Goal: Task Accomplishment & Management: Complete application form

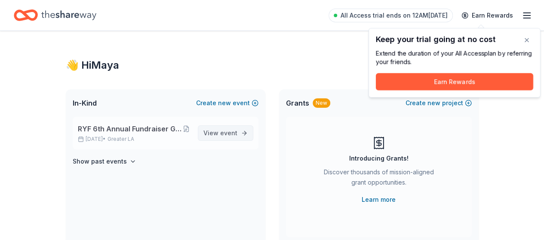
click at [226, 134] on span "event" at bounding box center [228, 132] width 17 height 7
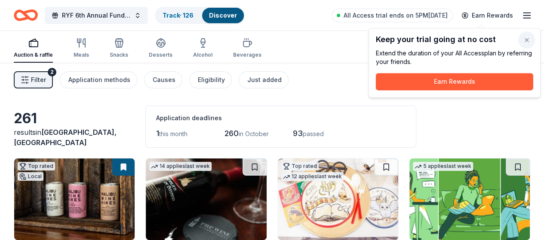
click at [531, 37] on button "button" at bounding box center [526, 39] width 17 height 17
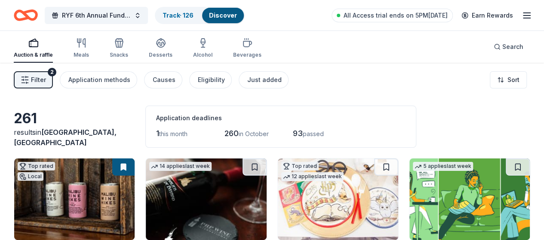
click at [225, 18] on link "Discover" at bounding box center [223, 15] width 28 height 7
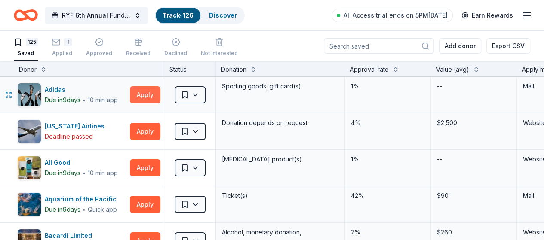
click at [139, 99] on button "Apply" at bounding box center [145, 94] width 31 height 17
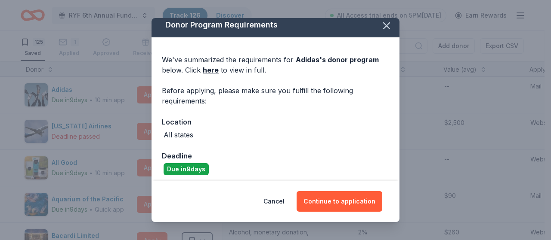
scroll to position [9, 0]
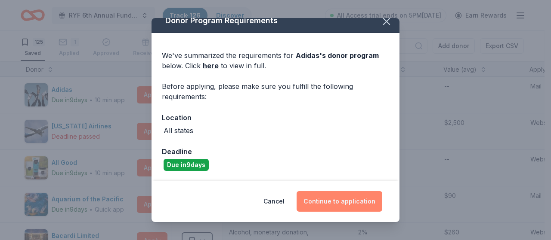
click at [326, 202] on button "Continue to application" at bounding box center [339, 201] width 86 height 21
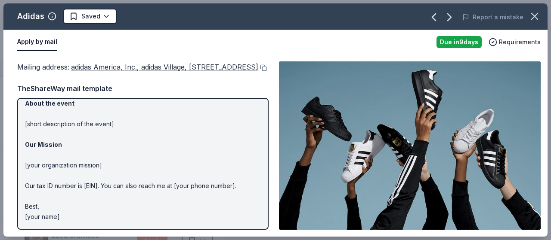
scroll to position [121, 0]
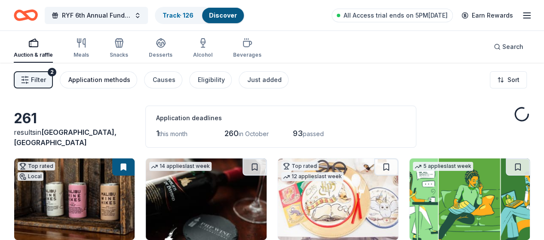
click at [113, 80] on div "Application methods" at bounding box center [99, 80] width 62 height 10
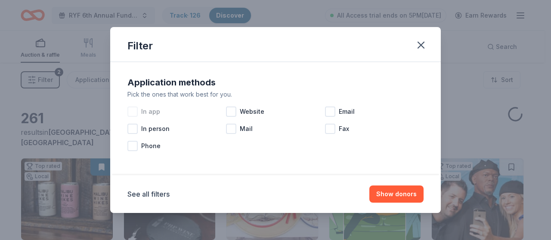
click at [133, 111] on div at bounding box center [132, 112] width 10 height 10
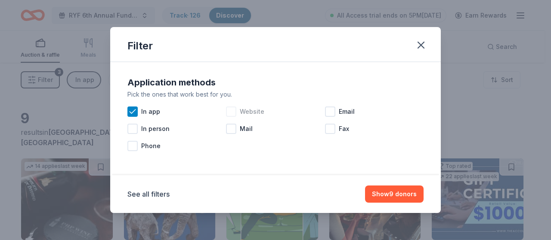
click at [233, 111] on div at bounding box center [231, 112] width 10 height 10
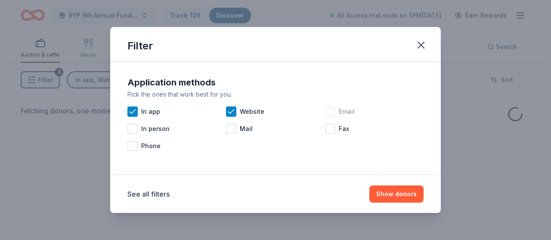
click at [334, 114] on div at bounding box center [330, 112] width 10 height 10
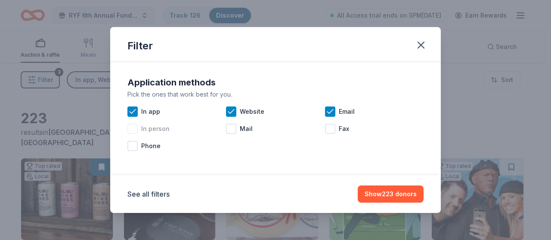
click at [132, 126] on div at bounding box center [132, 129] width 10 height 10
click at [136, 146] on div at bounding box center [132, 146] width 10 height 10
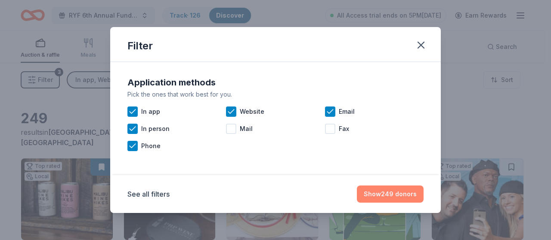
click at [395, 193] on button "Show 249 donors" at bounding box center [390, 194] width 67 height 17
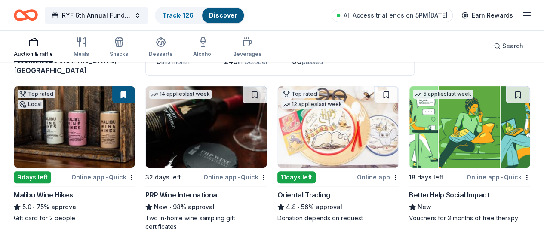
scroll to position [86, 0]
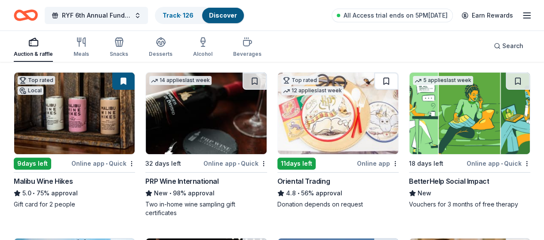
click at [374, 77] on button at bounding box center [386, 81] width 24 height 17
click at [506, 81] on button at bounding box center [518, 81] width 24 height 17
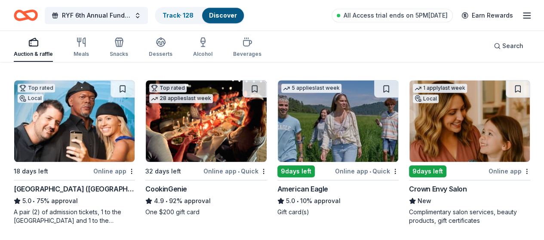
scroll to position [258, 0]
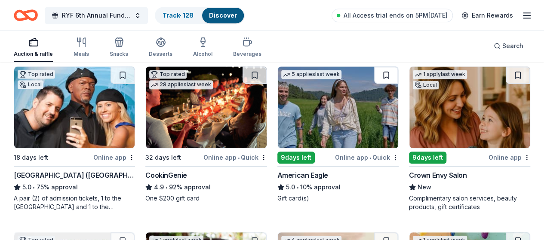
click at [374, 75] on button at bounding box center [386, 75] width 24 height 17
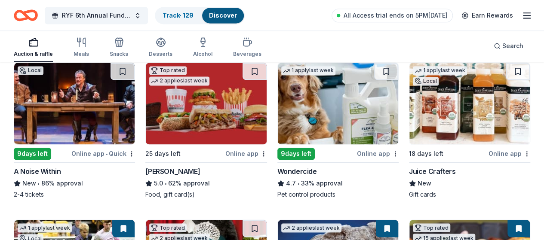
scroll to position [586, 0]
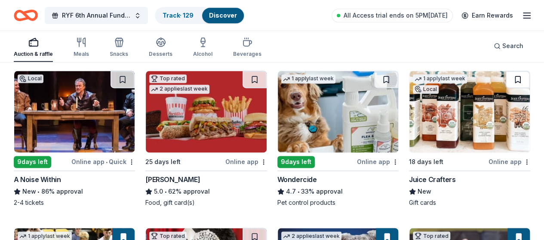
click at [506, 77] on button at bounding box center [518, 79] width 24 height 17
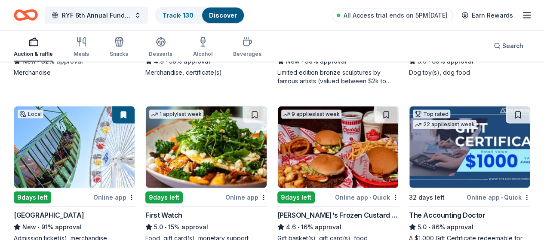
scroll to position [887, 0]
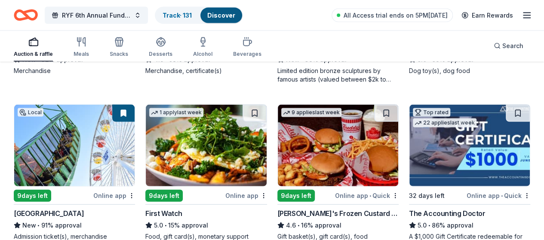
scroll to position [875, 0]
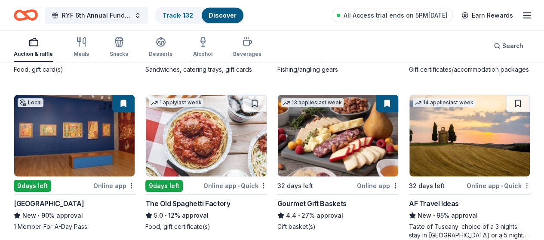
scroll to position [1422, 0]
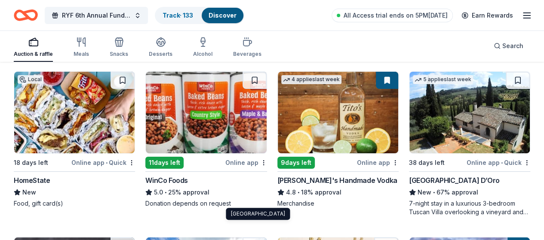
scroll to position [1551, 0]
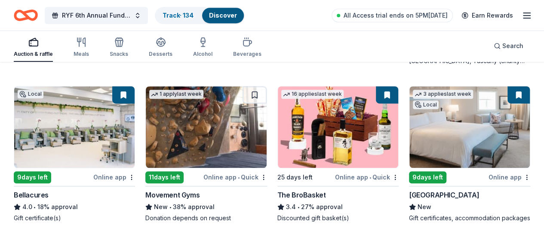
scroll to position [1895, 0]
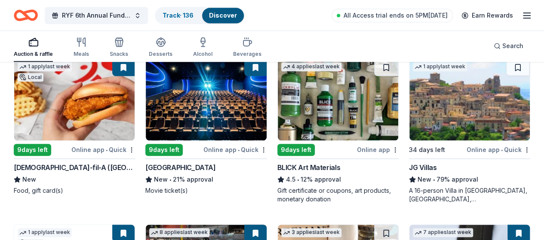
scroll to position [2067, 0]
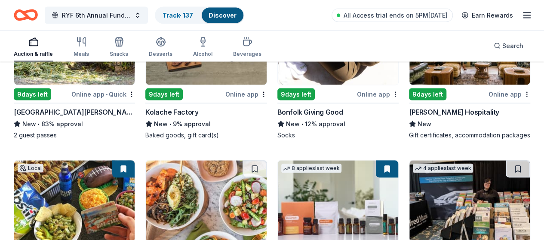
scroll to position [2540, 0]
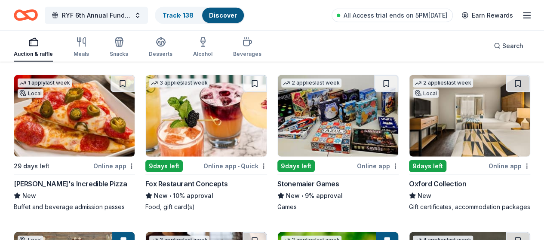
scroll to position [2749, 0]
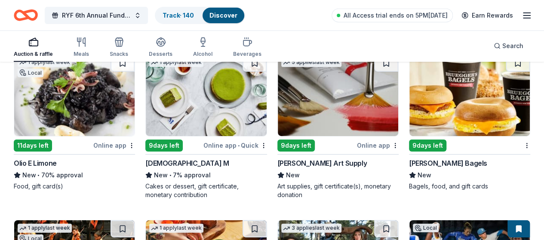
scroll to position [3179, 0]
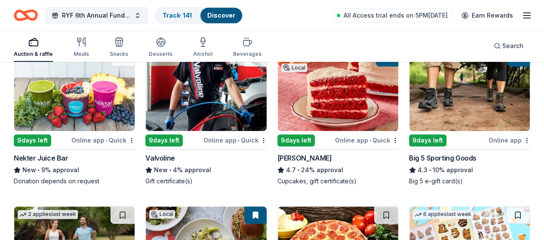
scroll to position [3395, 0]
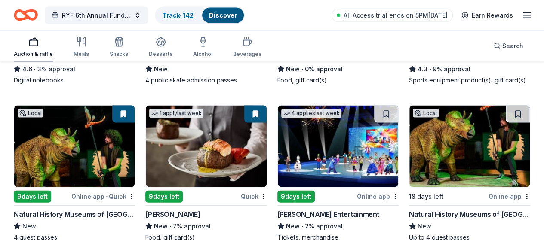
scroll to position [4169, 0]
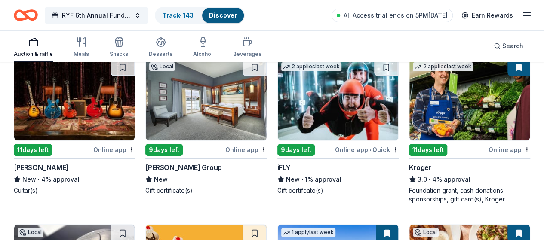
scroll to position [5019, 0]
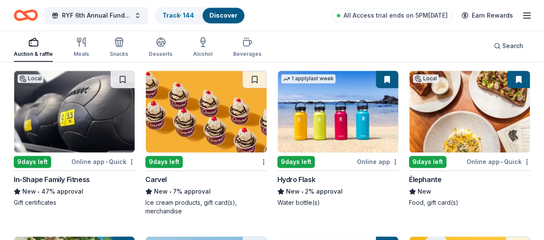
scroll to position [5191, 0]
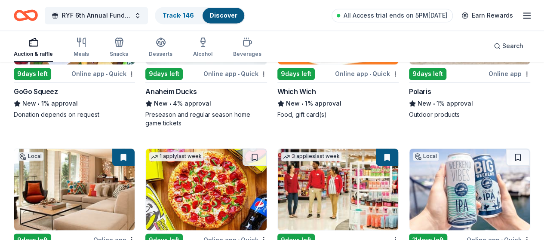
scroll to position [5664, 0]
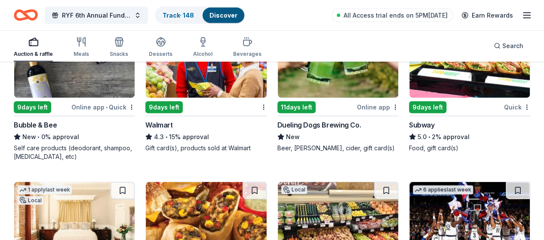
scroll to position [5836, 0]
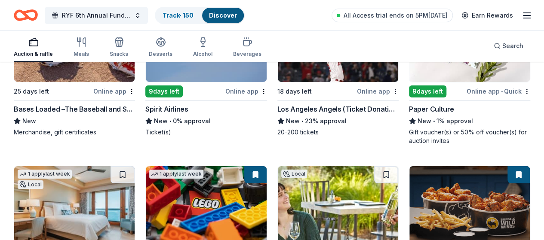
scroll to position [6352, 0]
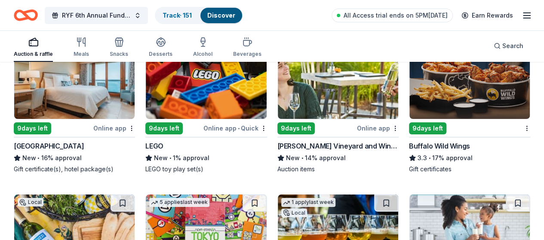
scroll to position [6481, 0]
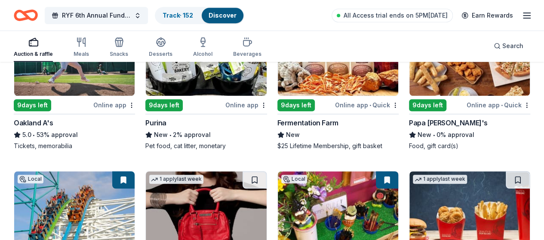
scroll to position [6868, 0]
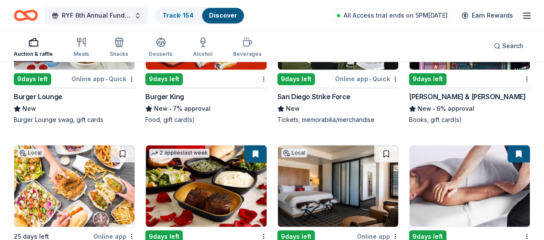
scroll to position [7169, 0]
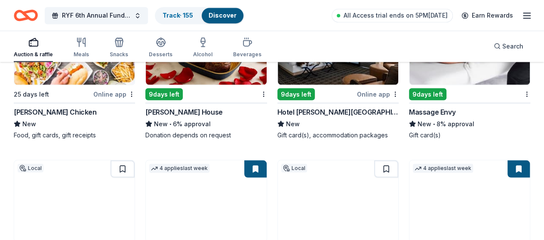
scroll to position [7341, 0]
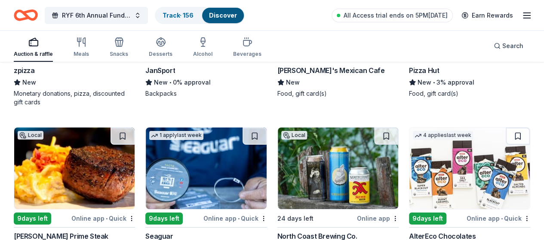
scroll to position [8157, 0]
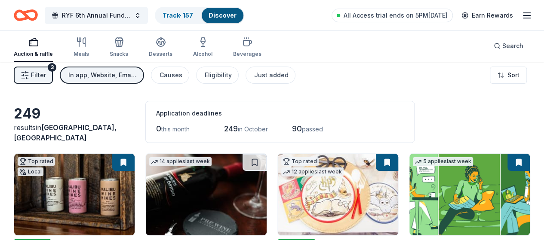
scroll to position [0, 0]
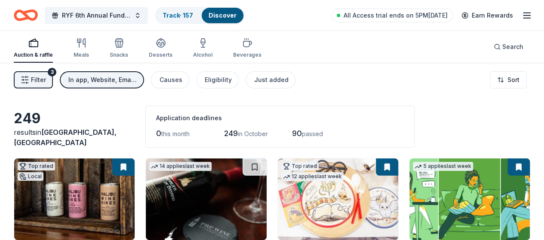
click at [225, 17] on link "Discover" at bounding box center [223, 15] width 28 height 7
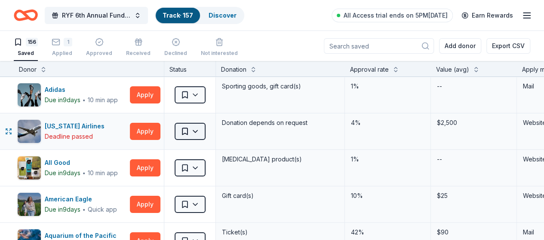
click at [203, 129] on html "RYF 6th Annual Fundraiser Gala - Lights, Camera, Auction! Track · 157 Discover …" at bounding box center [272, 120] width 544 height 240
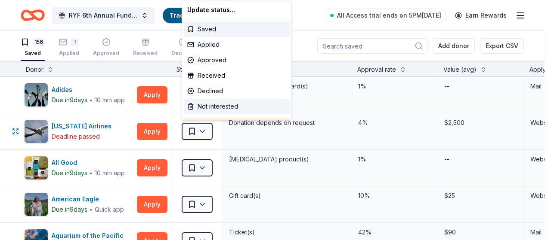
click at [215, 106] on div "Not interested" at bounding box center [237, 106] width 106 height 15
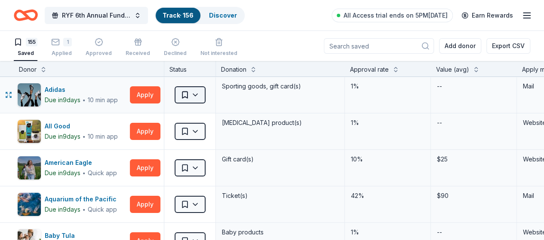
click at [206, 92] on html "RYF 6th Annual Fundraiser Gala - Lights, Camera, Auction! Track · 156 Discover …" at bounding box center [272, 120] width 544 height 240
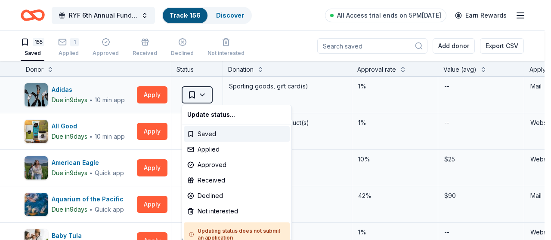
click at [206, 92] on html "RYF 6th Annual Fundraiser Gala - Lights, Camera, Auction! Track · 156 Discover …" at bounding box center [275, 120] width 551 height 240
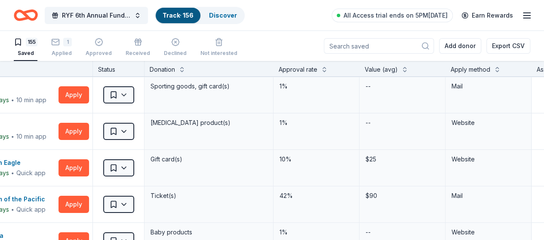
scroll to position [0, 87]
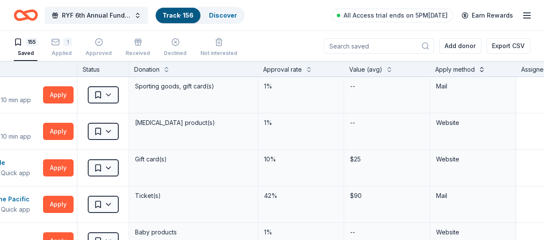
click at [485, 69] on button at bounding box center [481, 69] width 7 height 9
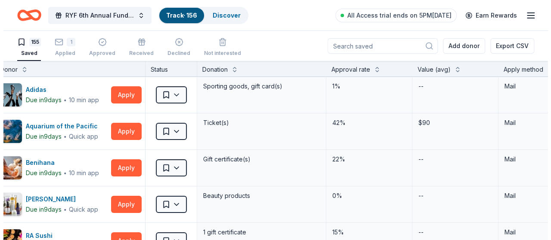
scroll to position [0, 26]
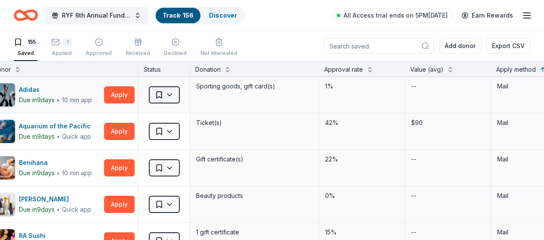
click at [182, 94] on html "RYF 6th Annual Fundraiser Gala - Lights, Camera, Auction! Track · 156 Discover …" at bounding box center [272, 120] width 544 height 240
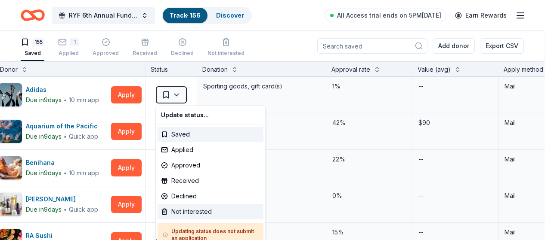
click at [190, 212] on div "Not interested" at bounding box center [210, 211] width 106 height 15
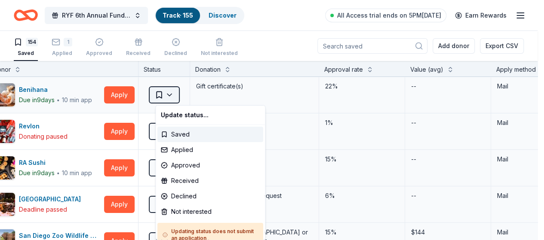
click at [180, 97] on html "RYF 6th Annual Fundraiser Gala - Lights, Camera, Auction! Track · 155 Discover …" at bounding box center [272, 120] width 544 height 240
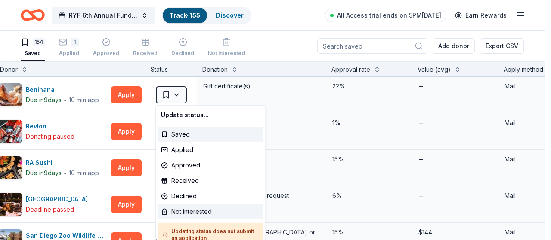
click at [195, 215] on div "Not interested" at bounding box center [210, 211] width 106 height 15
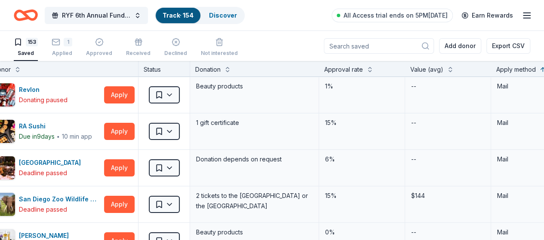
click at [180, 97] on html "RYF 6th Annual Fundraiser Gala - Lights, Camera, Auction! Track · 154 Discover …" at bounding box center [272, 120] width 544 height 240
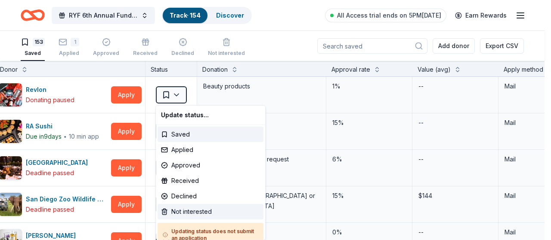
click at [205, 212] on div "Not interested" at bounding box center [210, 211] width 106 height 15
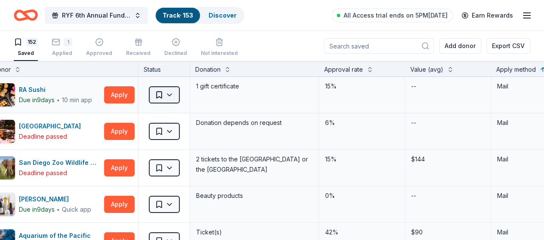
click at [182, 89] on html "RYF 6th Annual Fundraiser Gala - Lights, Camera, Auction! Track · 153 Discover …" at bounding box center [272, 120] width 544 height 240
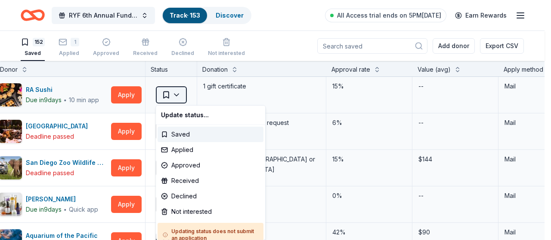
click at [182, 90] on html "RYF 6th Annual Fundraiser Gala - Lights, Camera, Auction! Track · 153 Discover …" at bounding box center [275, 120] width 551 height 240
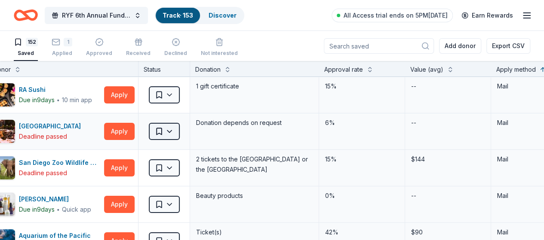
click at [181, 131] on html "RYF 6th Annual Fundraiser Gala - Lights, Camera, Auction! Track · 153 Discover …" at bounding box center [272, 120] width 544 height 240
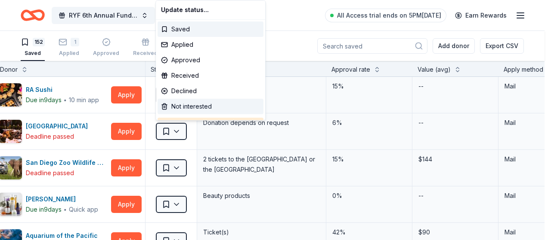
click at [190, 111] on div "Not interested" at bounding box center [210, 106] width 106 height 15
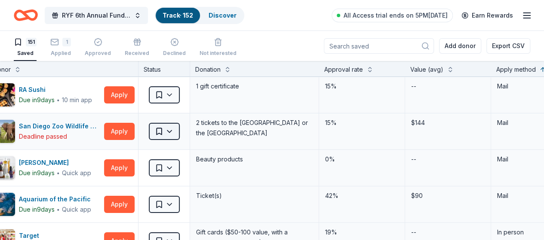
click at [177, 132] on html "RYF 6th Annual Fundraiser Gala - Lights, Camera, Auction! Track · 152 Discover …" at bounding box center [272, 120] width 544 height 240
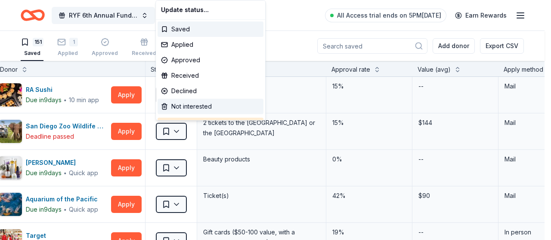
click at [190, 108] on div "Not interested" at bounding box center [210, 106] width 106 height 15
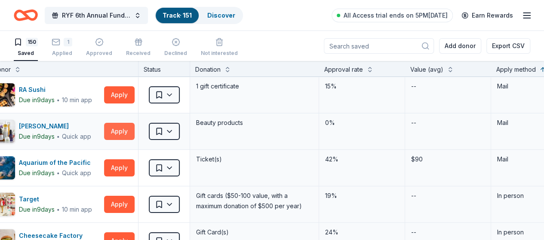
click at [128, 130] on button "Apply" at bounding box center [119, 131] width 31 height 17
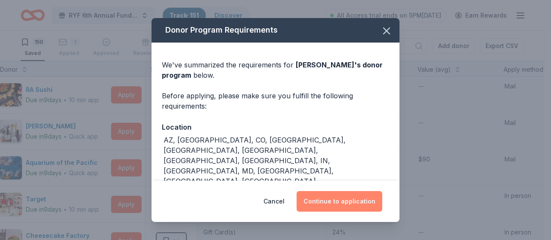
click at [337, 201] on button "Continue to application" at bounding box center [339, 201] width 86 height 21
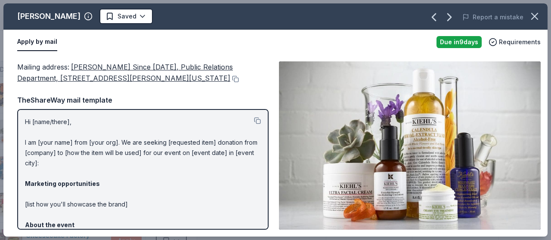
click at [25, 124] on div "Hi [name/there], I am [your name] from [your org]. We are seeking [requested it…" at bounding box center [142, 169] width 251 height 121
click at [36, 123] on p "Hi [name/there], I am [your name] from [your org]. We are seeking [requested it…" at bounding box center [143, 230] width 236 height 227
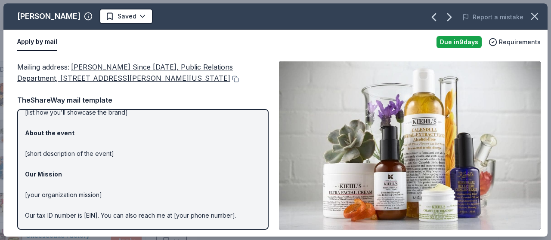
scroll to position [0, 0]
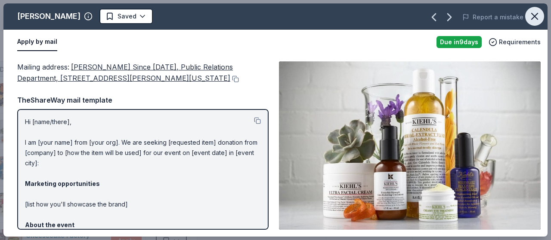
click at [536, 16] on icon "button" at bounding box center [534, 16] width 12 height 12
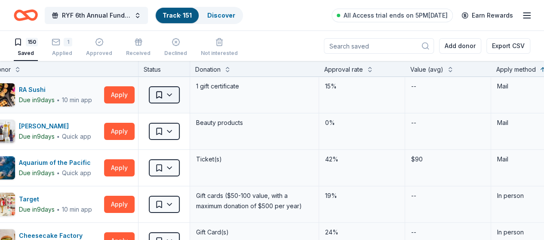
click at [177, 96] on html "RYF 6th Annual Fundraiser Gala - Lights, Camera, Auction! Track · 151 Discover …" at bounding box center [272, 120] width 544 height 240
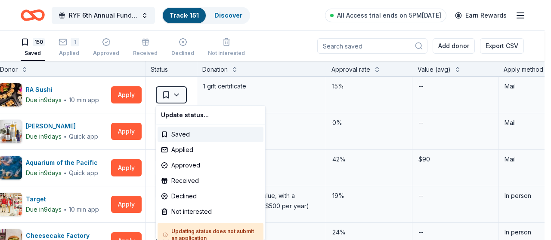
click at [147, 118] on html "RYF 6th Annual Fundraiser Gala - Lights, Camera, Auction! Track · 151 Discover …" at bounding box center [275, 120] width 551 height 240
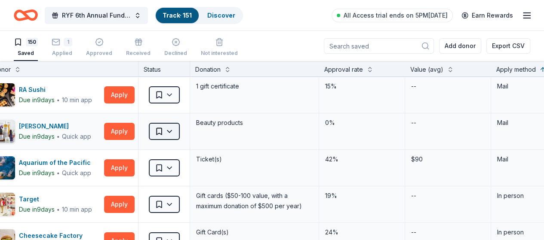
click at [178, 130] on html "RYF 6th Annual Fundraiser Gala - Lights, Camera, Auction! Track · 151 Discover …" at bounding box center [272, 120] width 544 height 240
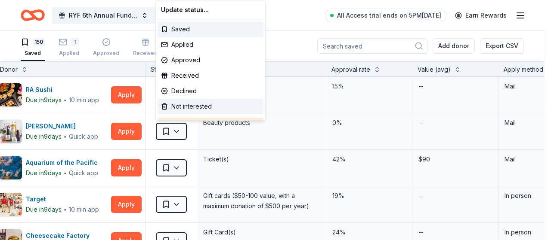
click at [186, 107] on div "Not interested" at bounding box center [210, 106] width 106 height 15
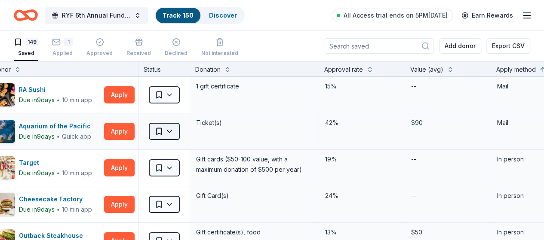
click at [177, 131] on html "RYF 6th Annual Fundraiser Gala - Lights, Camera, Auction! Track · 150 Discover …" at bounding box center [272, 120] width 544 height 240
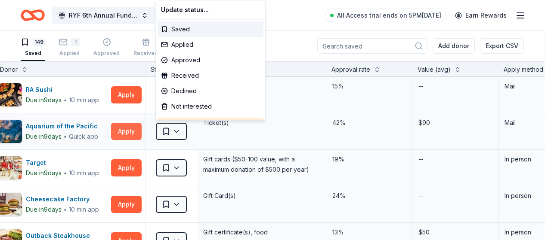
click at [134, 129] on html "RYF 6th Annual Fundraiser Gala - Lights, Camera, Auction! Track · 150 Discover …" at bounding box center [275, 120] width 551 height 240
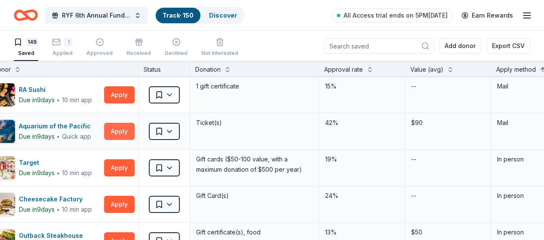
click at [127, 130] on button "Apply" at bounding box center [119, 131] width 31 height 17
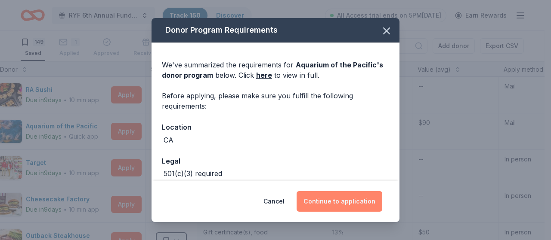
click at [353, 198] on button "Continue to application" at bounding box center [339, 201] width 86 height 21
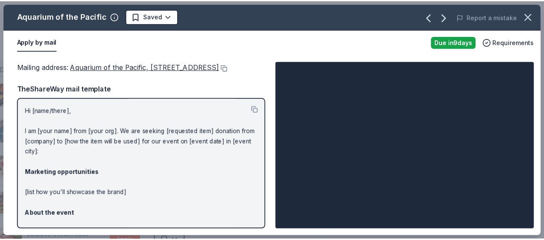
scroll to position [121, 0]
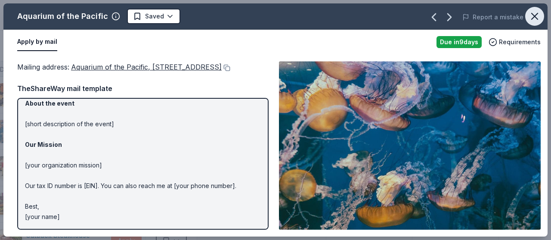
click at [535, 18] on icon "button" at bounding box center [534, 16] width 12 height 12
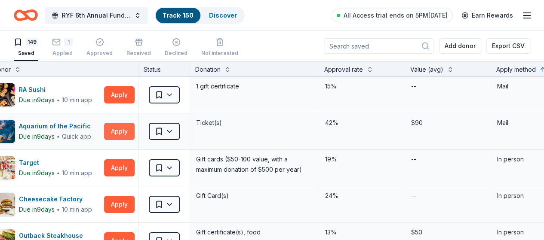
click at [132, 127] on button "Apply" at bounding box center [119, 131] width 31 height 17
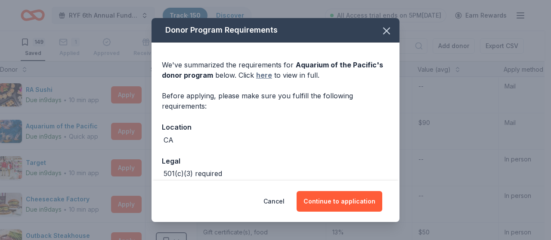
click at [262, 73] on link "here" at bounding box center [264, 75] width 16 height 10
click at [380, 37] on icon "button" at bounding box center [386, 31] width 12 height 12
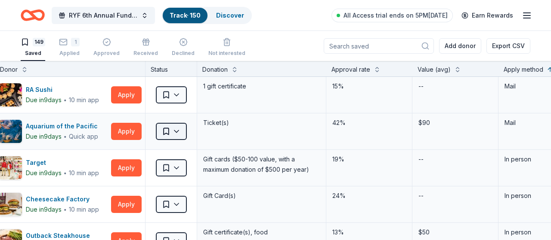
click at [179, 130] on html "RYF 6th Annual Fundraiser Gala - Lights, Camera, Auction! Track · 150 Discover …" at bounding box center [275, 120] width 551 height 240
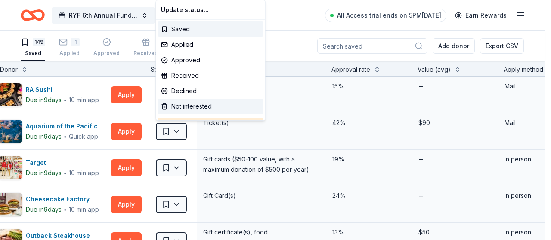
click at [180, 105] on div "Not interested" at bounding box center [210, 106] width 106 height 15
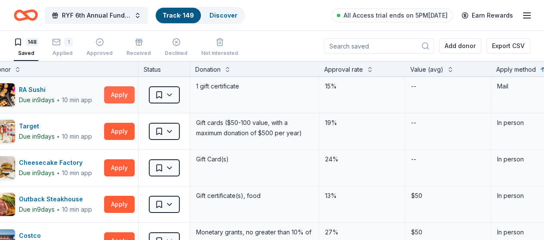
click at [126, 96] on button "Apply" at bounding box center [119, 94] width 31 height 17
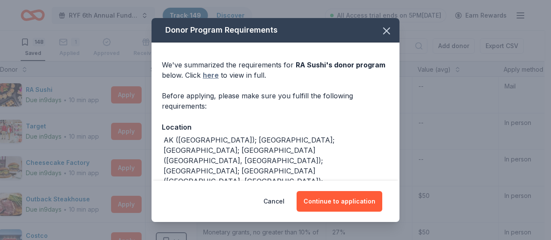
click at [210, 78] on link "here" at bounding box center [211, 75] width 16 height 10
click at [385, 31] on icon "button" at bounding box center [386, 31] width 12 height 12
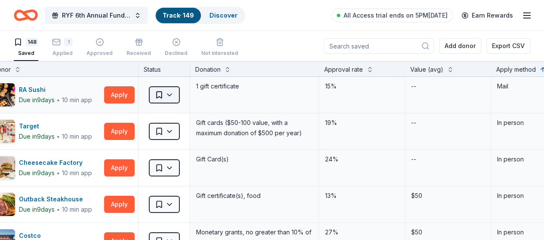
click at [180, 95] on html "RYF 6th Annual Fundraiser Gala - Lights, Camera, Auction! Track · 149 Discover …" at bounding box center [272, 120] width 544 height 240
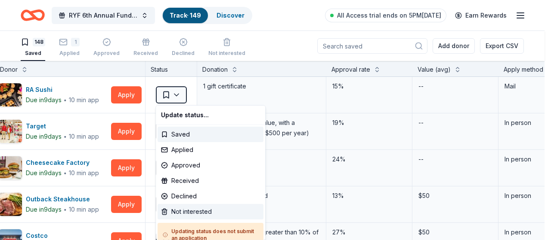
click at [186, 215] on div "Not interested" at bounding box center [210, 211] width 106 height 15
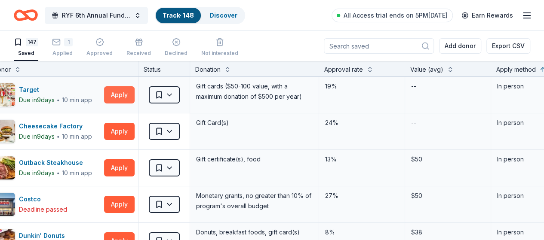
click at [126, 94] on button "Apply" at bounding box center [119, 94] width 31 height 17
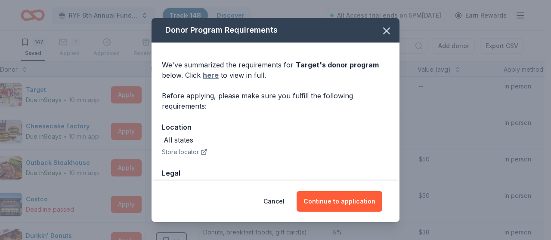
click at [207, 77] on link "here" at bounding box center [211, 75] width 16 height 10
click at [380, 33] on icon "button" at bounding box center [386, 31] width 12 height 12
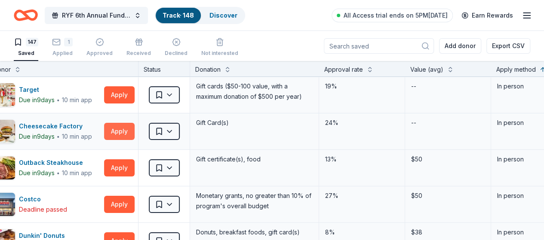
click at [119, 129] on button "Apply" at bounding box center [119, 131] width 31 height 17
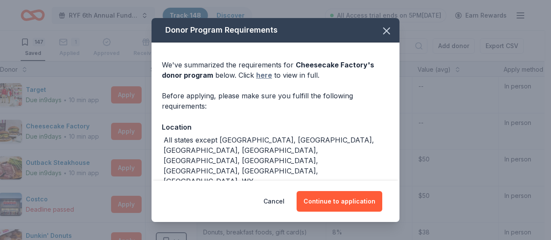
click at [262, 76] on link "here" at bounding box center [264, 75] width 16 height 10
click at [380, 32] on icon "button" at bounding box center [386, 31] width 12 height 12
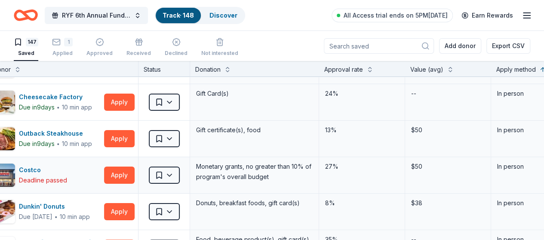
scroll to position [43, 26]
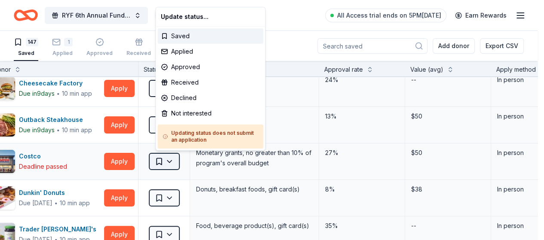
click at [174, 160] on html "RYF 6th Annual Fundraiser Gala - Lights, Camera, Auction! Track · 148 Discover …" at bounding box center [272, 120] width 544 height 240
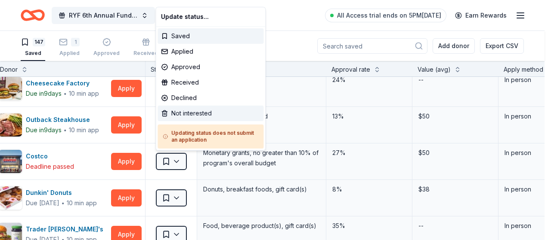
click at [189, 114] on div "Not interested" at bounding box center [210, 113] width 106 height 15
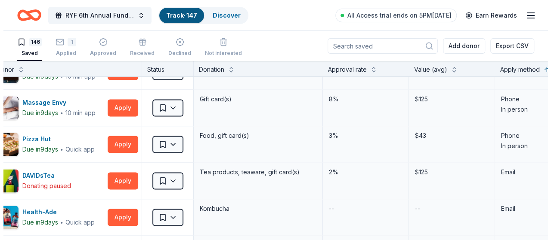
scroll to position [688, 26]
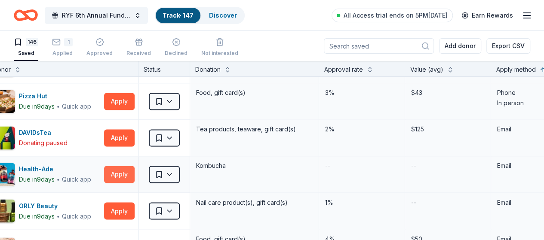
click at [127, 174] on button "Apply" at bounding box center [119, 174] width 31 height 17
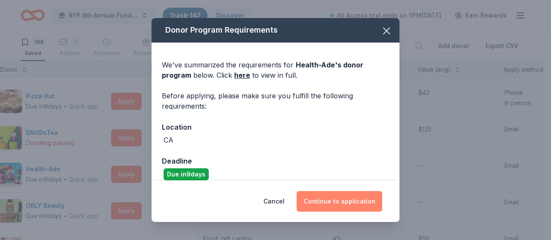
click at [346, 206] on button "Continue to application" at bounding box center [339, 201] width 86 height 21
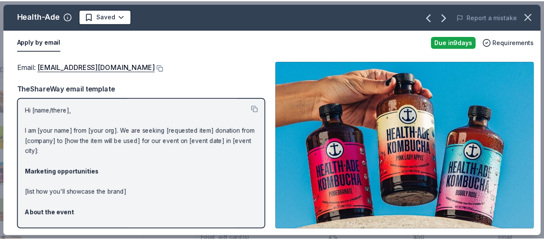
scroll to position [0, 0]
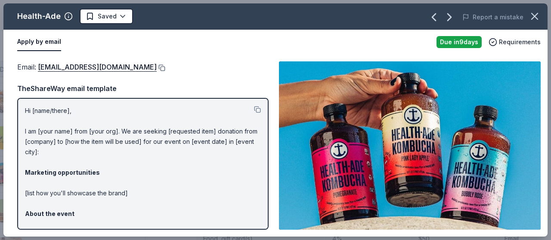
click at [157, 69] on button at bounding box center [161, 68] width 9 height 7
click at [124, 15] on html "RYF 6th Annual Fundraiser Gala - Lights, Camera, Auction! Track · 147 Discover …" at bounding box center [275, 120] width 551 height 240
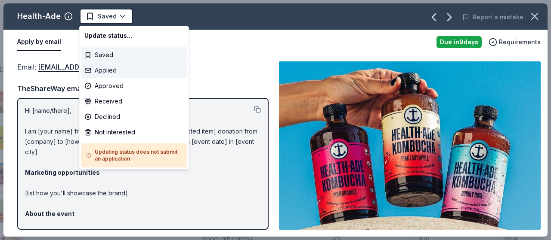
click at [108, 75] on div "Applied" at bounding box center [134, 70] width 106 height 15
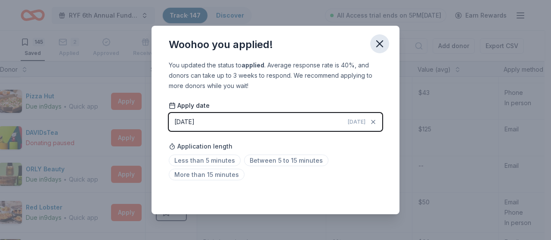
click at [382, 46] on icon "button" at bounding box center [379, 44] width 12 height 12
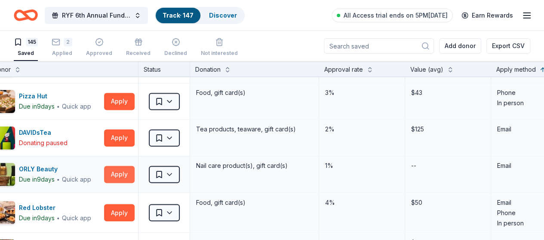
click at [132, 171] on button "Apply" at bounding box center [119, 174] width 31 height 17
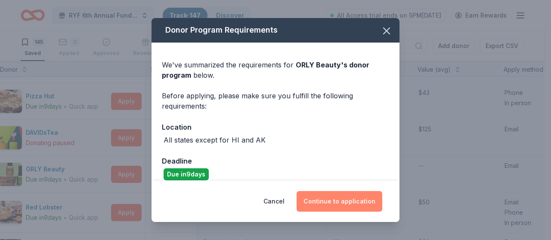
click at [337, 201] on button "Continue to application" at bounding box center [339, 201] width 86 height 21
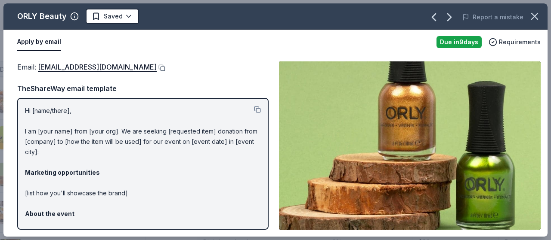
click at [157, 66] on button at bounding box center [161, 68] width 9 height 7
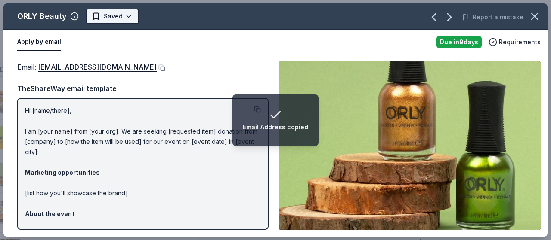
click at [127, 18] on html "Email Address copied RYF 6th Annual Fundraiser Gala - Lights, Camera, Auction! …" at bounding box center [275, 120] width 551 height 240
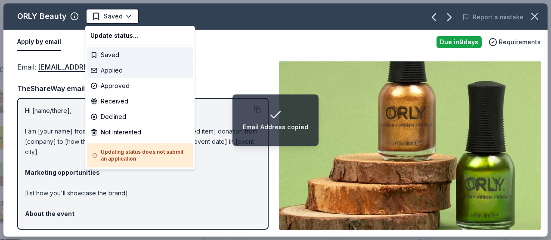
click at [121, 74] on div "Applied" at bounding box center [140, 70] width 106 height 15
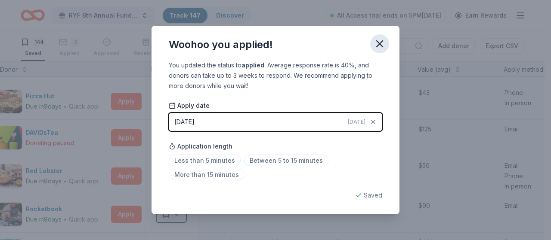
click at [378, 43] on icon "button" at bounding box center [379, 44] width 12 height 12
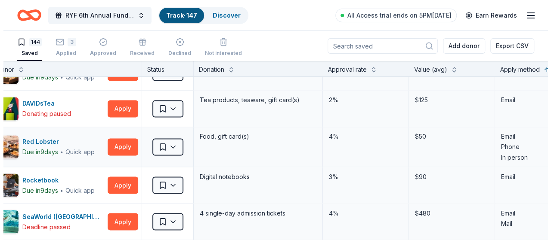
scroll to position [731, 26]
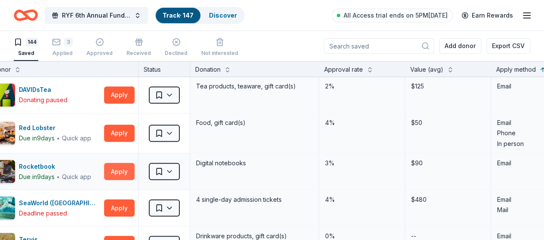
click at [128, 173] on button "Apply" at bounding box center [119, 171] width 31 height 17
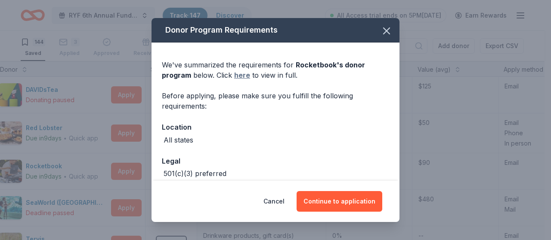
click at [243, 77] on link "here" at bounding box center [242, 75] width 16 height 10
click at [383, 32] on icon "button" at bounding box center [386, 31] width 6 height 6
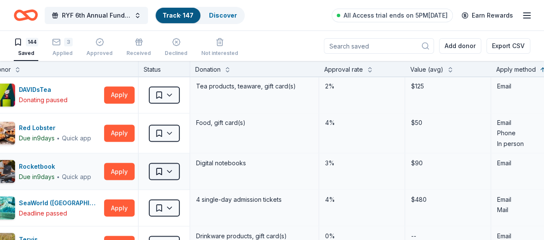
click at [177, 167] on html "RYF 6th Annual Fundraiser Gala - Lights, Camera, Auction! Track · 147 Discover …" at bounding box center [272, 120] width 544 height 240
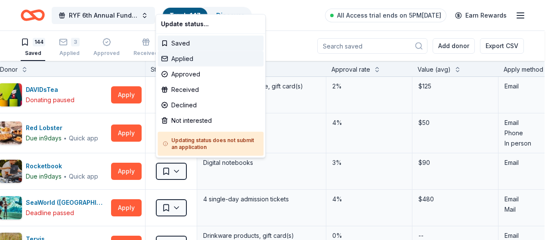
click at [187, 62] on div "Applied" at bounding box center [210, 58] width 106 height 15
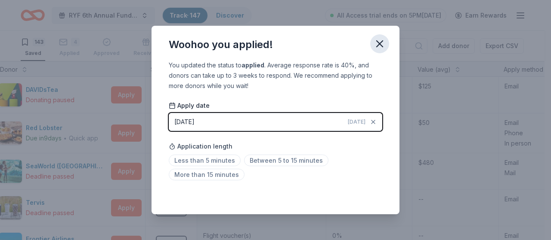
click at [379, 44] on icon "button" at bounding box center [379, 44] width 6 height 6
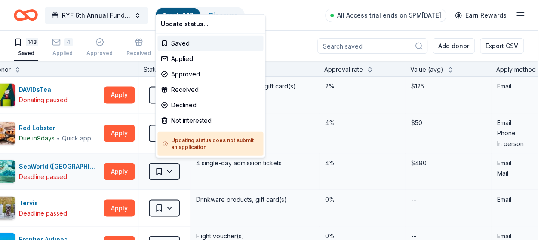
click at [181, 170] on html "RYF 6th Annual Fundraiser Gala - Lights, Camera, Auction! Track · 147 Discover …" at bounding box center [272, 120] width 544 height 240
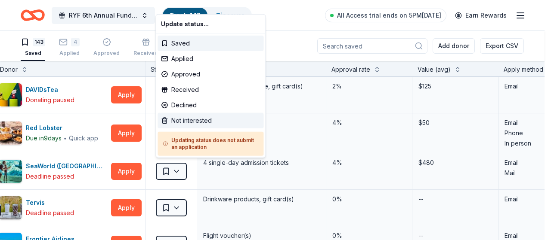
click at [184, 118] on div "Not interested" at bounding box center [210, 120] width 106 height 15
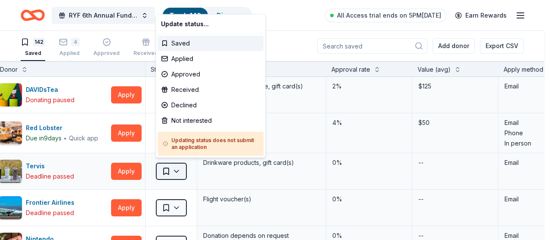
click at [178, 172] on html "RYF 6th Annual Fundraiser Gala - Lights, Camera, Auction! Track · 146 Discover …" at bounding box center [275, 120] width 551 height 240
click at [190, 119] on div "Not interested" at bounding box center [210, 120] width 106 height 15
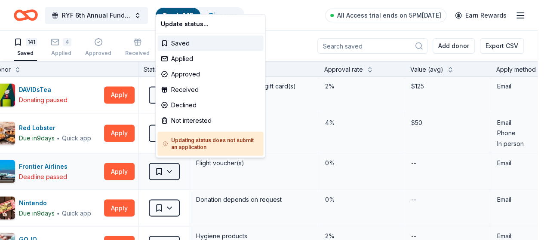
click at [180, 166] on html "RYF 6th Annual Fundraiser Gala - Lights, Camera, Auction! Track · 145 Discover …" at bounding box center [272, 120] width 544 height 240
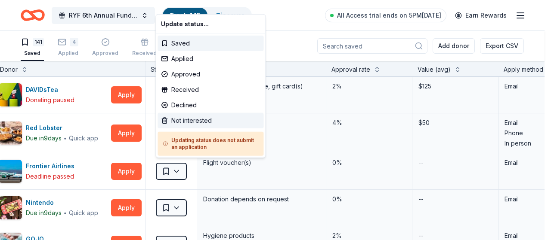
click at [194, 122] on div "Not interested" at bounding box center [210, 120] width 106 height 15
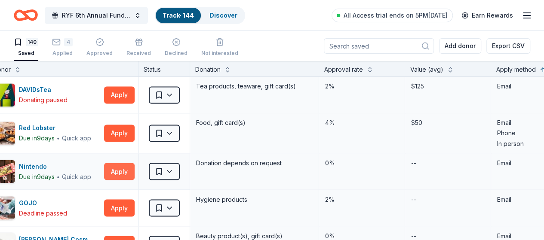
click at [120, 168] on button "Apply" at bounding box center [119, 171] width 31 height 17
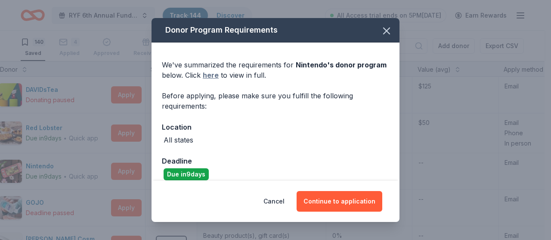
click at [215, 77] on link "here" at bounding box center [211, 75] width 16 height 10
click at [380, 33] on icon "button" at bounding box center [386, 31] width 12 height 12
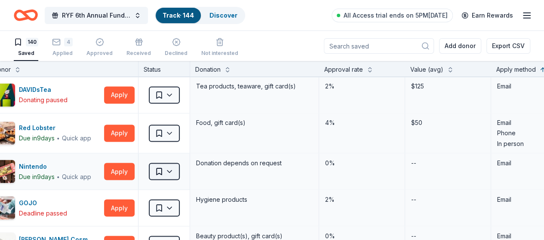
click at [179, 170] on html "RYF 6th Annual Fundraiser Gala - Lights, Camera, Auction! Track · 144 Discover …" at bounding box center [272, 120] width 544 height 240
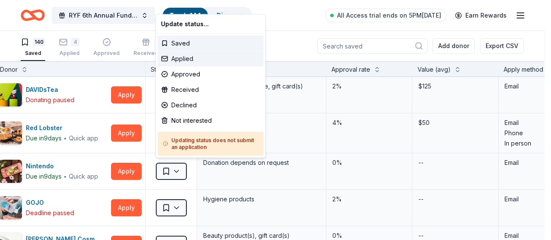
click at [181, 60] on div "Applied" at bounding box center [210, 58] width 106 height 15
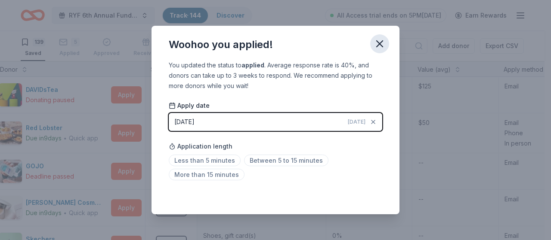
click at [376, 40] on icon "button" at bounding box center [379, 44] width 12 height 12
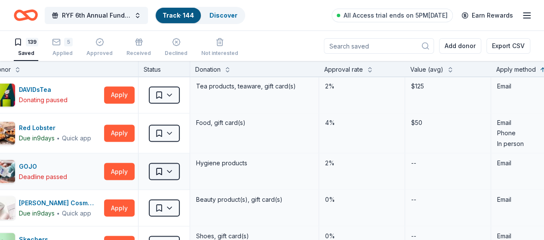
click at [174, 168] on html "RYF 6th Annual Fundraiser Gala - Lights, Camera, Auction! Track · 144 Discover …" at bounding box center [272, 120] width 544 height 240
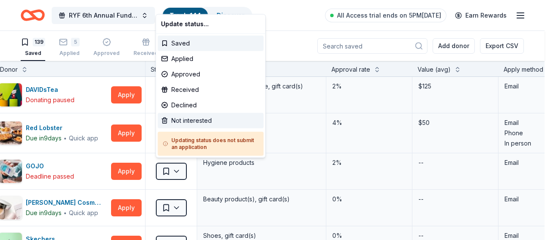
click at [171, 120] on div "Not interested" at bounding box center [210, 120] width 106 height 15
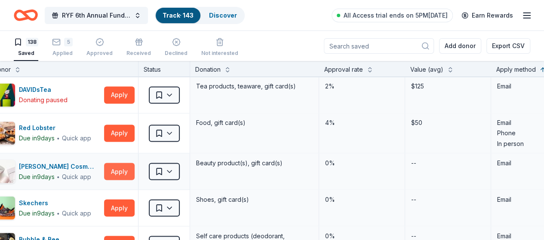
click at [123, 171] on button "Apply" at bounding box center [119, 171] width 31 height 17
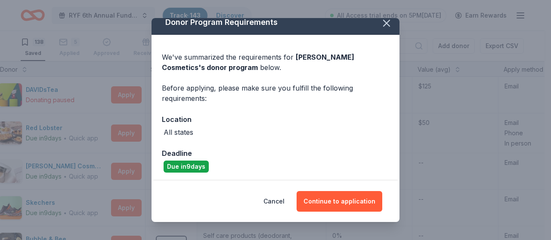
scroll to position [9, 0]
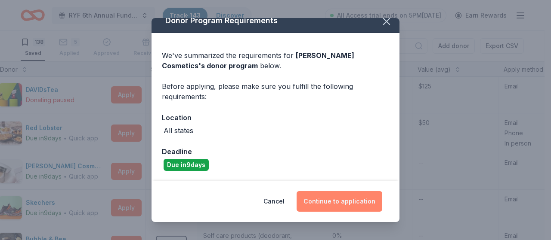
click at [340, 198] on button "Continue to application" at bounding box center [339, 201] width 86 height 21
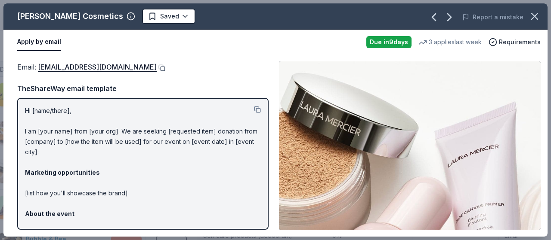
click at [157, 67] on button at bounding box center [161, 68] width 9 height 7
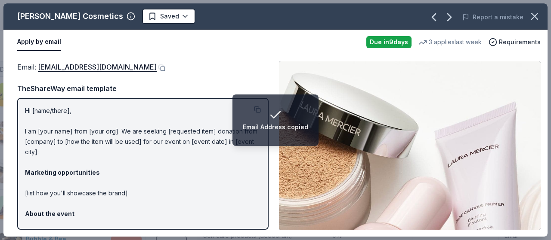
click at [170, 14] on html "Email Address copied RYF 6th Annual Fundraiser Gala - Lights, Camera, Auction! …" at bounding box center [275, 120] width 551 height 240
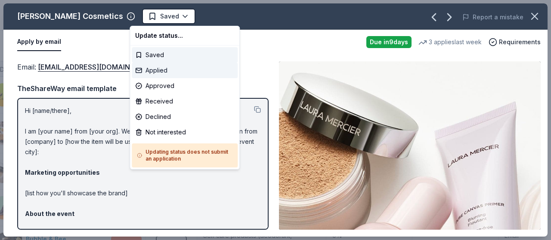
click at [164, 70] on div "Applied" at bounding box center [185, 70] width 106 height 15
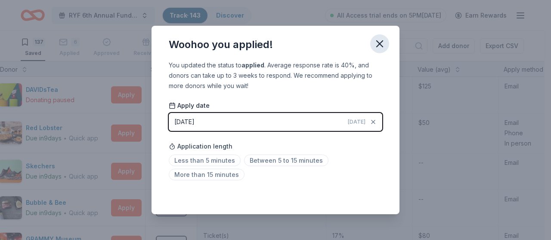
click at [381, 42] on icon "button" at bounding box center [379, 44] width 12 height 12
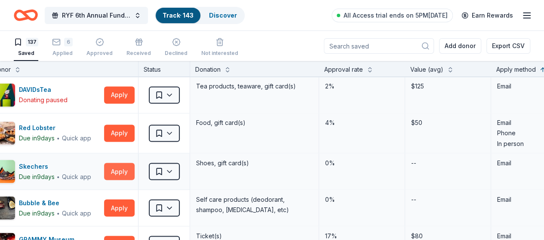
click at [123, 167] on button "Apply" at bounding box center [119, 171] width 31 height 17
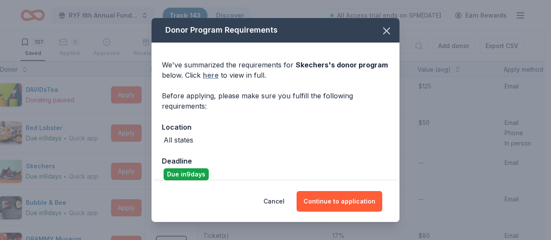
click at [219, 75] on link "here" at bounding box center [211, 75] width 16 height 10
click at [383, 32] on icon "button" at bounding box center [386, 31] width 6 height 6
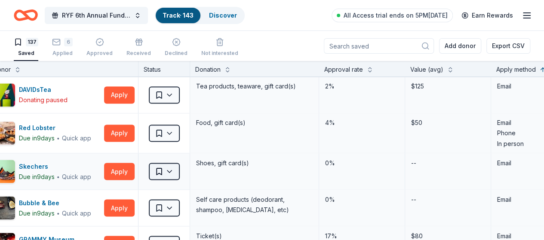
click at [178, 171] on html "RYF 6th Annual Fundraiser Gala - Lights, Camera, Auction! Track · 143 Discover …" at bounding box center [272, 120] width 544 height 240
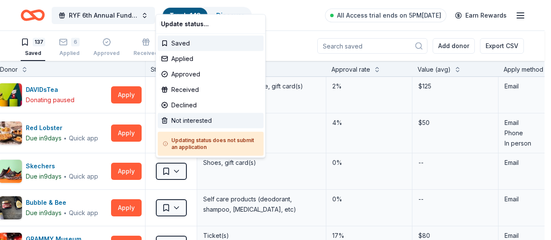
click at [195, 124] on div "Not interested" at bounding box center [210, 120] width 106 height 15
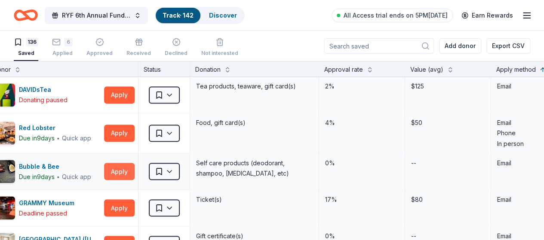
click at [127, 168] on button "Apply" at bounding box center [119, 171] width 31 height 17
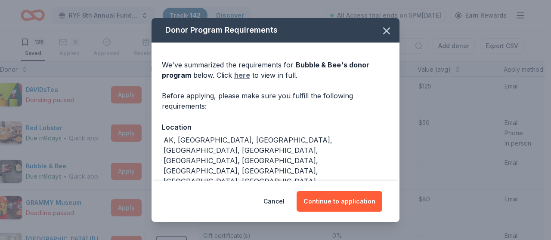
click at [242, 76] on link "here" at bounding box center [242, 75] width 16 height 10
click at [380, 31] on icon "button" at bounding box center [386, 31] width 12 height 12
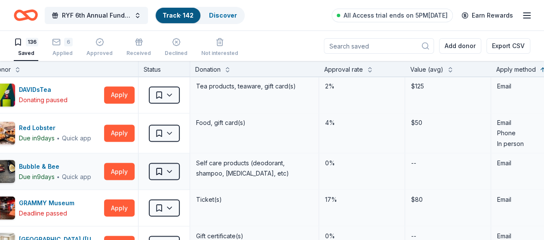
click at [178, 168] on html "RYF 6th Annual Fundraiser Gala - Lights, Camera, Auction! Track · 142 Discover …" at bounding box center [272, 120] width 544 height 240
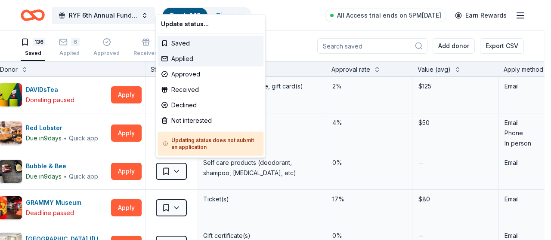
click at [185, 58] on div "Applied" at bounding box center [210, 58] width 106 height 15
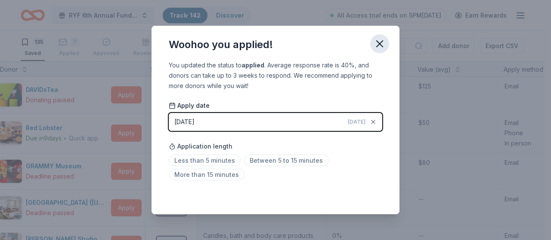
click at [382, 46] on icon "button" at bounding box center [379, 44] width 6 height 6
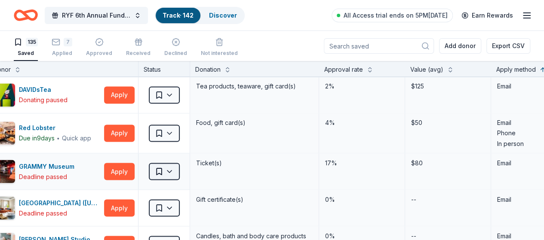
click at [181, 168] on html "RYF 6th Annual Fundraiser Gala - Lights, Camera, Auction! Track · 142 Discover …" at bounding box center [272, 120] width 544 height 240
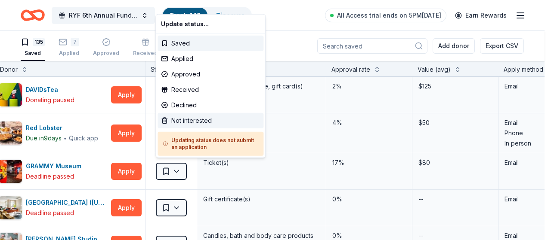
click at [191, 122] on div "Not interested" at bounding box center [210, 120] width 106 height 15
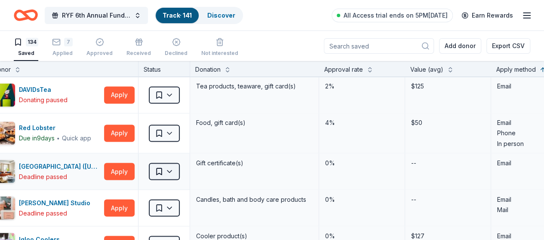
click at [182, 166] on html "RYF 6th Annual Fundraiser Gala - Lights, Camera, Auction! Track · 141 Discover …" at bounding box center [272, 120] width 544 height 240
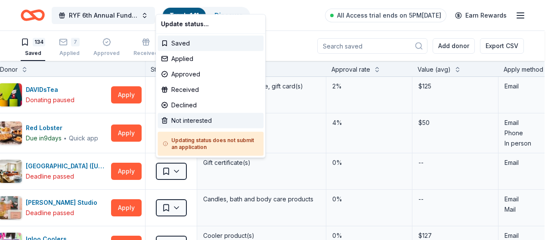
click at [189, 126] on div "Not interested" at bounding box center [210, 120] width 106 height 15
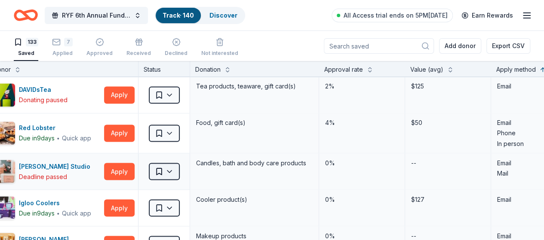
click at [180, 168] on html "RYF 6th Annual Fundraiser Gala - Lights, Camera, Auction! Track · 140 Discover …" at bounding box center [272, 120] width 544 height 240
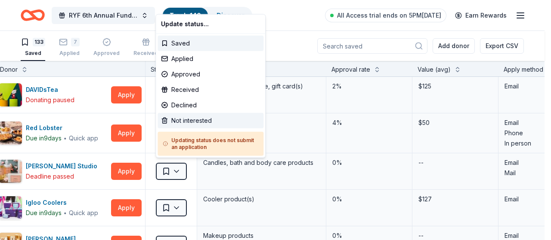
click at [195, 123] on div "Not interested" at bounding box center [210, 120] width 106 height 15
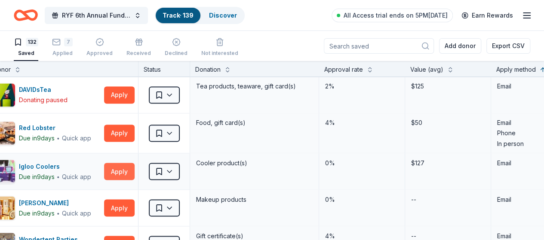
click at [129, 169] on button "Apply" at bounding box center [119, 171] width 31 height 17
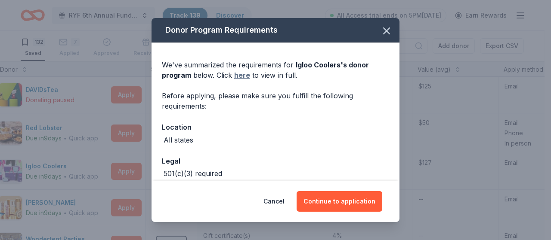
click at [241, 75] on link "here" at bounding box center [242, 75] width 16 height 10
click at [380, 31] on icon "button" at bounding box center [386, 31] width 12 height 12
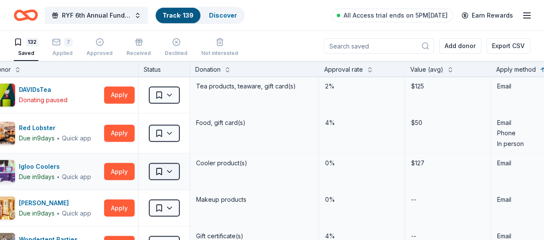
click at [177, 169] on html "RYF 6th Annual Fundraiser Gala - Lights, Camera, Auction! Track · 139 Discover …" at bounding box center [272, 120] width 544 height 240
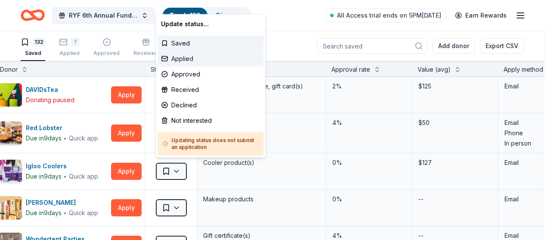
click at [186, 58] on div "Applied" at bounding box center [210, 58] width 106 height 15
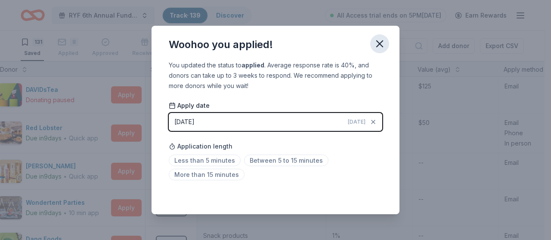
click at [381, 44] on icon "button" at bounding box center [379, 44] width 12 height 12
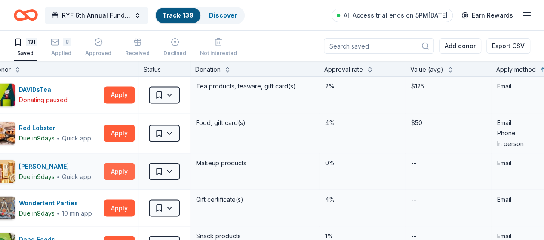
click at [132, 168] on button "Apply" at bounding box center [119, 171] width 31 height 17
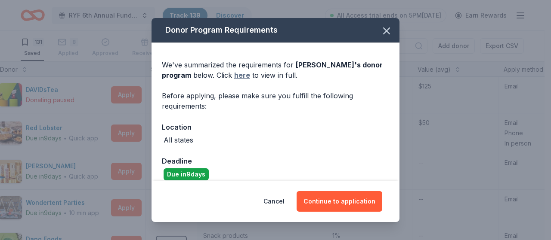
click at [243, 75] on link "here" at bounding box center [242, 75] width 16 height 10
click at [383, 34] on icon "button" at bounding box center [386, 31] width 6 height 6
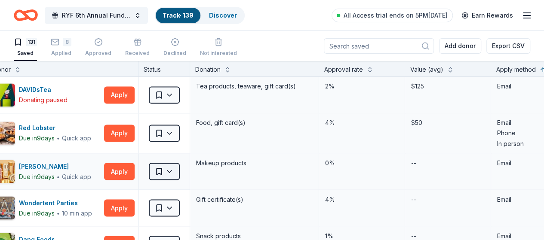
click at [179, 168] on html "RYF 6th Annual Fundraiser Gala - Lights, Camera, Auction! Track · 139 Discover …" at bounding box center [272, 120] width 544 height 240
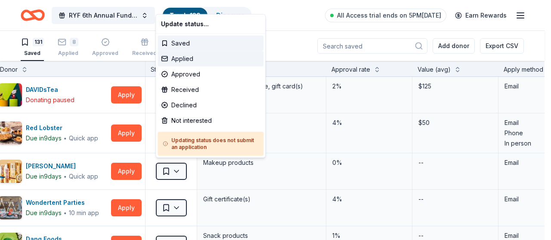
click at [188, 59] on div "Applied" at bounding box center [210, 58] width 106 height 15
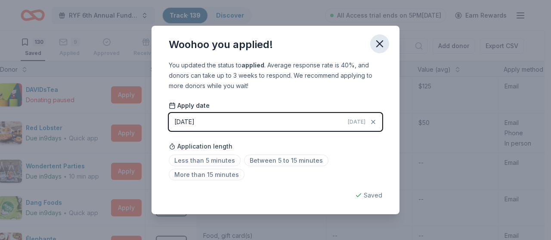
click at [382, 46] on icon "button" at bounding box center [379, 44] width 6 height 6
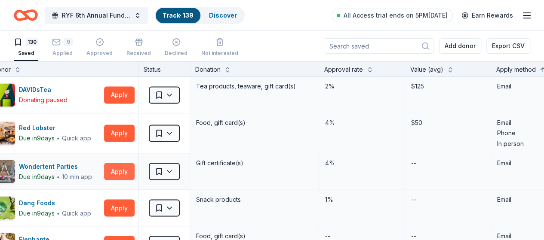
click at [123, 169] on button "Apply" at bounding box center [119, 171] width 31 height 17
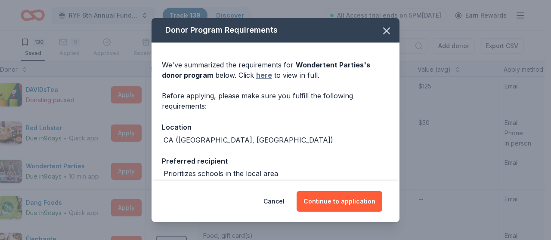
click at [267, 75] on link "here" at bounding box center [264, 75] width 16 height 10
click at [384, 31] on icon "button" at bounding box center [386, 31] width 12 height 12
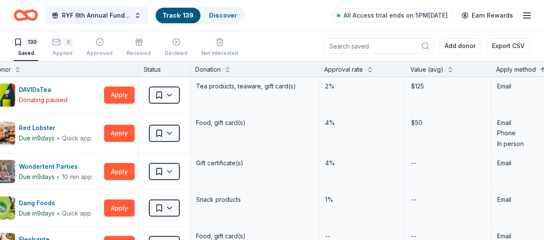
click at [178, 169] on html "RYF 6th Annual Fundraiser Gala - Lights, Camera, Auction! Track · 139 Discover …" at bounding box center [272, 120] width 544 height 240
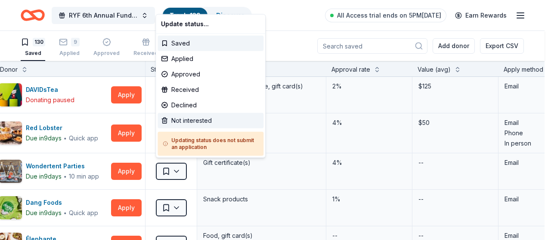
click at [194, 122] on div "Not interested" at bounding box center [210, 120] width 106 height 15
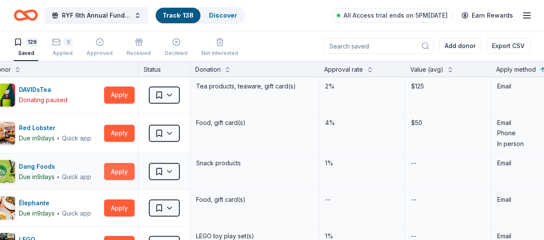
click at [124, 169] on button "Apply" at bounding box center [119, 171] width 31 height 17
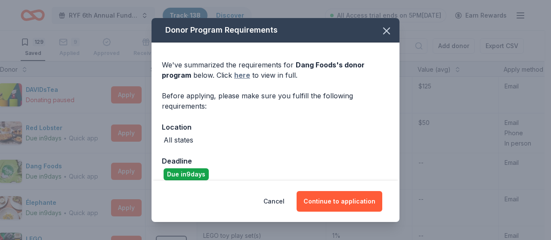
click at [237, 76] on link "here" at bounding box center [242, 75] width 16 height 10
click at [380, 28] on icon "button" at bounding box center [386, 31] width 12 height 12
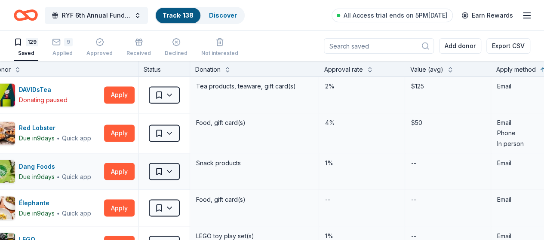
click at [177, 169] on html "RYF 6th Annual Fundraiser Gala - Lights, Camera, Auction! Track · 138 Discover …" at bounding box center [272, 120] width 544 height 240
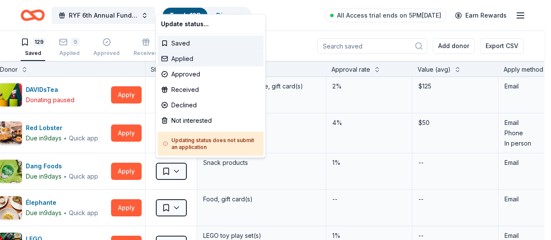
click at [186, 62] on div "Applied" at bounding box center [210, 58] width 106 height 15
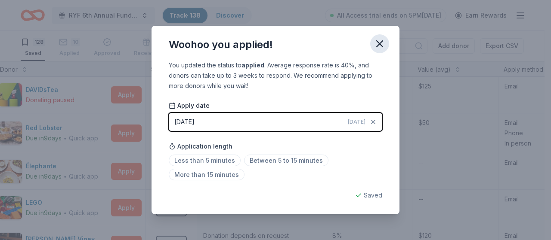
click at [378, 48] on icon "button" at bounding box center [379, 44] width 12 height 12
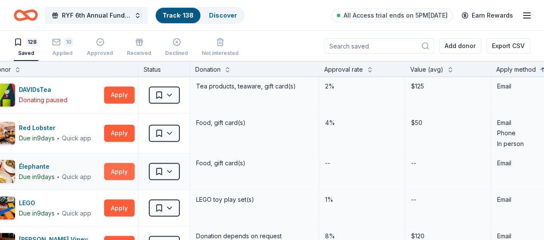
click at [129, 167] on button "Apply" at bounding box center [119, 171] width 31 height 17
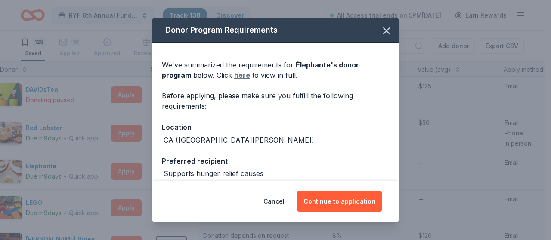
click at [235, 77] on link "here" at bounding box center [242, 75] width 16 height 10
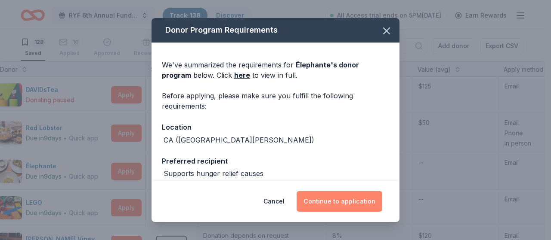
click at [328, 209] on button "Continue to application" at bounding box center [339, 201] width 86 height 21
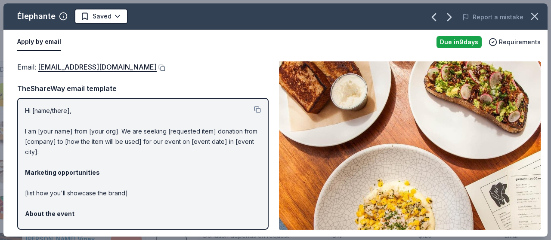
click at [157, 68] on button at bounding box center [161, 68] width 9 height 7
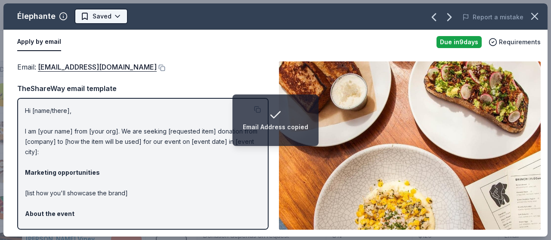
click at [119, 16] on html "Email Address copied RYF 6th Annual Fundraiser Gala - Lights, Camera, Auction! …" at bounding box center [275, 120] width 551 height 240
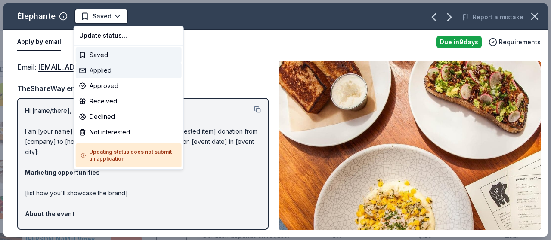
click at [109, 73] on div "Applied" at bounding box center [129, 70] width 106 height 15
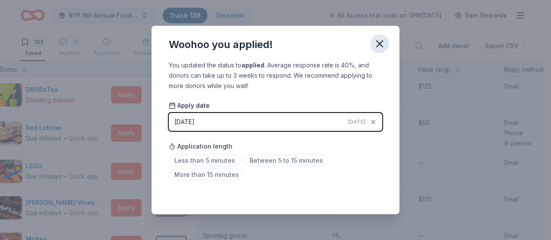
click at [379, 46] on icon "button" at bounding box center [379, 44] width 12 height 12
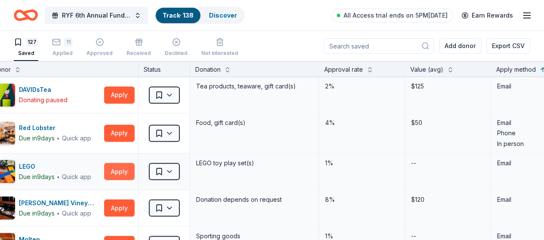
click at [129, 167] on button "Apply" at bounding box center [119, 171] width 31 height 17
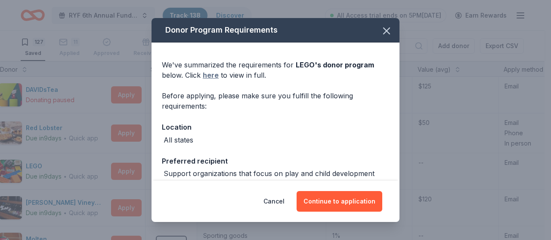
click at [213, 72] on link "here" at bounding box center [211, 75] width 16 height 10
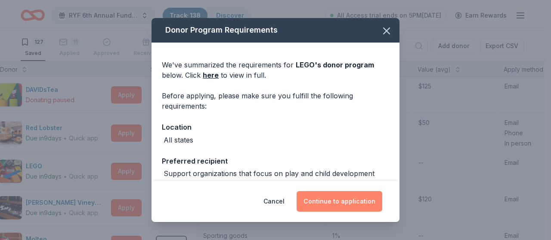
click at [322, 199] on button "Continue to application" at bounding box center [339, 201] width 86 height 21
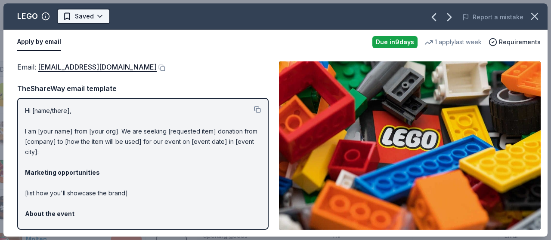
click at [102, 13] on html "RYF 6th Annual Fundraiser Gala - Lights, Camera, Auction! Track · 138 Discover …" at bounding box center [275, 120] width 551 height 240
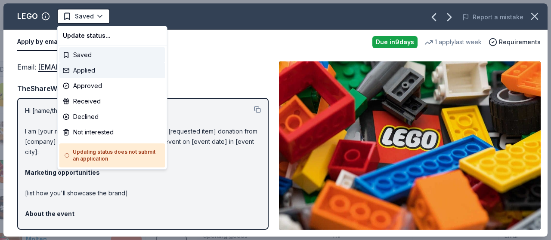
click at [95, 72] on div "Applied" at bounding box center [112, 70] width 106 height 15
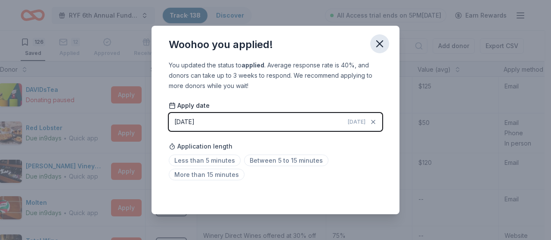
click at [376, 44] on icon "button" at bounding box center [379, 44] width 12 height 12
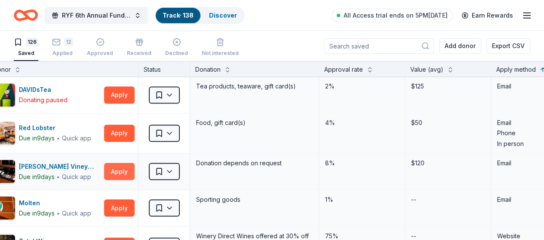
click at [121, 170] on button "Apply" at bounding box center [119, 171] width 31 height 17
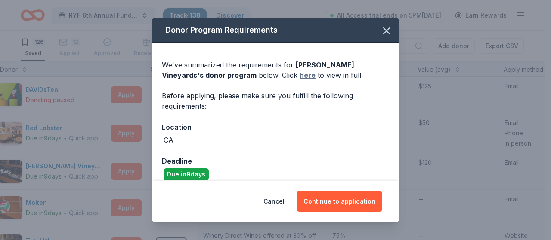
click at [299, 77] on link "here" at bounding box center [307, 75] width 16 height 10
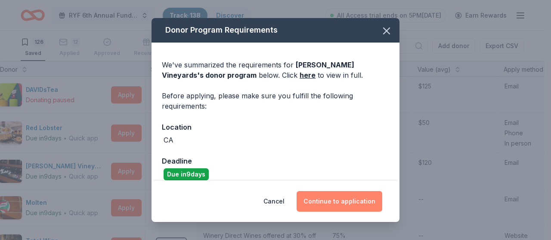
click at [351, 203] on button "Continue to application" at bounding box center [339, 201] width 86 height 21
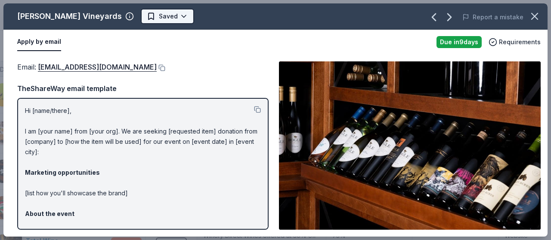
click at [142, 18] on html "RYF 6th Annual Fundraiser Gala - Lights, Camera, Auction! Track · 138 Discover …" at bounding box center [275, 120] width 551 height 240
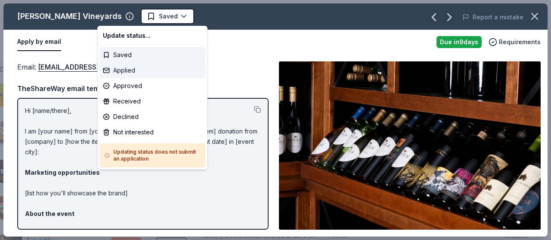
click at [129, 72] on div "Applied" at bounding box center [152, 70] width 106 height 15
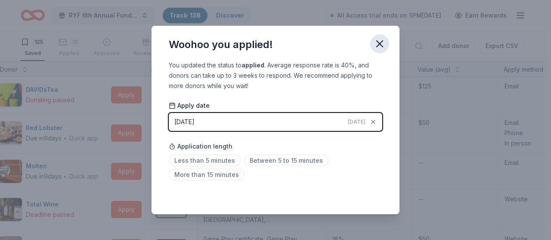
click at [380, 45] on icon "button" at bounding box center [379, 44] width 6 height 6
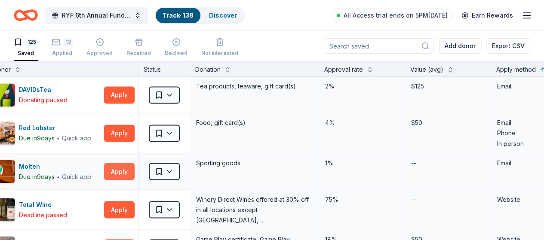
click at [128, 170] on button "Apply" at bounding box center [119, 171] width 31 height 17
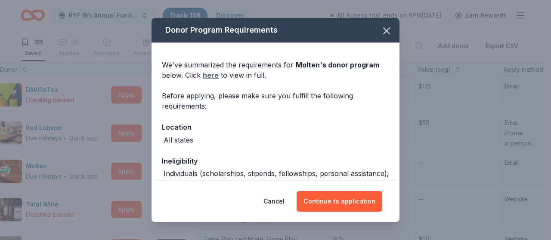
click at [209, 75] on link "here" at bounding box center [211, 75] width 16 height 10
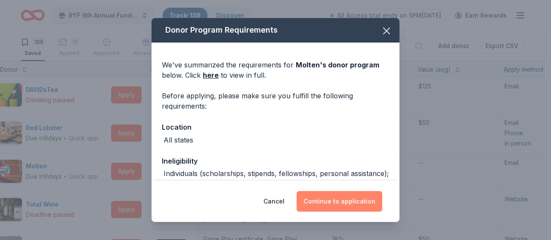
click at [337, 200] on button "Continue to application" at bounding box center [339, 201] width 86 height 21
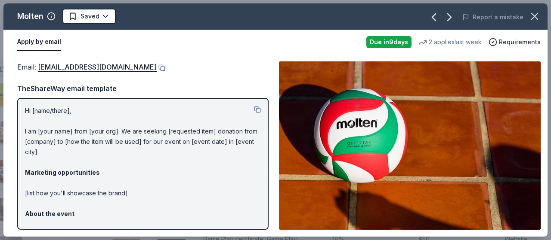
click at [157, 67] on button at bounding box center [161, 68] width 9 height 7
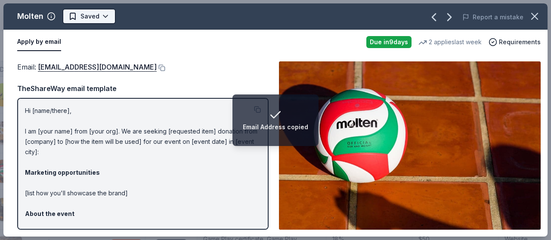
click at [108, 16] on html "Email Address copied RYF 6th Annual Fundraiser Gala - Lights, Camera, Auction! …" at bounding box center [275, 120] width 551 height 240
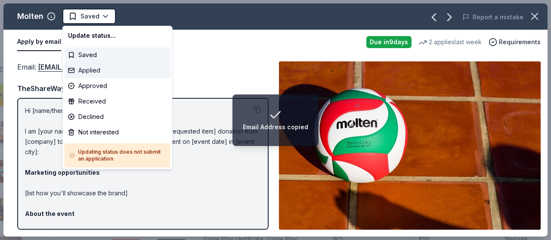
click at [96, 71] on div "Applied" at bounding box center [118, 70] width 106 height 15
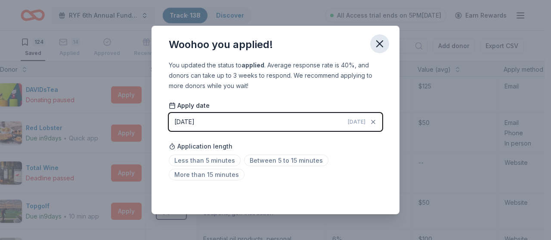
click at [380, 45] on icon "button" at bounding box center [379, 44] width 6 height 6
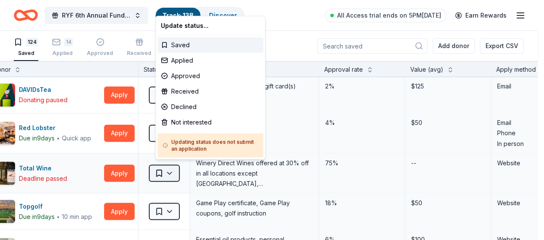
click at [178, 169] on html "RYF 6th Annual Fundraiser Gala - Lights, Camera, Auction! Track · 138 Discover …" at bounding box center [272, 120] width 544 height 240
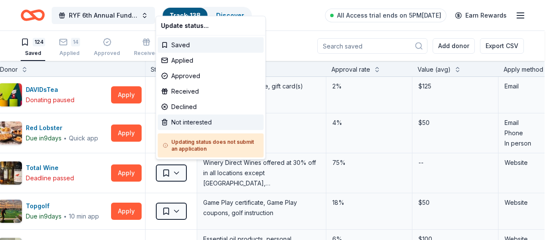
click at [197, 119] on div "Not interested" at bounding box center [210, 122] width 106 height 15
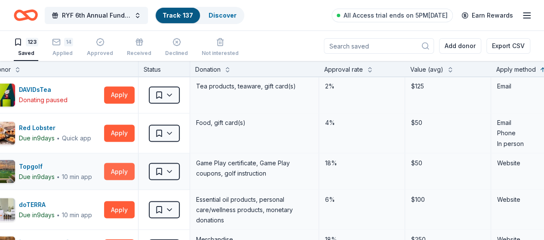
click at [128, 167] on button "Apply" at bounding box center [119, 171] width 31 height 17
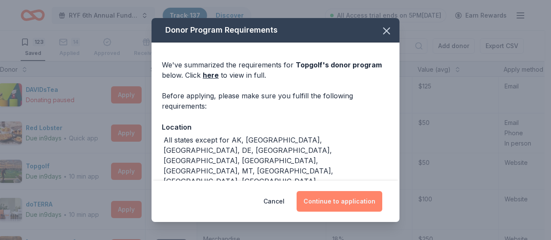
click at [358, 203] on button "Continue to application" at bounding box center [339, 201] width 86 height 21
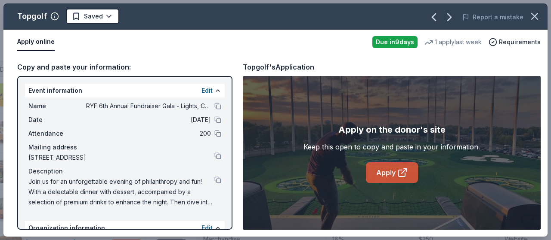
click at [381, 172] on link "Apply" at bounding box center [392, 173] width 52 height 21
click at [214, 105] on button at bounding box center [217, 106] width 7 height 7
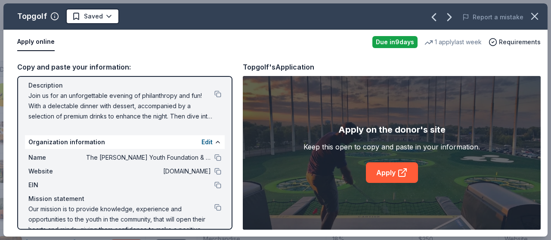
scroll to position [102, 0]
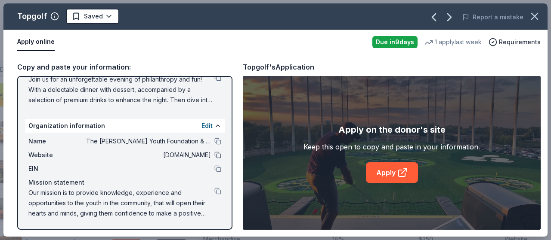
click at [214, 155] on button at bounding box center [217, 155] width 7 height 7
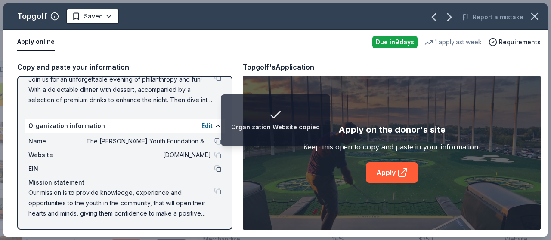
click at [214, 169] on button at bounding box center [217, 169] width 7 height 7
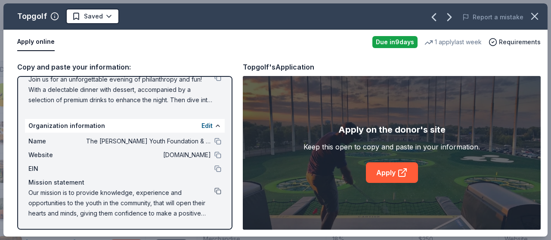
click at [214, 190] on button at bounding box center [217, 191] width 7 height 7
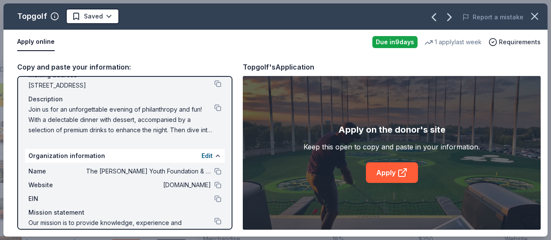
scroll to position [59, 0]
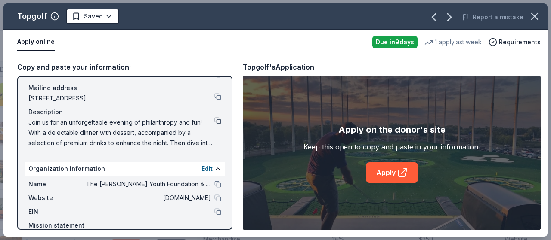
click at [214, 122] on button at bounding box center [217, 120] width 7 height 7
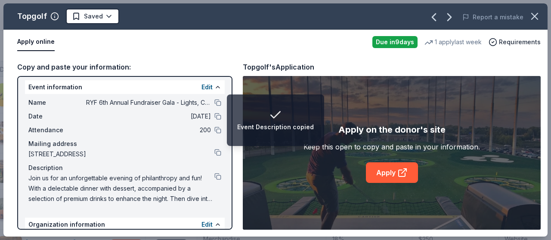
scroll to position [0, 0]
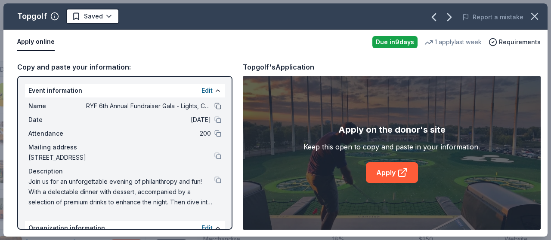
click at [214, 107] on button at bounding box center [217, 106] width 7 height 7
click at [214, 180] on button at bounding box center [217, 180] width 7 height 7
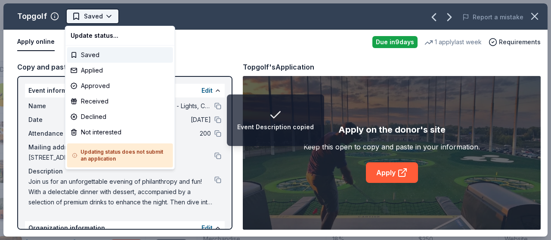
click at [106, 18] on html "Event Description copied RYF 6th Annual Fundraiser Gala - Lights, Camera, Aucti…" at bounding box center [275, 120] width 551 height 240
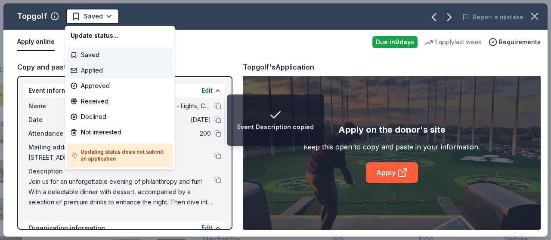
click at [110, 74] on div "Applied" at bounding box center [120, 70] width 106 height 15
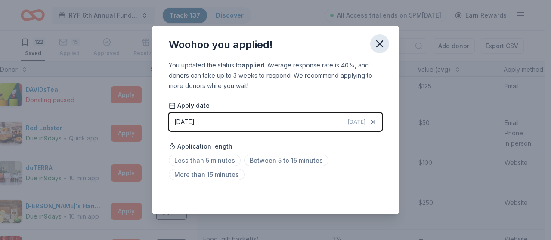
click at [381, 40] on icon "button" at bounding box center [379, 44] width 12 height 12
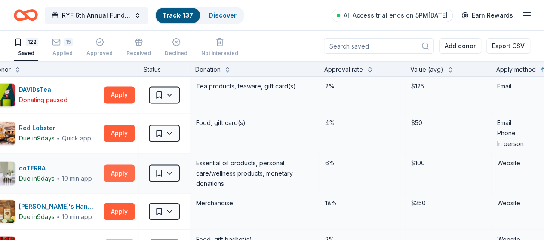
click at [126, 171] on button "Apply" at bounding box center [119, 173] width 31 height 17
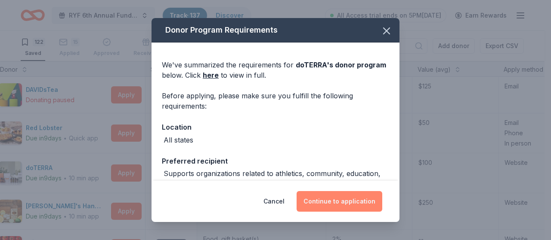
click at [326, 206] on button "Continue to application" at bounding box center [339, 201] width 86 height 21
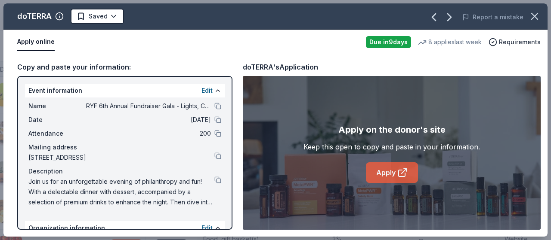
click at [395, 177] on link "Apply" at bounding box center [392, 173] width 52 height 21
click at [214, 182] on button at bounding box center [217, 180] width 7 height 7
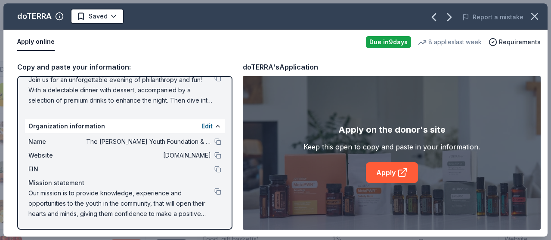
scroll to position [102, 0]
click at [214, 189] on button at bounding box center [217, 191] width 7 height 7
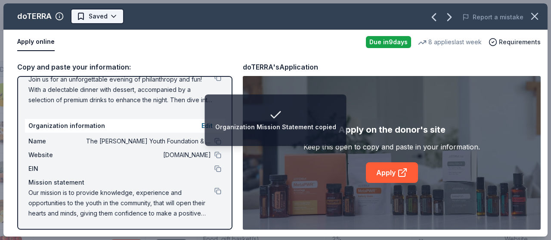
click at [116, 15] on html "Organization Mission Statement copied RYF 6th Annual Fundraiser Gala - Lights, …" at bounding box center [275, 120] width 551 height 240
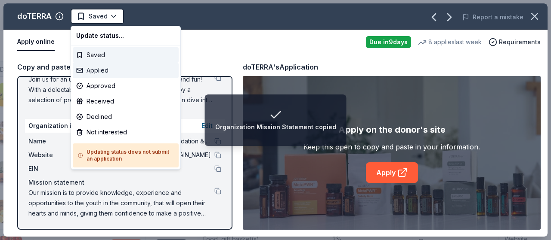
click at [103, 71] on div "Applied" at bounding box center [126, 70] width 106 height 15
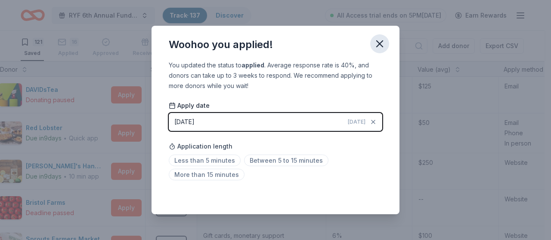
click at [379, 41] on icon "button" at bounding box center [379, 44] width 12 height 12
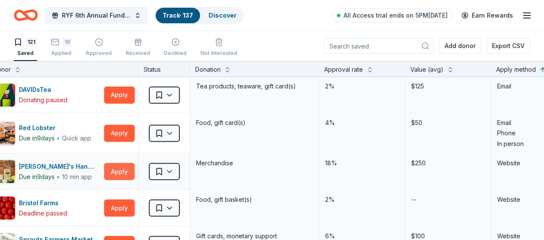
click at [121, 169] on button "Apply" at bounding box center [119, 171] width 31 height 17
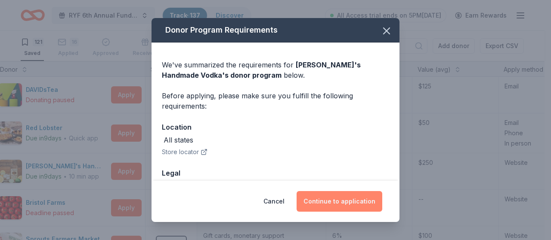
click at [336, 199] on button "Continue to application" at bounding box center [339, 201] width 86 height 21
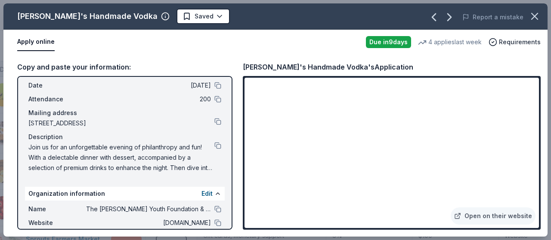
scroll to position [86, 0]
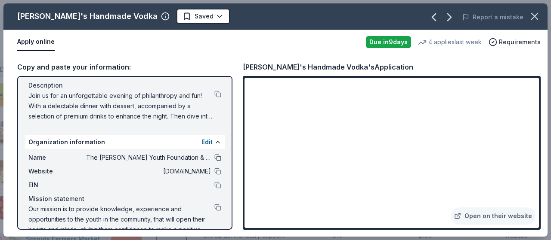
click at [214, 156] on button at bounding box center [217, 157] width 7 height 7
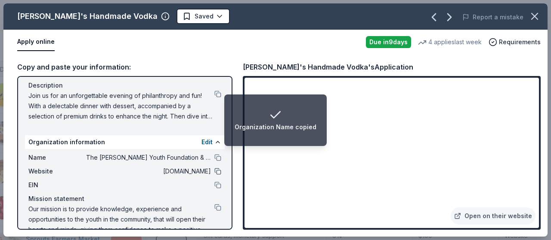
click at [214, 171] on button at bounding box center [217, 171] width 7 height 7
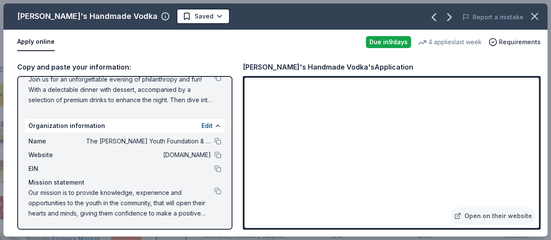
scroll to position [0, 0]
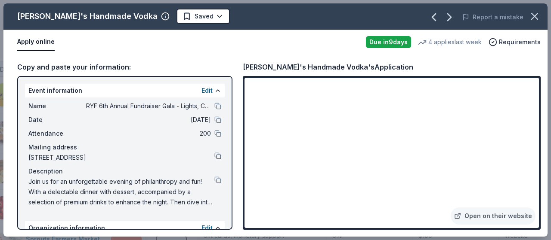
click at [214, 156] on button at bounding box center [217, 156] width 7 height 7
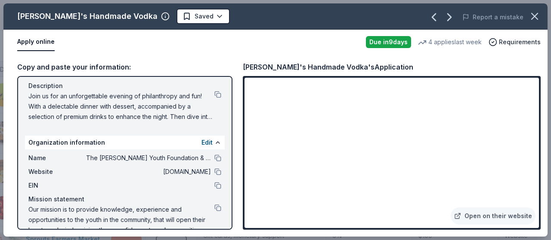
scroll to position [86, 0]
click at [211, 189] on div "EIN" at bounding box center [124, 185] width 193 height 10
click at [214, 186] on button at bounding box center [217, 185] width 7 height 7
click at [166, 18] on html "RYF 6th Annual Fundraiser Gala - Lights, Camera, Auction! Track · 137 Discover …" at bounding box center [275, 120] width 551 height 240
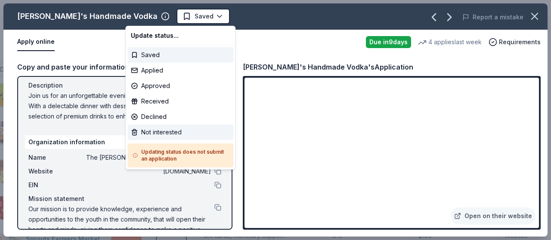
click at [162, 136] on div "Not interested" at bounding box center [180, 132] width 106 height 15
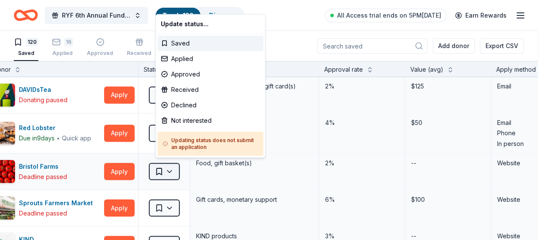
click at [181, 168] on html "RYF 6th Annual Fundraiser Gala - Lights, Camera, Auction! Track · 136 Discover …" at bounding box center [272, 120] width 544 height 240
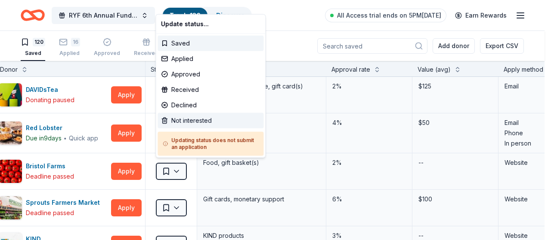
click at [188, 122] on div "Not interested" at bounding box center [210, 120] width 106 height 15
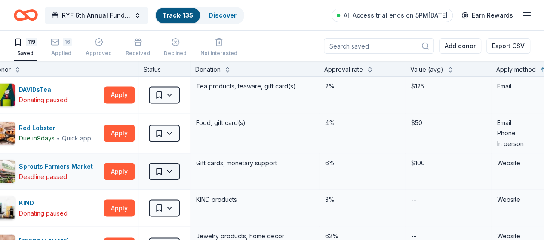
click at [173, 169] on html "RYF 6th Annual Fundraiser Gala - Lights, Camera, Auction! Track · 135 Discover …" at bounding box center [272, 120] width 544 height 240
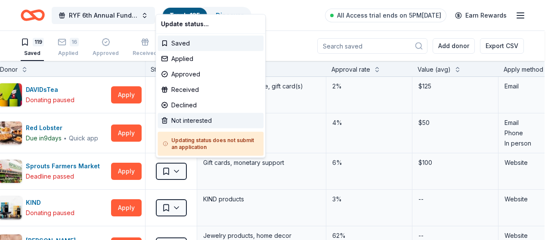
click at [182, 121] on div "Not interested" at bounding box center [210, 120] width 106 height 15
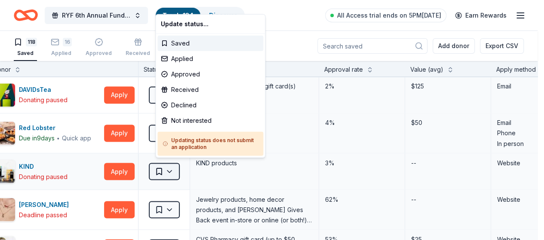
click at [181, 166] on html "RYF 6th Annual Fundraiser Gala - Lights, Camera, Auction! Track · 134 Discover …" at bounding box center [272, 120] width 544 height 240
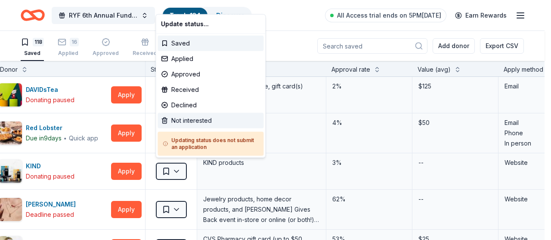
click at [186, 124] on div "Not interested" at bounding box center [210, 120] width 106 height 15
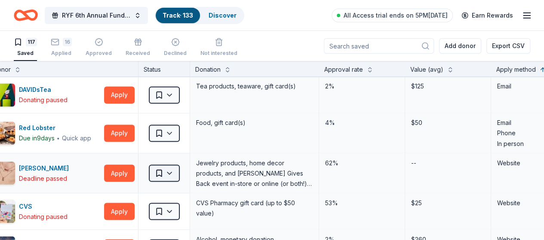
click at [179, 170] on html "RYF 6th Annual Fundraiser Gala - Lights, Camera, Auction! Track · 133 Discover …" at bounding box center [272, 120] width 544 height 240
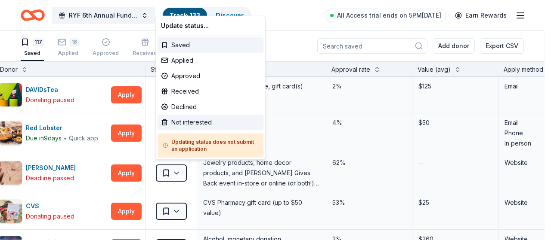
click at [194, 123] on div "Not interested" at bounding box center [210, 122] width 106 height 15
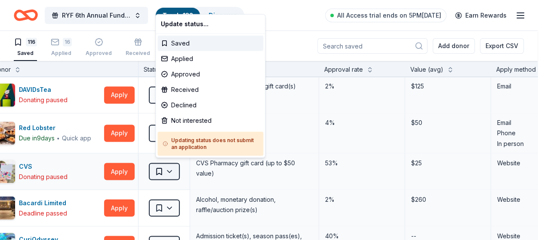
click at [177, 169] on html "RYF 6th Annual Fundraiser Gala - Lights, Camera, Auction! Track · 132 Discover …" at bounding box center [272, 120] width 544 height 240
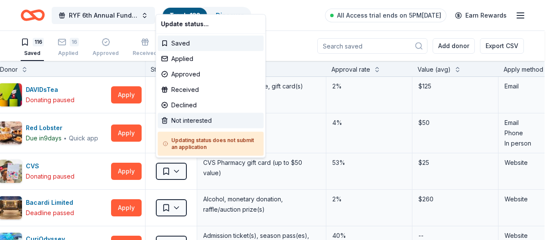
click at [192, 117] on div "Not interested" at bounding box center [210, 120] width 106 height 15
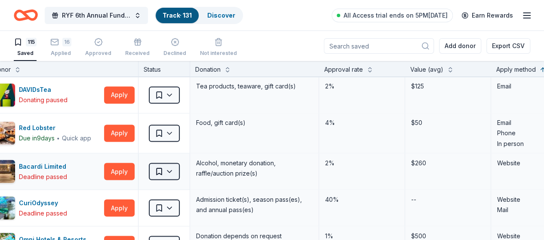
click at [179, 168] on html "RYF 6th Annual Fundraiser Gala - Lights, Camera, Auction! Track · 131 Discover …" at bounding box center [272, 120] width 544 height 240
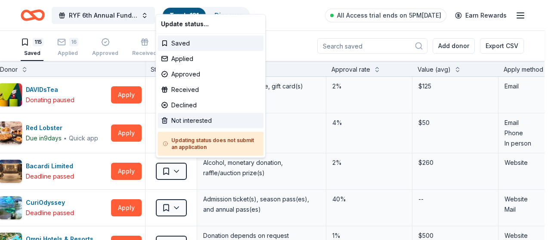
click at [183, 121] on div "Not interested" at bounding box center [210, 120] width 106 height 15
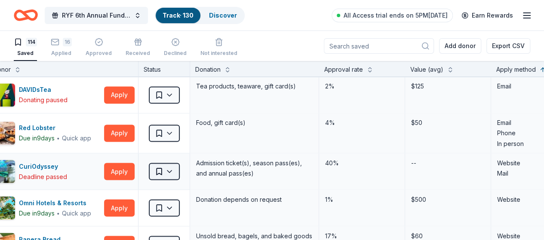
click at [180, 166] on html "RYF 6th Annual Fundraiser Gala - Lights, Camera, Auction! Track · 130 Discover …" at bounding box center [272, 120] width 544 height 240
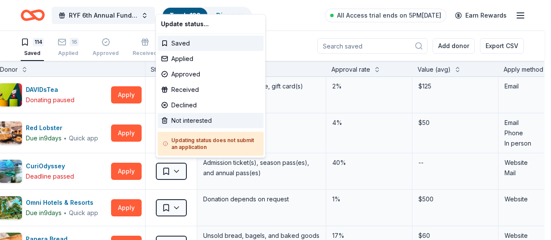
click at [198, 122] on div "Not interested" at bounding box center [210, 120] width 106 height 15
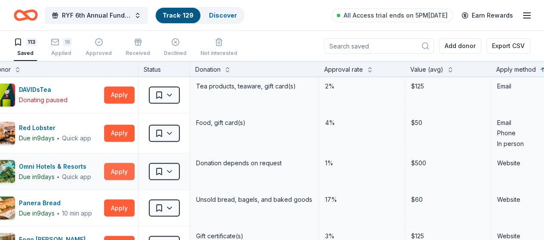
click at [129, 168] on button "Apply" at bounding box center [119, 171] width 31 height 17
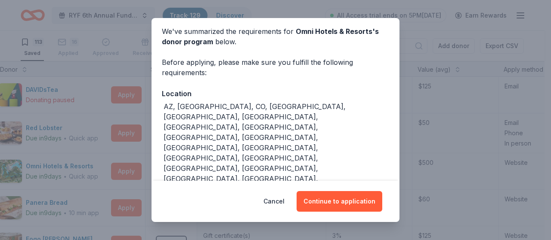
scroll to position [66, 0]
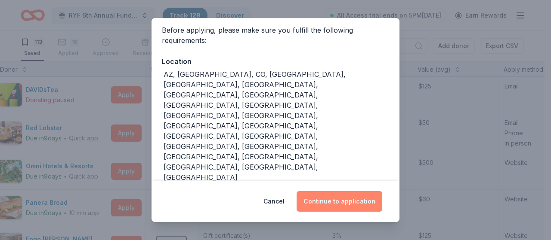
click at [326, 203] on button "Continue to application" at bounding box center [339, 201] width 86 height 21
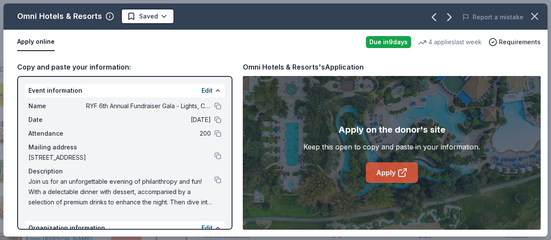
click at [394, 176] on link "Apply" at bounding box center [392, 173] width 52 height 21
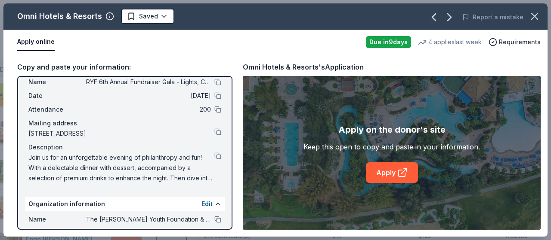
scroll to position [16, 0]
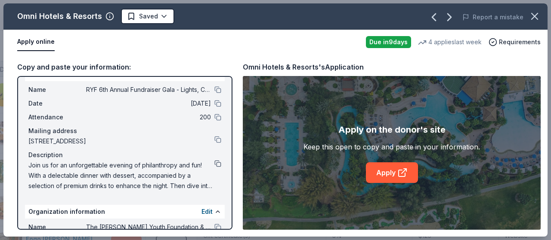
click at [214, 164] on button at bounding box center [217, 163] width 7 height 7
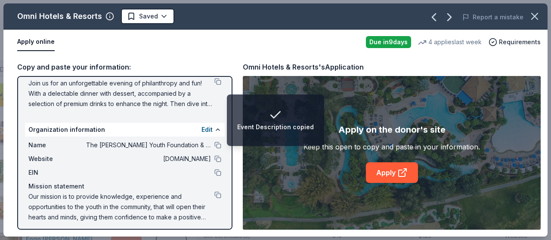
scroll to position [102, 0]
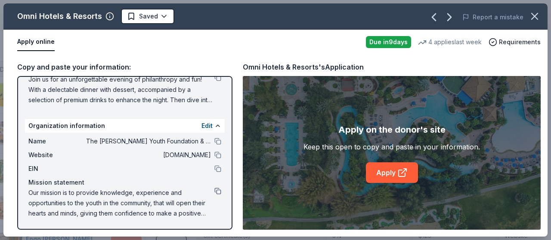
click at [214, 192] on button at bounding box center [217, 191] width 7 height 7
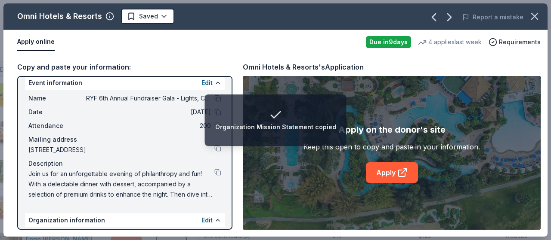
scroll to position [0, 0]
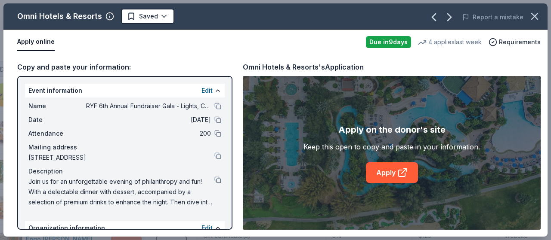
click at [214, 181] on button at bounding box center [217, 180] width 7 height 7
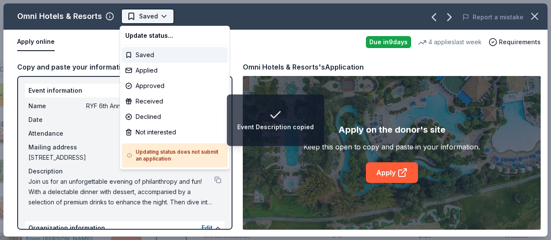
click at [160, 20] on html "Event Description copied RYF 6th Annual Fundraiser Gala - Lights, Camera, Aucti…" at bounding box center [275, 120] width 551 height 240
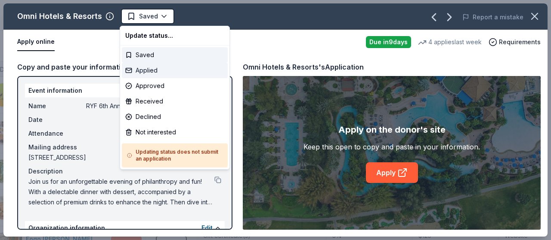
click at [154, 71] on div "Applied" at bounding box center [175, 70] width 106 height 15
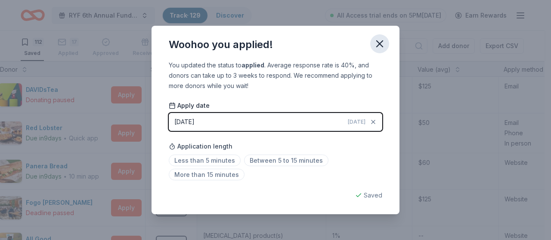
click at [377, 44] on icon "button" at bounding box center [379, 44] width 12 height 12
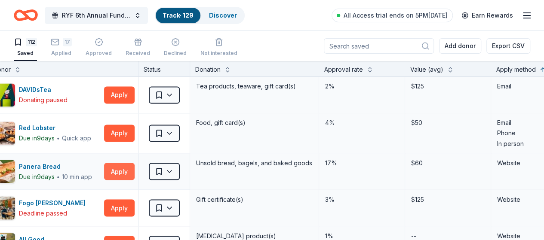
click at [126, 167] on button "Apply" at bounding box center [119, 171] width 31 height 17
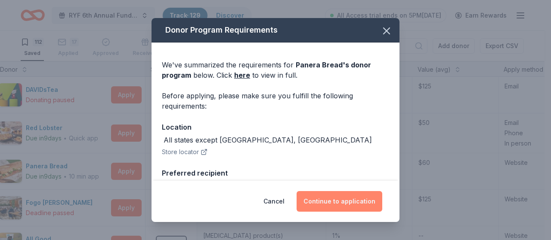
click at [331, 198] on button "Continue to application" at bounding box center [339, 201] width 86 height 21
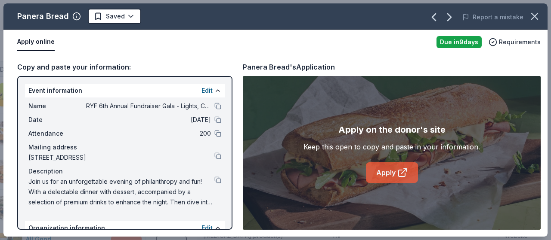
click at [377, 177] on link "Apply" at bounding box center [392, 173] width 52 height 21
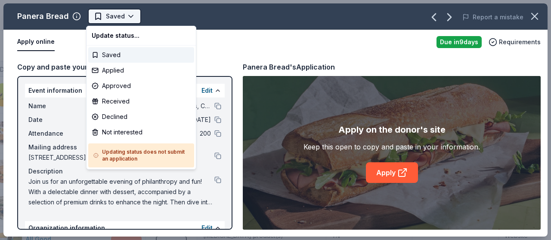
click at [129, 15] on html "[PERSON_NAME] 6th Annual Fundraiser Gala - Lights, Camera, Auction! Track · 129…" at bounding box center [275, 120] width 551 height 240
click at [132, 137] on div "Not interested" at bounding box center [141, 132] width 106 height 15
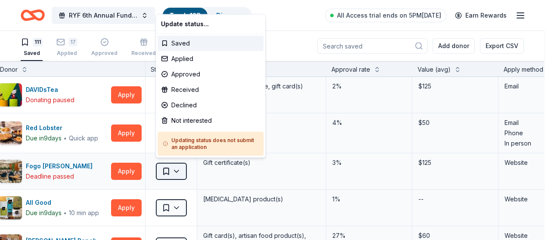
click at [179, 166] on html "RYF 6th Annual Fundraiser Gala - Lights, Camera, Auction! Track · 128 Discover …" at bounding box center [275, 120] width 551 height 240
click at [185, 119] on div "Not interested" at bounding box center [210, 120] width 106 height 15
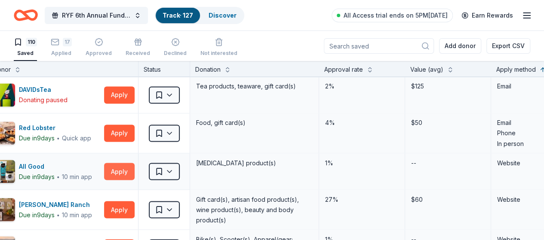
click at [126, 170] on button "Apply" at bounding box center [119, 171] width 31 height 17
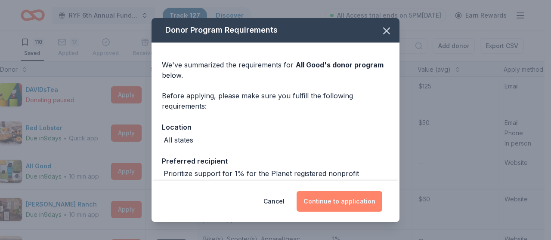
click at [340, 197] on button "Continue to application" at bounding box center [339, 201] width 86 height 21
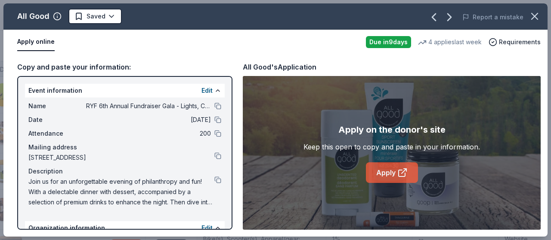
click at [379, 172] on link "Apply" at bounding box center [392, 173] width 52 height 21
click at [98, 12] on html "RYF 6th Annual Fundraiser Gala - Lights, Camera, Auction! Track · 127 Discover …" at bounding box center [275, 120] width 551 height 240
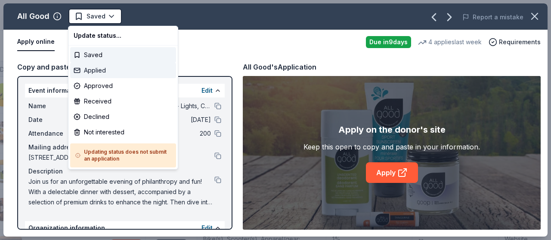
click at [100, 72] on div "Applied" at bounding box center [123, 70] width 106 height 15
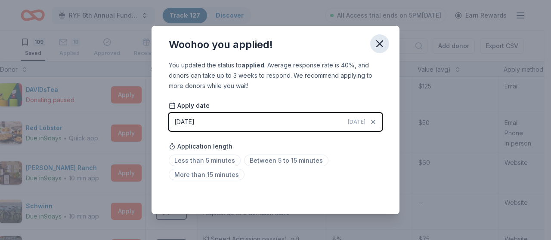
click at [382, 47] on icon "button" at bounding box center [379, 44] width 6 height 6
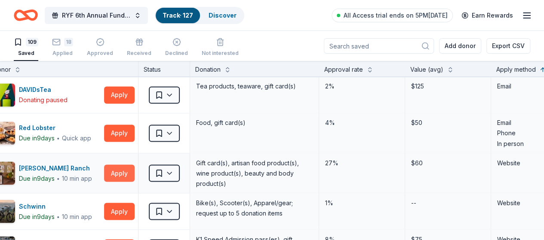
click at [127, 170] on button "Apply" at bounding box center [119, 173] width 31 height 17
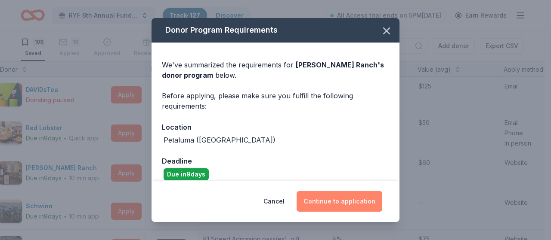
click at [352, 200] on button "Continue to application" at bounding box center [339, 201] width 86 height 21
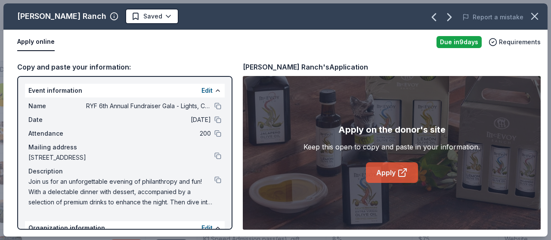
click at [389, 175] on link "Apply" at bounding box center [392, 173] width 52 height 21
click at [123, 18] on html "RYF 6th Annual Fundraiser Gala - Lights, Camera, Auction! Track · 127 Discover …" at bounding box center [275, 120] width 551 height 240
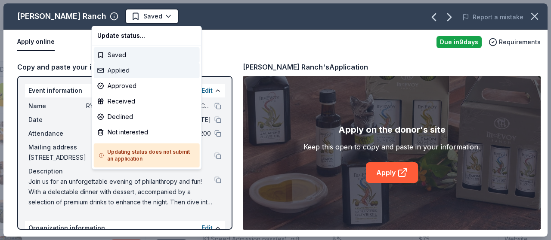
click at [120, 75] on div "Applied" at bounding box center [147, 70] width 106 height 15
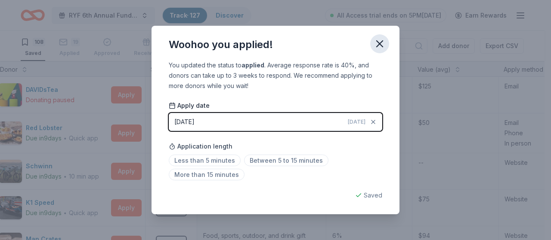
click at [380, 43] on icon "button" at bounding box center [379, 44] width 12 height 12
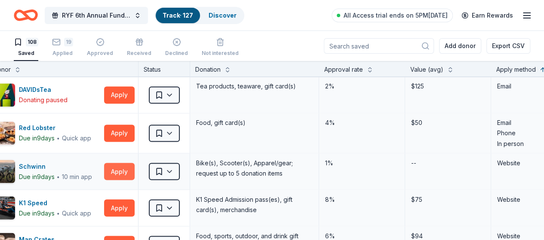
click at [132, 169] on button "Apply" at bounding box center [119, 171] width 31 height 17
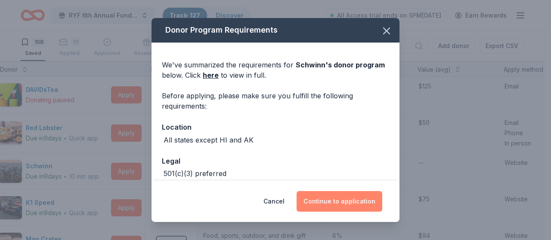
click at [324, 203] on button "Continue to application" at bounding box center [339, 201] width 86 height 21
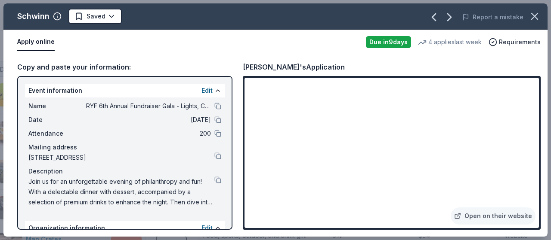
scroll to position [43, 0]
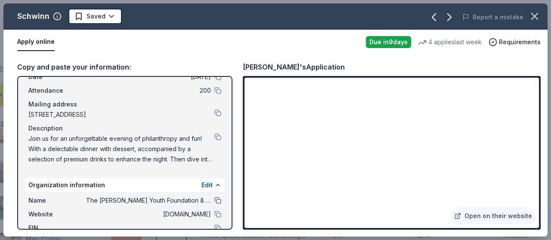
click at [214, 202] on button at bounding box center [217, 200] width 7 height 7
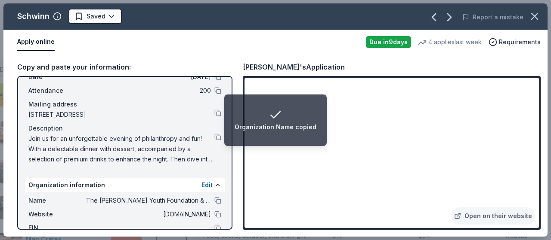
scroll to position [86, 0]
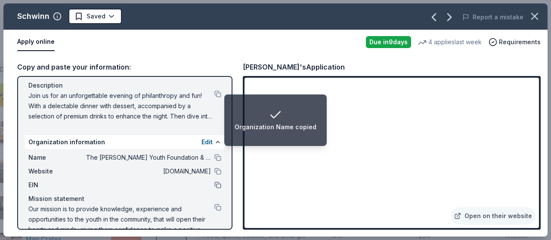
click at [214, 185] on button at bounding box center [217, 185] width 7 height 7
click at [214, 171] on button at bounding box center [217, 171] width 7 height 7
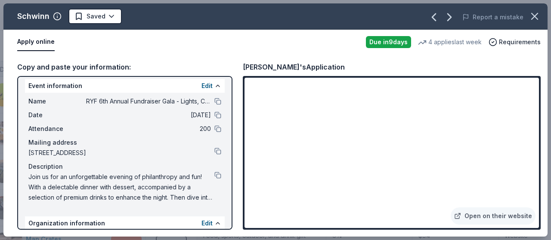
scroll to position [0, 0]
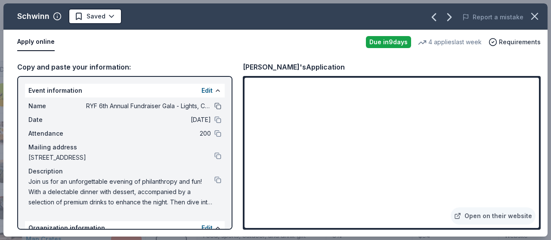
click at [214, 104] on button at bounding box center [217, 106] width 7 height 7
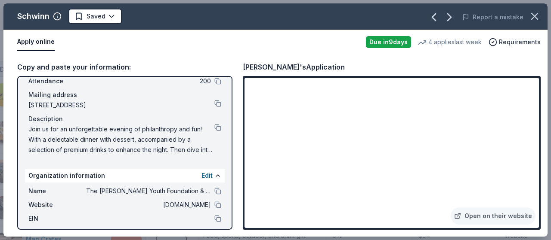
scroll to position [16, 0]
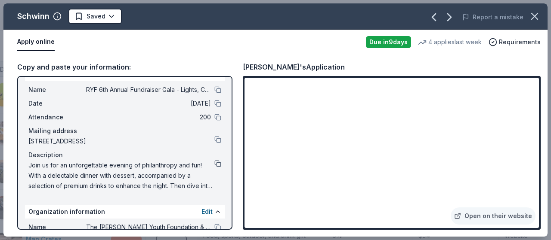
drag, startPoint x: 213, startPoint y: 163, endPoint x: 219, endPoint y: 161, distance: 6.3
click at [214, 163] on button at bounding box center [217, 163] width 7 height 7
click at [86, 16] on html "RYF 6th Annual Fundraiser Gala - Lights, Camera, Auction! Track · 127 Discover …" at bounding box center [275, 120] width 551 height 240
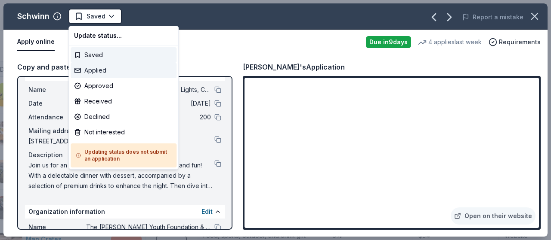
click at [96, 73] on div "Applied" at bounding box center [124, 70] width 106 height 15
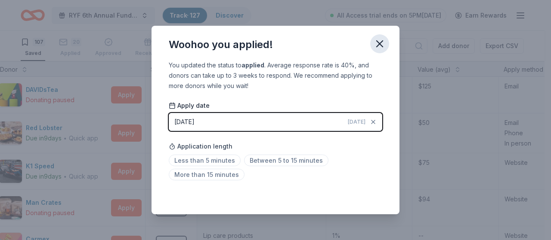
click at [376, 47] on icon "button" at bounding box center [379, 44] width 6 height 6
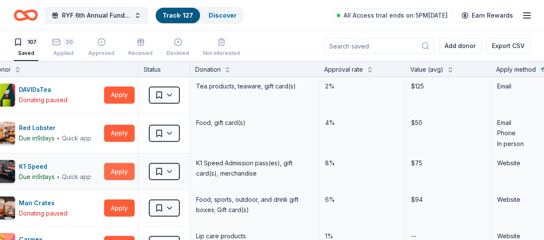
click at [126, 170] on button "Apply" at bounding box center [119, 171] width 31 height 17
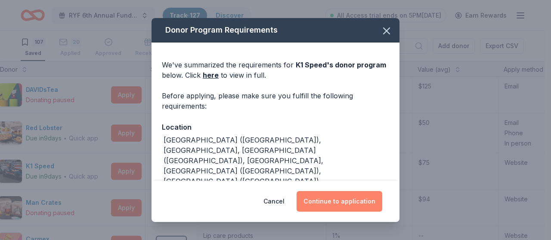
click at [329, 198] on button "Continue to application" at bounding box center [339, 201] width 86 height 21
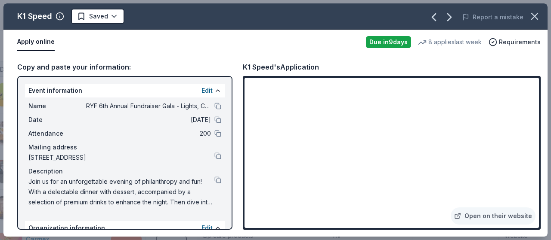
scroll to position [86, 0]
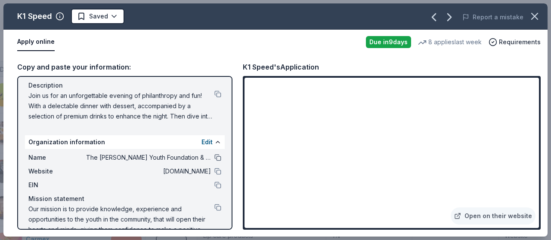
click at [214, 157] on button at bounding box center [217, 157] width 7 height 7
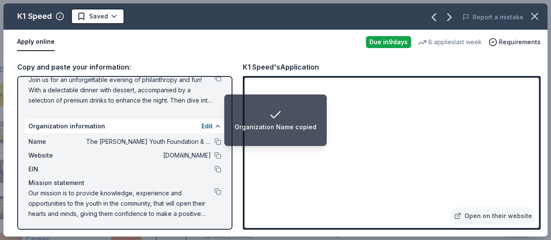
scroll to position [102, 0]
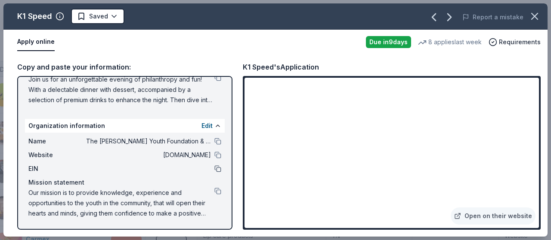
click at [214, 168] on button at bounding box center [217, 169] width 7 height 7
click at [95, 18] on html "RYF 6th Annual Fundraiser Gala - Lights, Camera, Auction! Track · 127 Discover …" at bounding box center [275, 120] width 551 height 240
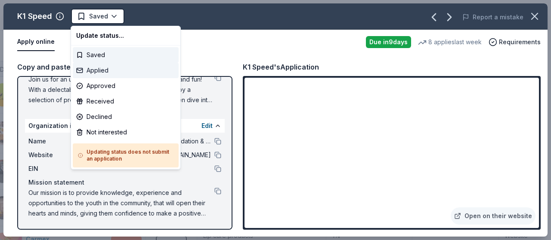
click at [105, 70] on div "Applied" at bounding box center [126, 70] width 106 height 15
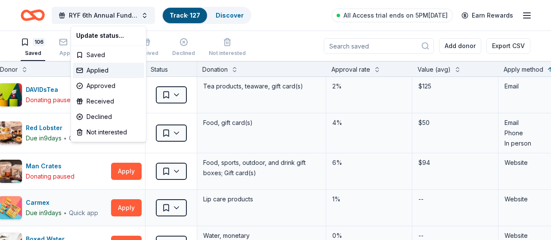
click at [442, 212] on div "K1 Speed Applied Report a mistake Apply online Due [DATE] 8 applies last week R…" at bounding box center [275, 120] width 517 height 222
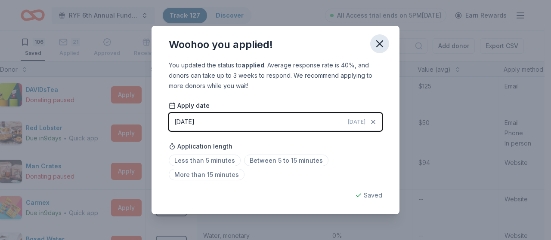
click at [376, 46] on icon "button" at bounding box center [379, 44] width 12 height 12
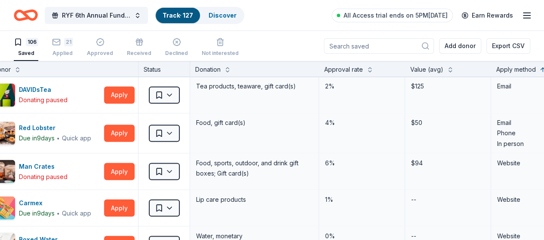
click at [176, 169] on html "RYF 6th Annual Fundraiser Gala - Lights, Camera, Auction! Track · 127 Discover …" at bounding box center [272, 120] width 544 height 240
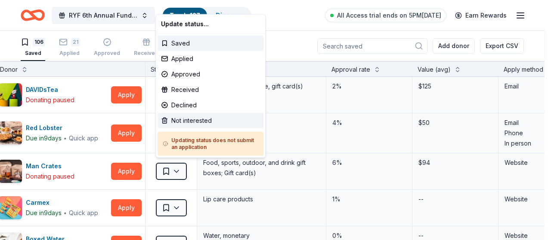
click at [186, 123] on div "Not interested" at bounding box center [210, 120] width 106 height 15
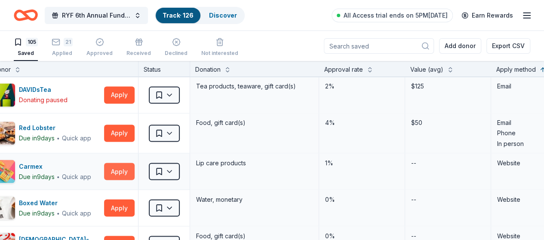
click at [125, 171] on button "Apply" at bounding box center [119, 171] width 31 height 17
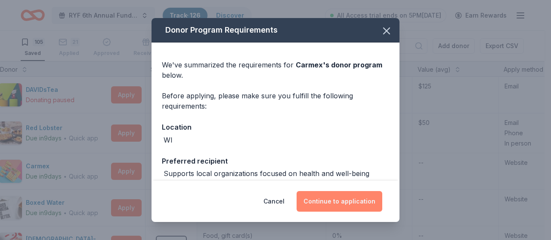
click at [342, 204] on button "Continue to application" at bounding box center [339, 201] width 86 height 21
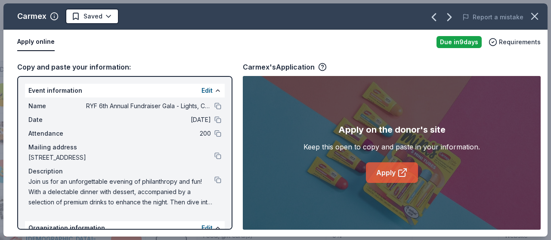
click at [393, 172] on link "Apply" at bounding box center [392, 173] width 52 height 21
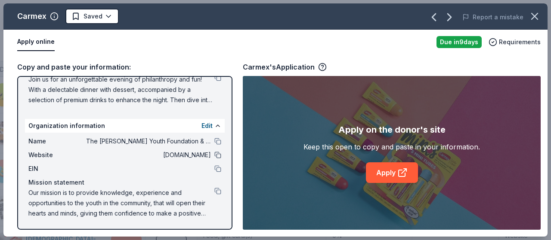
click at [214, 157] on button at bounding box center [217, 155] width 7 height 7
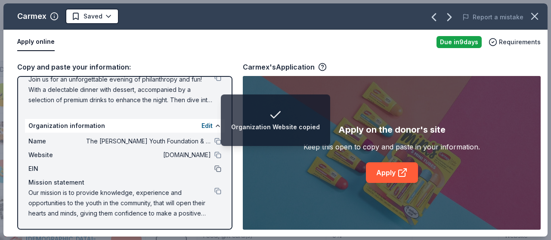
click at [214, 167] on button at bounding box center [217, 169] width 7 height 7
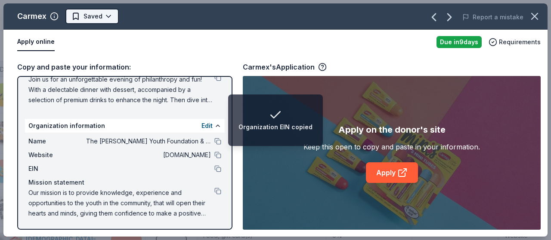
click at [92, 18] on html "Organization EIN copied RYF 6th Annual Fundraiser Gala - Lights, Camera, Auctio…" at bounding box center [275, 120] width 551 height 240
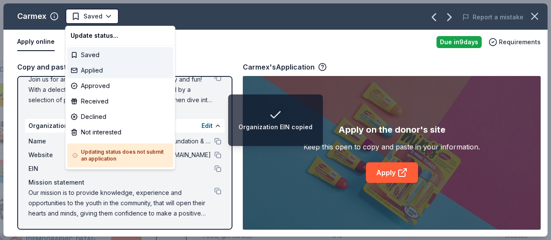
click at [105, 74] on div "Applied" at bounding box center [120, 70] width 106 height 15
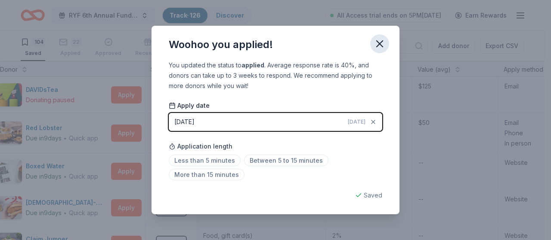
click at [381, 40] on icon "button" at bounding box center [379, 44] width 12 height 12
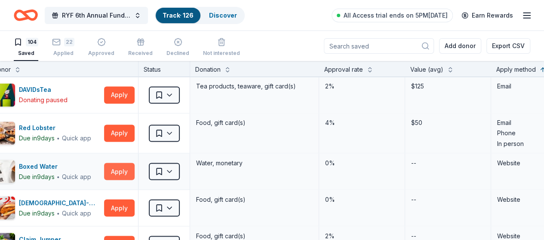
click at [127, 170] on button "Apply" at bounding box center [119, 171] width 31 height 17
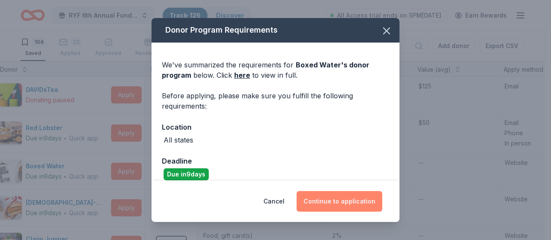
click at [323, 200] on button "Continue to application" at bounding box center [339, 201] width 86 height 21
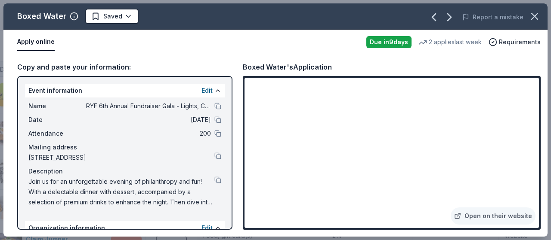
scroll to position [86, 0]
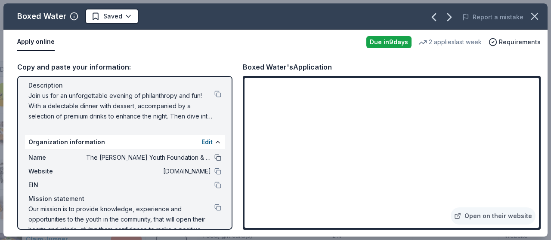
click at [214, 158] on button at bounding box center [217, 157] width 7 height 7
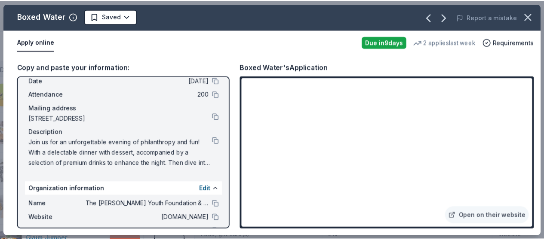
scroll to position [0, 0]
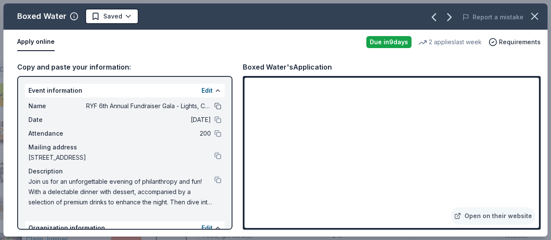
click at [214, 103] on button at bounding box center [217, 106] width 7 height 7
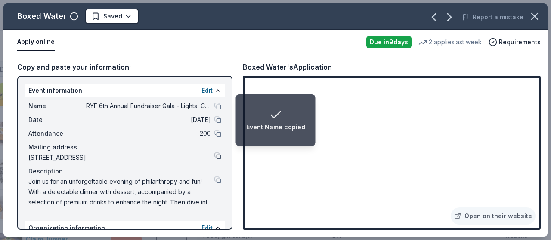
click at [214, 154] on button at bounding box center [217, 156] width 7 height 7
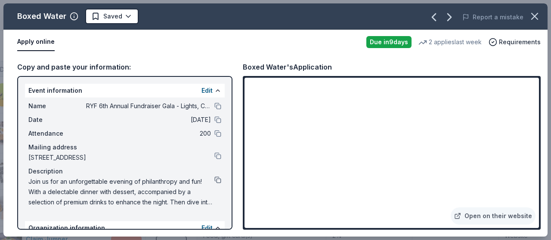
click at [214, 178] on button at bounding box center [217, 180] width 7 height 7
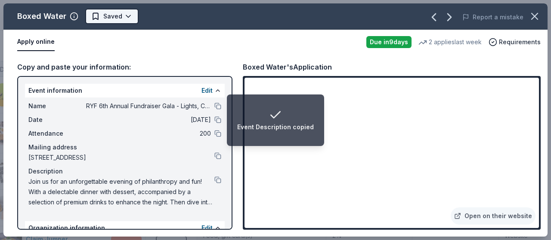
click at [121, 19] on html "Event Description copied RYF 6th Annual Fundraiser Gala - Lights, Camera, Aucti…" at bounding box center [275, 120] width 551 height 240
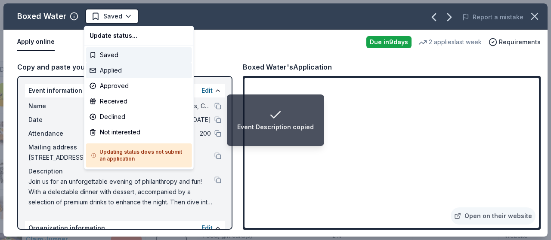
click at [111, 74] on div "Applied" at bounding box center [139, 70] width 106 height 15
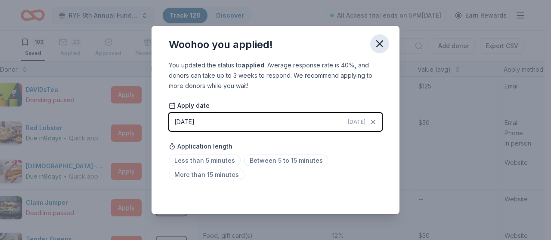
click at [385, 43] on icon "button" at bounding box center [379, 44] width 12 height 12
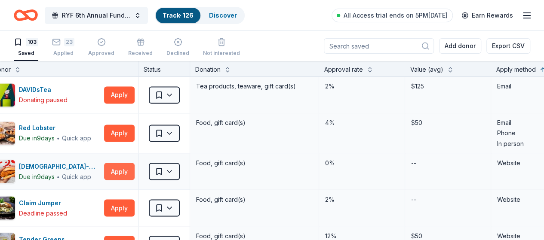
click at [121, 168] on button "Apply" at bounding box center [119, 171] width 31 height 17
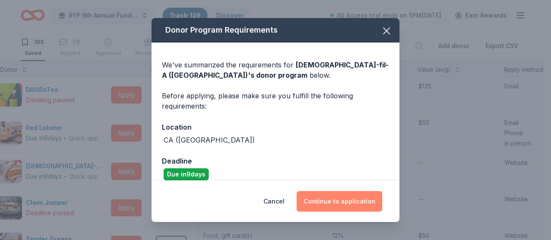
click at [354, 203] on button "Continue to application" at bounding box center [339, 201] width 86 height 21
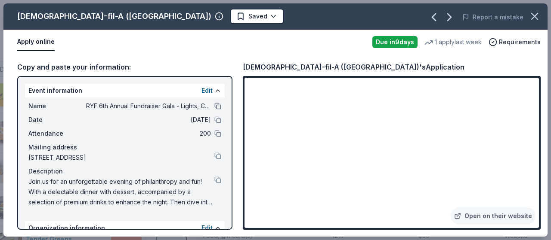
click at [214, 103] on button at bounding box center [217, 106] width 7 height 7
click at [156, 17] on html "RYF 6th Annual Fundraiser Gala - Lights, Camera, Auction! Track · 126 Discover …" at bounding box center [275, 120] width 551 height 240
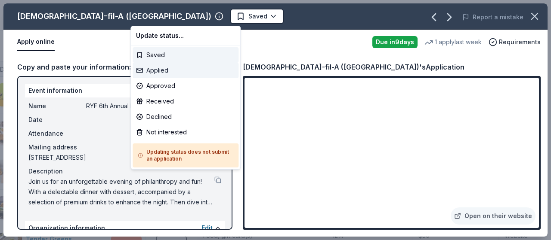
click at [156, 69] on div "Applied" at bounding box center [185, 70] width 106 height 15
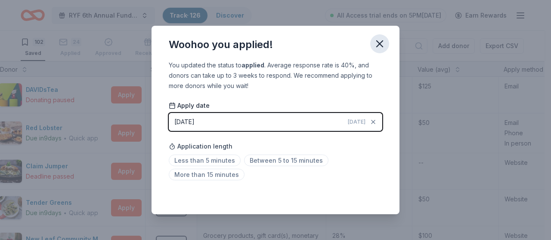
click at [381, 46] on icon "button" at bounding box center [379, 44] width 6 height 6
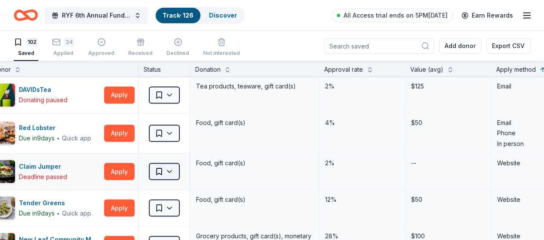
click at [180, 171] on html "RYF 6th Annual Fundraiser Gala - Lights, Camera, Auction! Track · 126 Discover …" at bounding box center [272, 120] width 544 height 240
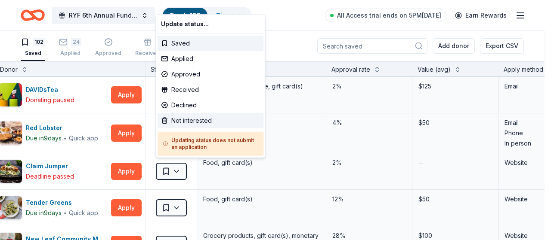
click at [185, 124] on div "Not interested" at bounding box center [210, 120] width 106 height 15
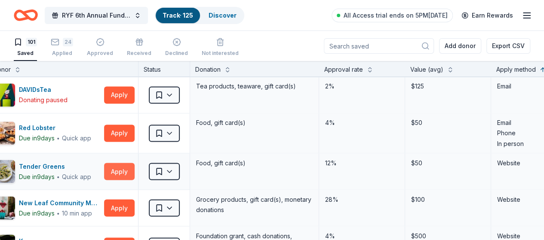
click at [125, 166] on button "Apply" at bounding box center [119, 171] width 31 height 17
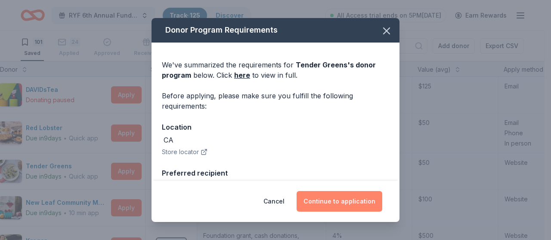
click at [352, 206] on button "Continue to application" at bounding box center [339, 201] width 86 height 21
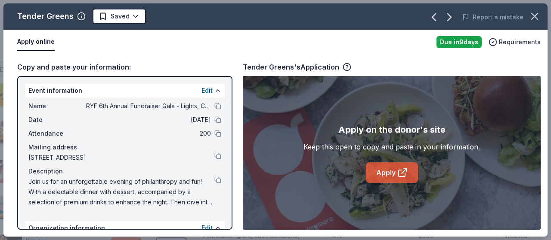
click at [388, 174] on link "Apply" at bounding box center [392, 173] width 52 height 21
click at [389, 175] on link "Apply" at bounding box center [392, 173] width 52 height 21
click at [123, 19] on html "RYF 6th Annual Fundraiser Gala - Lights, Camera, Auction! Track · 125 Discover …" at bounding box center [275, 120] width 551 height 240
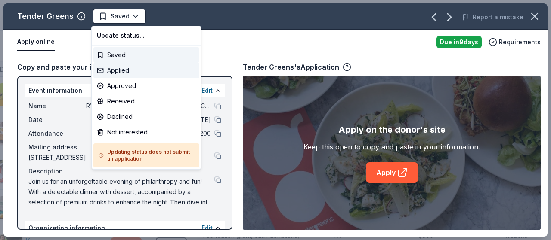
click at [122, 72] on div "Applied" at bounding box center [146, 70] width 106 height 15
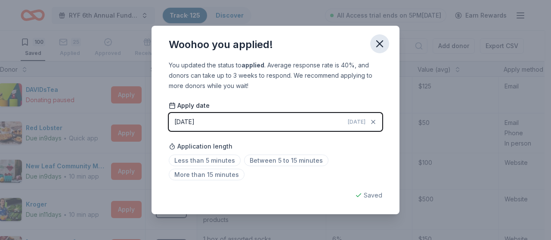
click at [381, 41] on icon "button" at bounding box center [379, 44] width 12 height 12
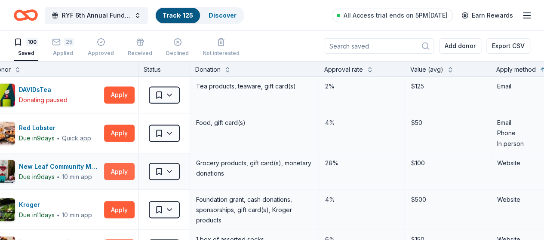
click at [129, 167] on button "Apply" at bounding box center [119, 171] width 31 height 17
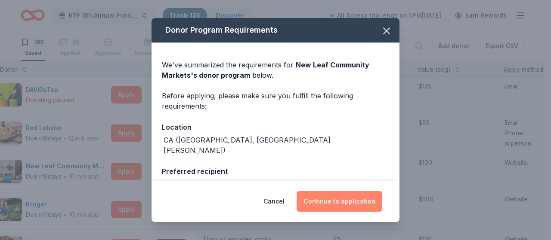
click at [340, 198] on button "Continue to application" at bounding box center [339, 201] width 86 height 21
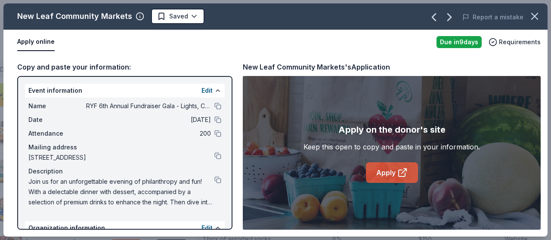
click at [391, 171] on link "Apply" at bounding box center [392, 173] width 52 height 21
click at [172, 17] on html "RYF 6th Annual Fundraiser Gala - Lights, Camera, Auction! Track · 125 Discover …" at bounding box center [275, 120] width 551 height 240
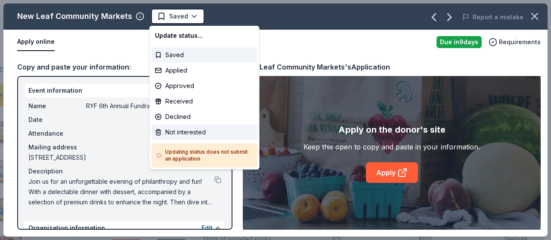
click at [197, 135] on div "Not interested" at bounding box center [204, 132] width 106 height 15
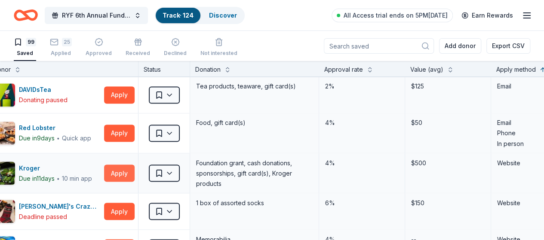
click at [124, 172] on button "Apply" at bounding box center [119, 173] width 31 height 17
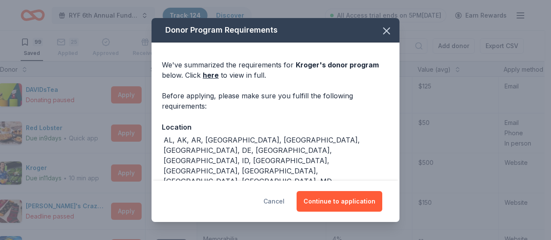
click at [281, 199] on button "Cancel" at bounding box center [273, 201] width 21 height 21
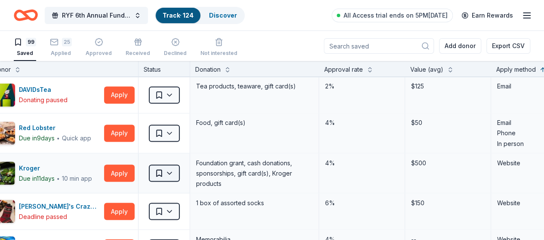
click at [178, 172] on html "RYF 6th Annual Fundraiser Gala - Lights, Camera, Auction! Track · 124 Discover …" at bounding box center [272, 120] width 544 height 240
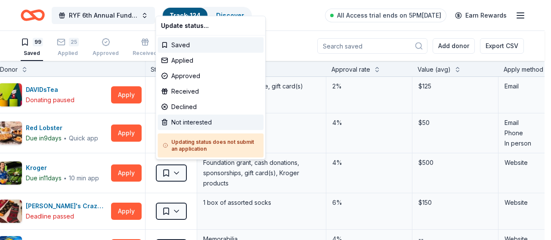
click at [176, 123] on div "Not interested" at bounding box center [210, 122] width 106 height 15
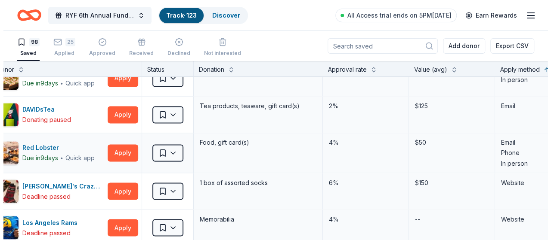
scroll to position [731, 26]
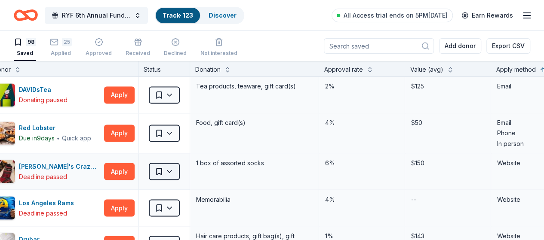
click at [180, 169] on html "RYF 6th Annual Fundraiser Gala - Lights, Camera, Auction! Track · 123 Discover …" at bounding box center [272, 120] width 544 height 240
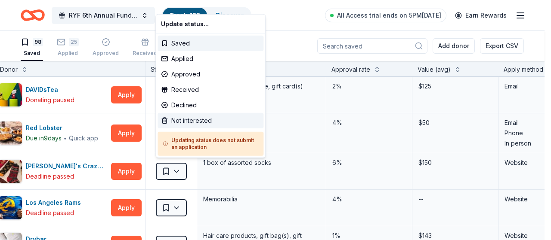
click at [187, 123] on div "Not interested" at bounding box center [210, 120] width 106 height 15
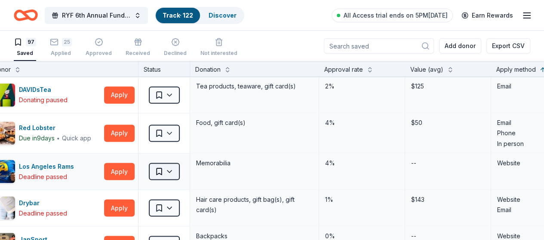
click at [181, 168] on html "RYF 6th Annual Fundraiser Gala - Lights, Camera, Auction! Track · 122 Discover …" at bounding box center [272, 120] width 544 height 240
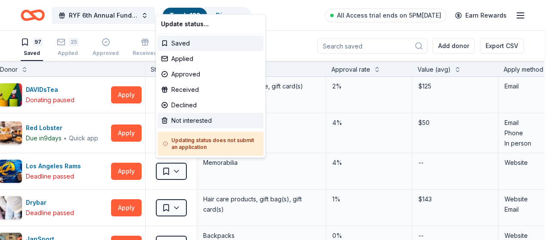
click at [187, 124] on div "Not interested" at bounding box center [210, 120] width 106 height 15
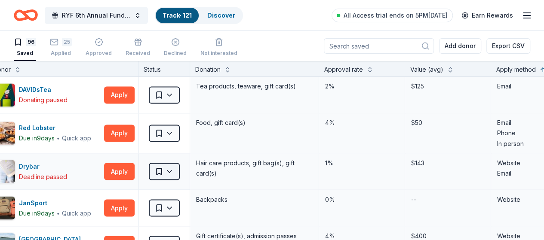
click at [182, 170] on html "RYF 6th Annual Fundraiser Gala - Lights, Camera, Auction! Track · 121 Discover …" at bounding box center [272, 120] width 544 height 240
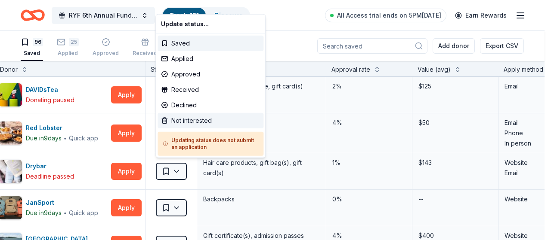
click at [188, 122] on div "Not interested" at bounding box center [210, 120] width 106 height 15
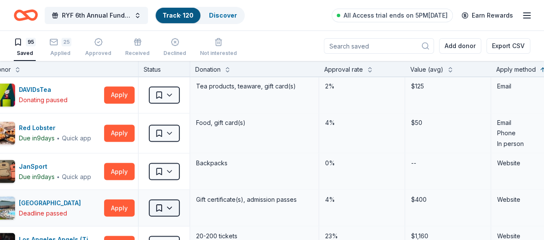
click at [178, 205] on html "RYF 6th Annual Fundraiser Gala - Lights, Camera, Auction! Track · 120 Discover …" at bounding box center [272, 120] width 544 height 240
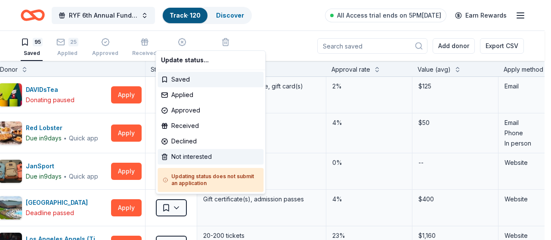
click at [189, 156] on div "Not interested" at bounding box center [210, 156] width 106 height 15
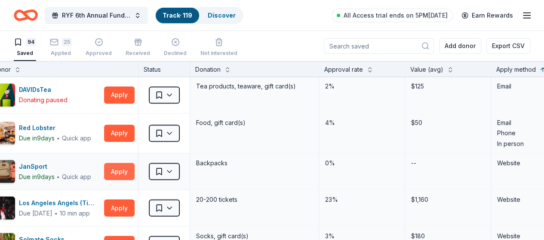
click at [125, 168] on button "Apply" at bounding box center [119, 171] width 31 height 17
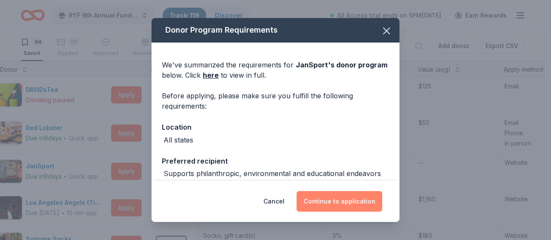
click at [338, 205] on button "Continue to application" at bounding box center [339, 201] width 86 height 21
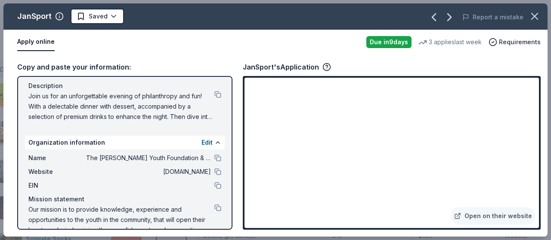
scroll to position [86, 0]
click at [214, 158] on button at bounding box center [217, 157] width 7 height 7
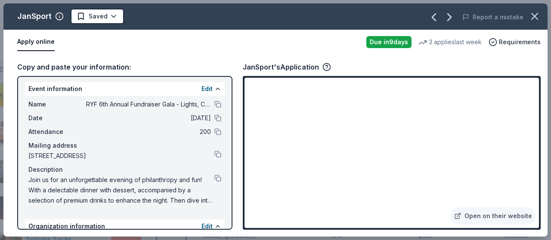
scroll to position [0, 0]
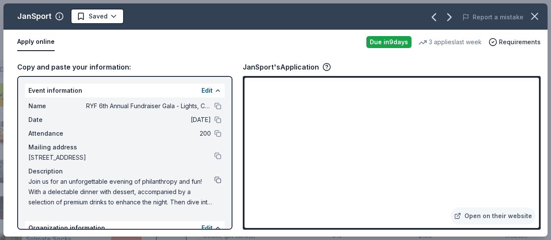
click at [214, 181] on button at bounding box center [217, 180] width 7 height 7
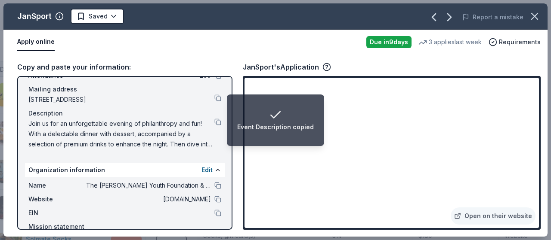
scroll to position [86, 0]
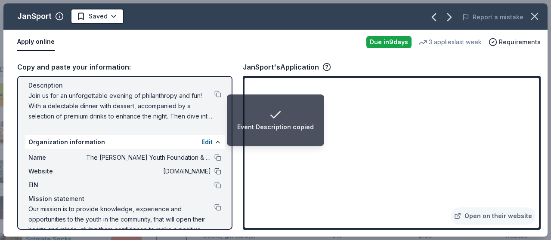
click at [214, 171] on button at bounding box center [217, 171] width 7 height 7
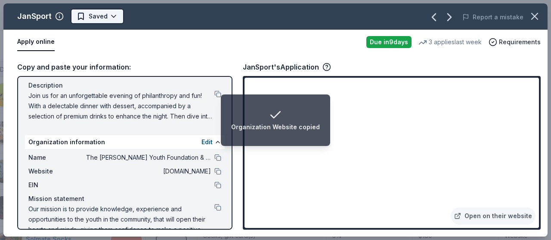
click at [104, 15] on html "Organization Website copied RYF 6th Annual Fundraiser Gala - Lights, Camera, Au…" at bounding box center [275, 120] width 551 height 240
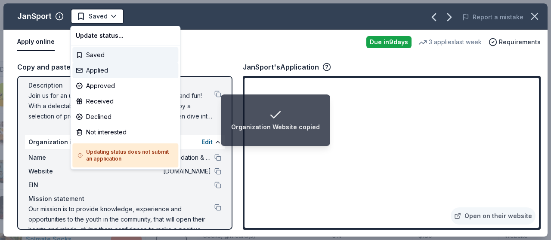
click at [101, 74] on div "Applied" at bounding box center [125, 70] width 106 height 15
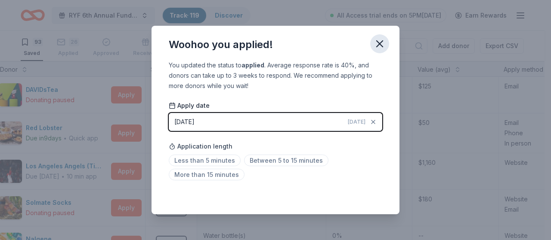
click at [382, 43] on icon "button" at bounding box center [379, 44] width 12 height 12
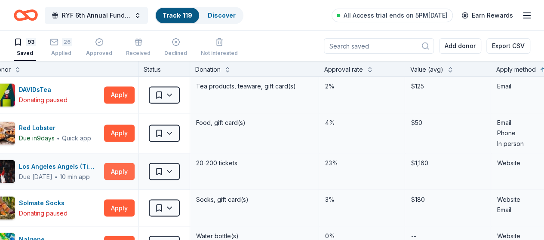
click at [125, 171] on button "Apply" at bounding box center [119, 171] width 31 height 17
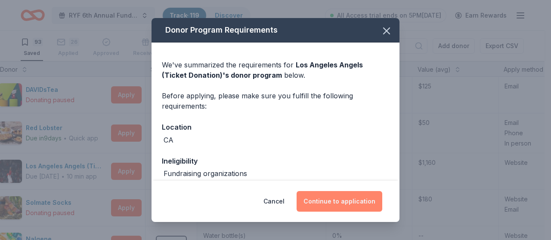
click at [329, 207] on button "Continue to application" at bounding box center [339, 201] width 86 height 21
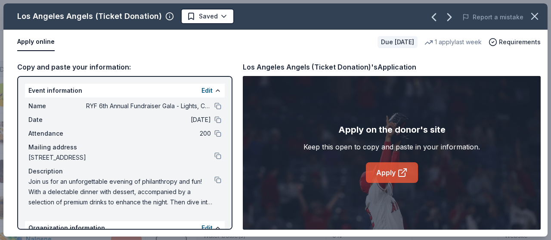
click at [376, 169] on link "Apply" at bounding box center [392, 173] width 52 height 21
click at [204, 18] on html "RYF 6th Annual Fundraiser Gala - Lights, Camera, Auction! Track · 119 Discover …" at bounding box center [275, 120] width 551 height 240
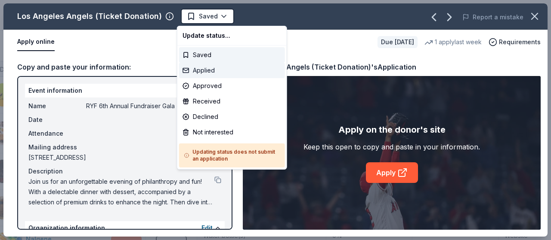
click at [201, 73] on div "Applied" at bounding box center [232, 70] width 106 height 15
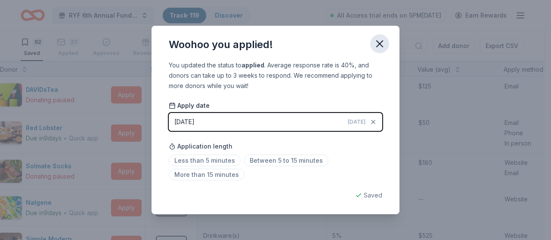
click at [383, 43] on icon "button" at bounding box center [379, 44] width 12 height 12
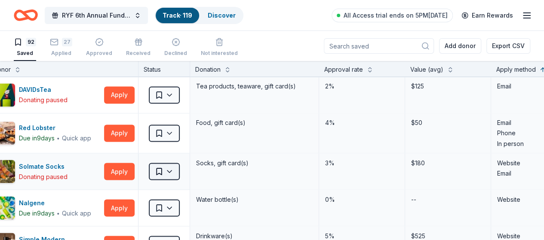
click at [177, 167] on html "RYF 6th Annual Fundraiser Gala - Lights, Camera, Auction! Track · 119 Discover …" at bounding box center [272, 120] width 544 height 240
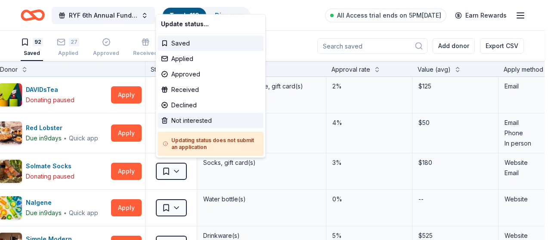
click at [206, 123] on div "Not interested" at bounding box center [210, 120] width 106 height 15
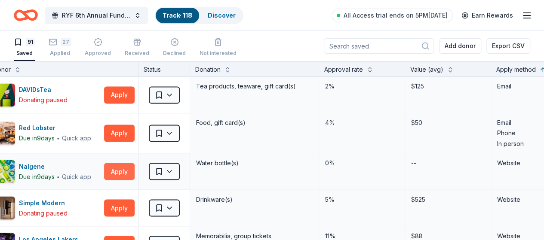
click at [119, 168] on button "Apply" at bounding box center [119, 171] width 31 height 17
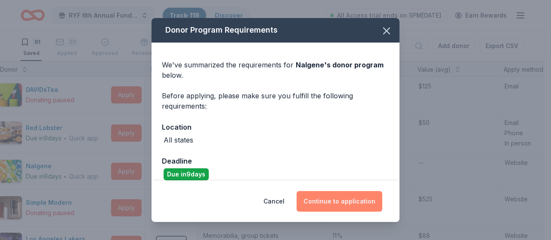
click at [361, 203] on button "Continue to application" at bounding box center [339, 201] width 86 height 21
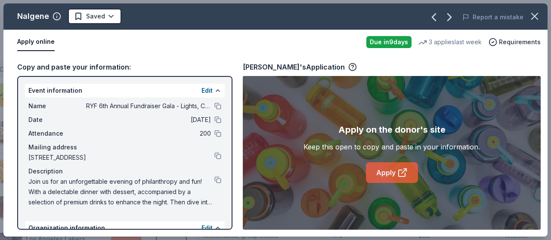
click at [379, 174] on link "Apply" at bounding box center [392, 173] width 52 height 21
click at [111, 18] on html "RYF 6th Annual Fundraiser Gala - Lights, Camera, Auction! Track · 118 Discover …" at bounding box center [275, 120] width 551 height 240
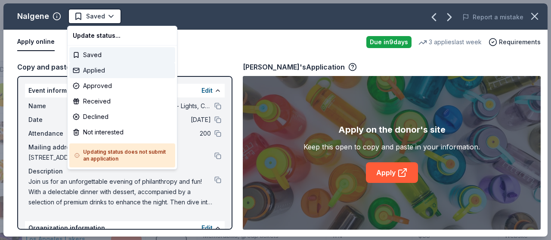
click at [112, 73] on div "Applied" at bounding box center [122, 70] width 106 height 15
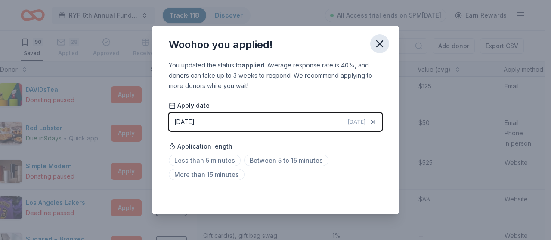
click at [380, 44] on icon "button" at bounding box center [379, 44] width 6 height 6
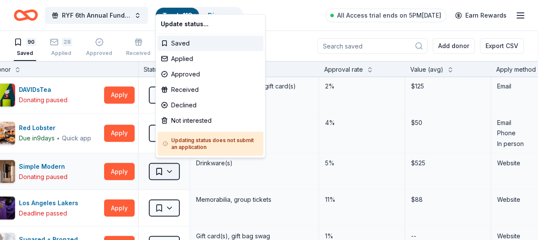
click at [180, 169] on html "RYF 6th Annual Fundraiser Gala - Lights, Camera, Auction! Track · 118 Discover …" at bounding box center [272, 120] width 544 height 240
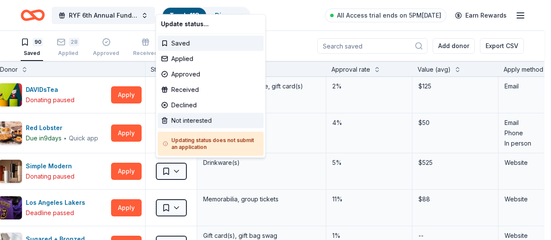
click at [190, 117] on div "Not interested" at bounding box center [210, 120] width 106 height 15
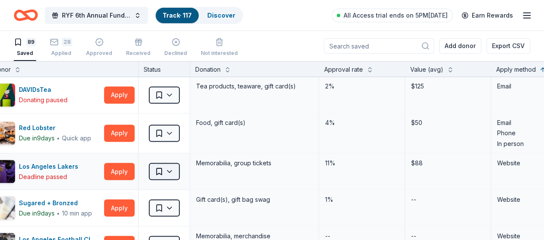
click at [180, 167] on html "RYF 6th Annual Fundraiser Gala - Lights, Camera, Auction! Track · 117 Discover …" at bounding box center [272, 120] width 544 height 240
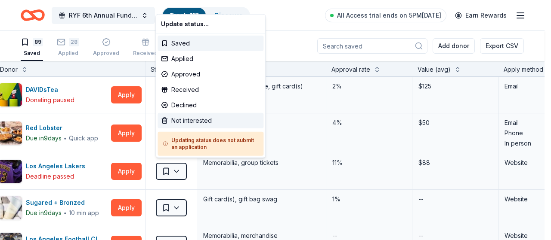
click at [190, 117] on div "Not interested" at bounding box center [210, 120] width 106 height 15
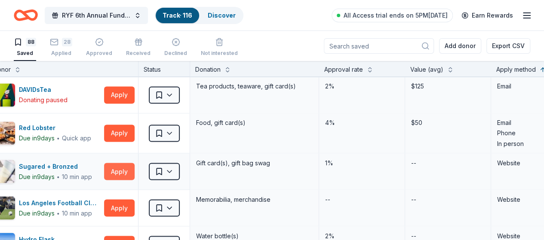
click at [125, 169] on button "Apply" at bounding box center [119, 171] width 31 height 17
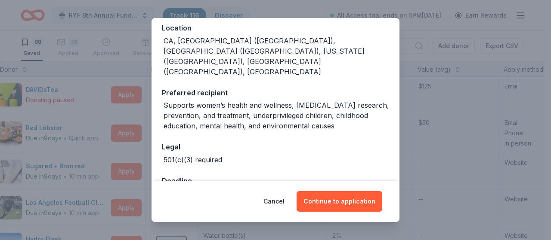
scroll to position [108, 0]
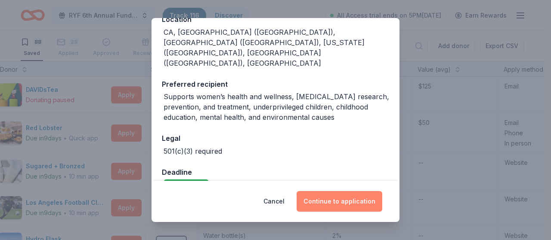
click at [333, 203] on button "Continue to application" at bounding box center [339, 201] width 86 height 21
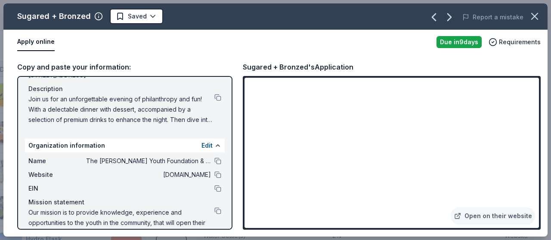
scroll to position [86, 0]
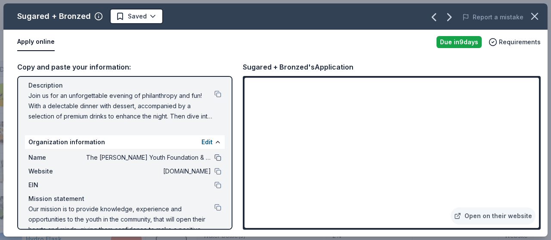
click at [214, 157] on button at bounding box center [217, 157] width 7 height 7
click at [214, 170] on button at bounding box center [217, 171] width 7 height 7
click at [214, 208] on button at bounding box center [217, 207] width 7 height 7
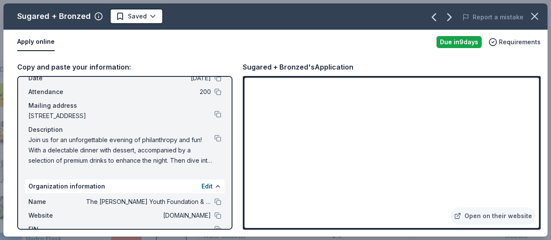
scroll to position [0, 0]
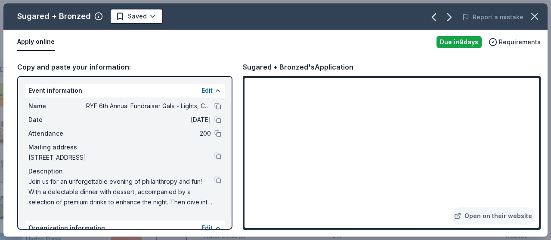
click at [214, 107] on button at bounding box center [217, 106] width 7 height 7
click at [214, 181] on button at bounding box center [217, 180] width 7 height 7
click at [142, 10] on html "RYF 6th Annual Fundraiser Gala - Lights, Camera, Auction! Track · 116 Discover …" at bounding box center [275, 120] width 551 height 240
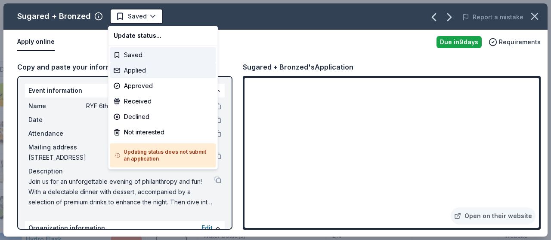
click at [142, 69] on div "Applied" at bounding box center [163, 70] width 106 height 15
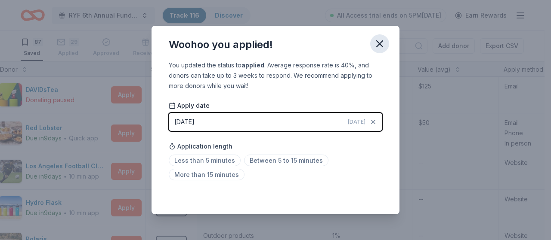
click at [382, 40] on icon "button" at bounding box center [379, 44] width 12 height 12
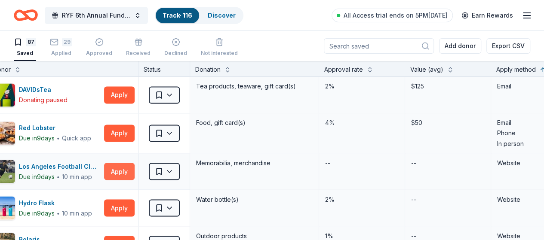
click at [132, 167] on button "Apply" at bounding box center [119, 171] width 31 height 17
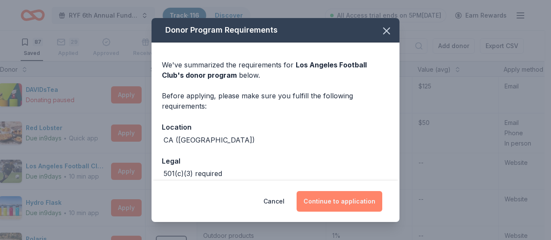
click at [338, 200] on button "Continue to application" at bounding box center [339, 201] width 86 height 21
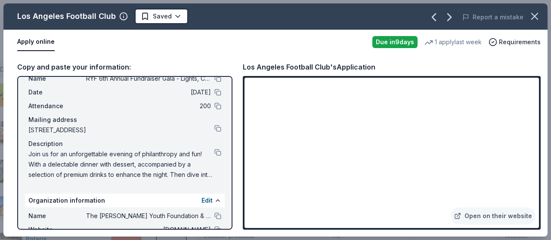
scroll to position [86, 0]
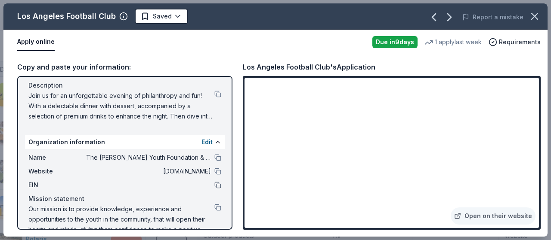
click at [214, 187] on button at bounding box center [217, 185] width 7 height 7
click at [214, 208] on button at bounding box center [217, 207] width 7 height 7
click at [214, 171] on button at bounding box center [217, 171] width 7 height 7
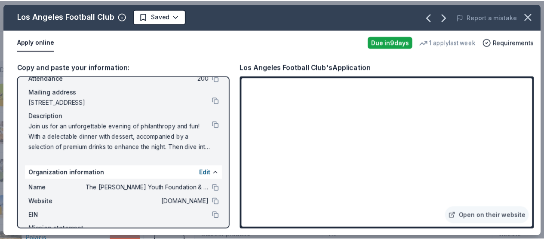
scroll to position [0, 0]
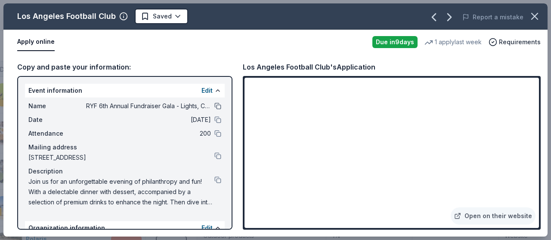
click at [214, 105] on button at bounding box center [217, 106] width 7 height 7
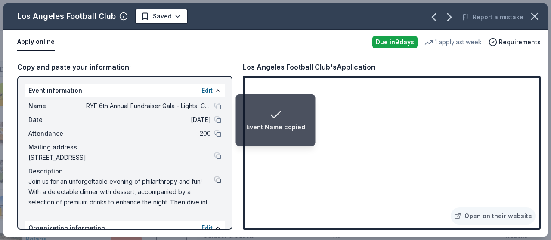
click at [214, 181] on button at bounding box center [217, 180] width 7 height 7
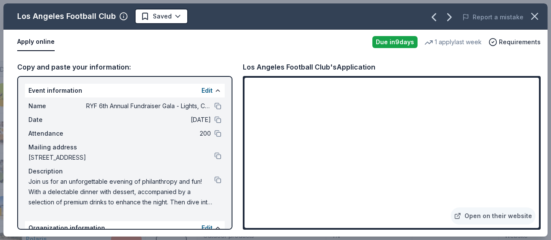
click at [146, 17] on html "RYF 6th Annual Fundraiser Gala - Lights, Camera, Auction! Track · 116 Discover …" at bounding box center [275, 120] width 551 height 240
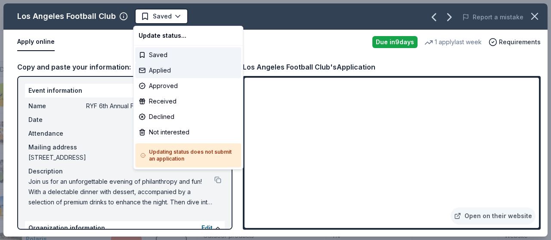
click at [155, 70] on div "Applied" at bounding box center [188, 70] width 106 height 15
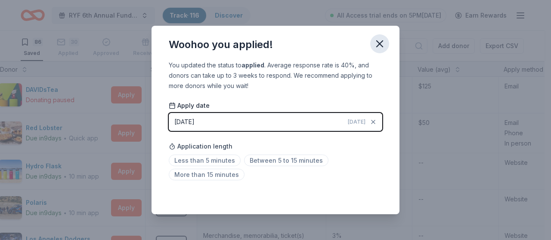
click at [381, 44] on icon "button" at bounding box center [379, 44] width 12 height 12
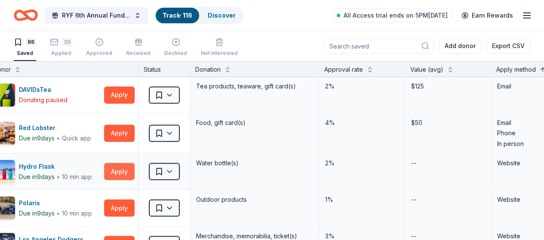
click at [122, 168] on button "Apply" at bounding box center [119, 171] width 31 height 17
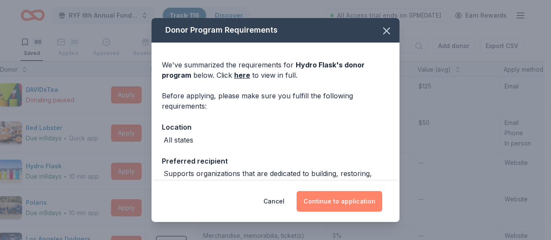
click at [333, 208] on button "Continue to application" at bounding box center [339, 201] width 86 height 21
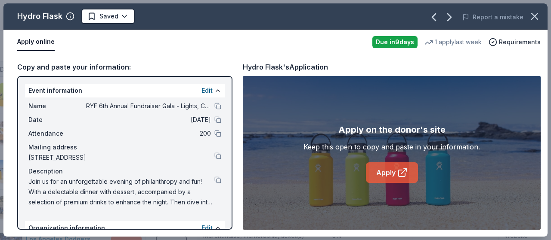
click at [386, 173] on link "Apply" at bounding box center [392, 173] width 52 height 21
click at [533, 18] on icon "button" at bounding box center [534, 16] width 12 height 12
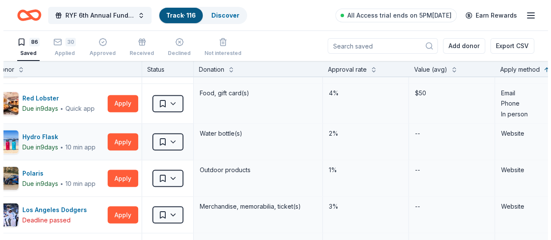
scroll to position [774, 26]
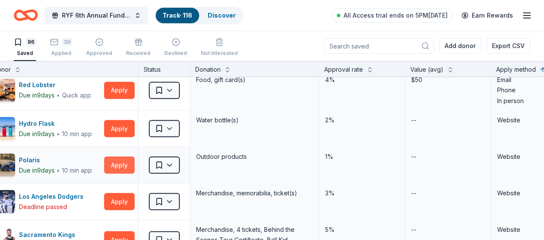
click at [126, 164] on button "Apply" at bounding box center [119, 165] width 31 height 17
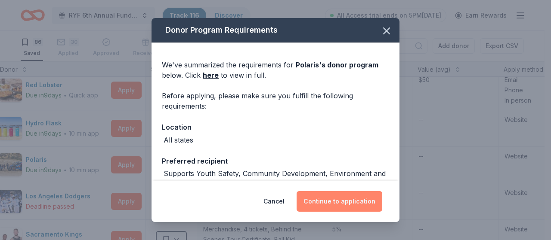
click at [337, 209] on button "Continue to application" at bounding box center [339, 201] width 86 height 21
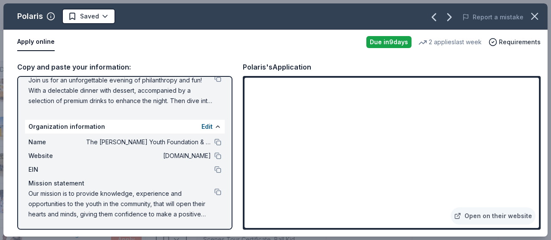
scroll to position [102, 0]
click at [214, 193] on button at bounding box center [217, 191] width 7 height 7
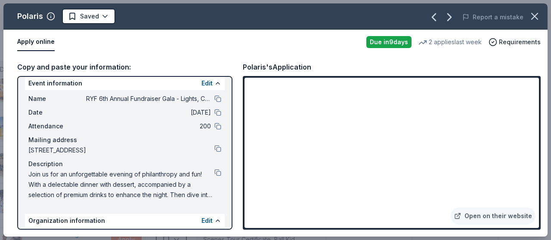
scroll to position [0, 0]
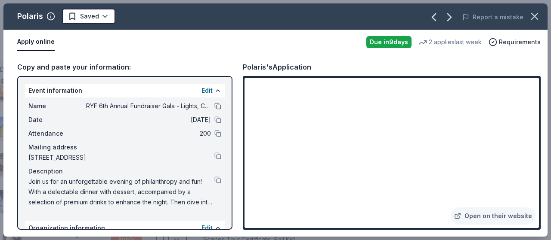
click at [214, 108] on button at bounding box center [217, 106] width 7 height 7
click at [73, 18] on html "RYF 6th Annual Fundraiser Gala - Lights, Camera, Auction! Track · 116 Discover …" at bounding box center [275, 120] width 551 height 240
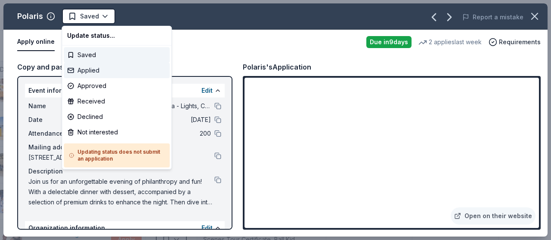
click at [105, 73] on div "Applied" at bounding box center [117, 70] width 106 height 15
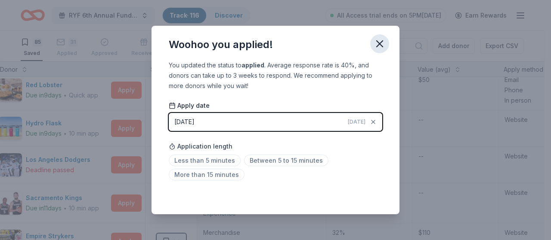
drag, startPoint x: 380, startPoint y: 40, endPoint x: 373, endPoint y: 46, distance: 9.1
click at [380, 40] on icon "button" at bounding box center [379, 44] width 12 height 12
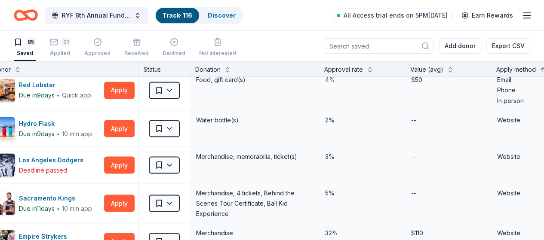
click at [181, 162] on html "RYF 6th Annual Fundraiser Gala - Lights, Camera, Auction! Track · 116 Discover …" at bounding box center [272, 120] width 544 height 240
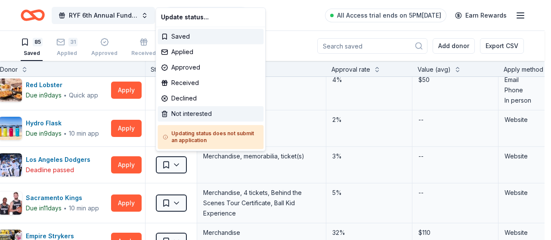
click at [193, 115] on div "Not interested" at bounding box center [210, 113] width 106 height 15
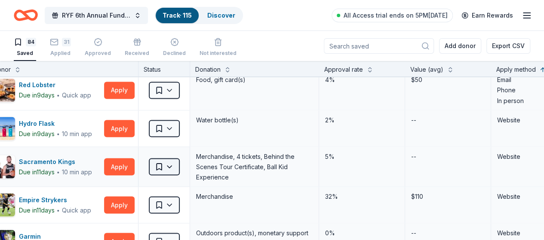
click at [179, 165] on html "RYF 6th Annual Fundraiser Gala - Lights, Camera, Auction! Track · 115 Discover …" at bounding box center [272, 120] width 544 height 240
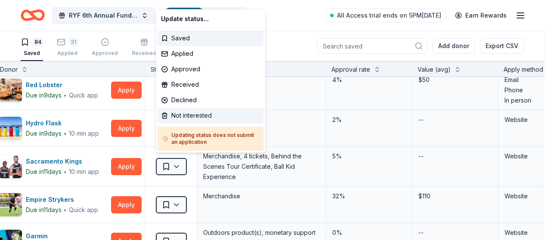
click at [196, 116] on div "Not interested" at bounding box center [210, 115] width 106 height 15
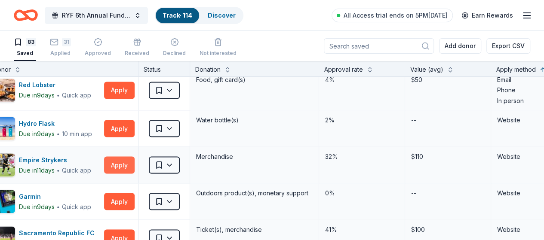
click at [123, 165] on button "Apply" at bounding box center [119, 165] width 31 height 17
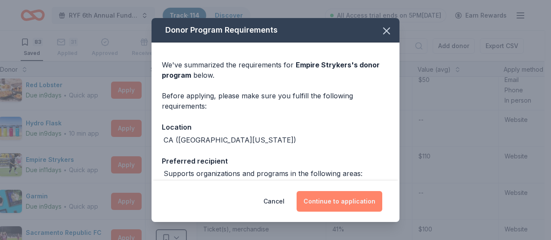
click at [356, 197] on button "Continue to application" at bounding box center [339, 201] width 86 height 21
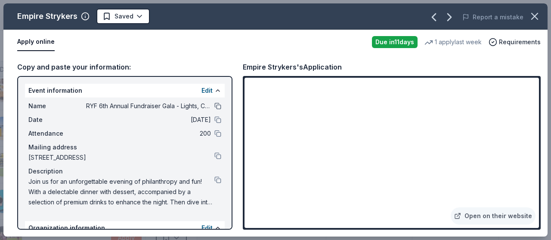
click at [214, 107] on button at bounding box center [217, 106] width 7 height 7
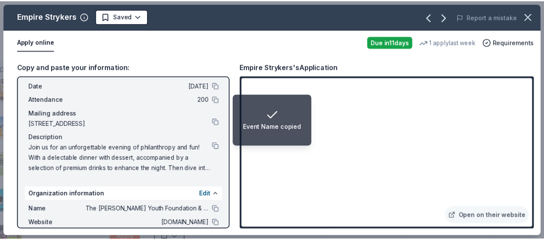
scroll to position [86, 0]
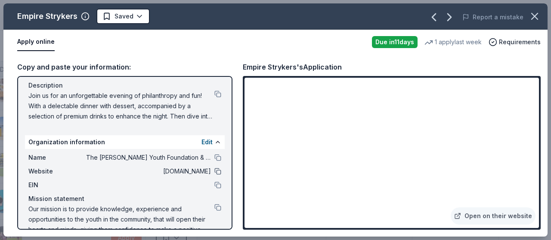
click at [214, 172] on button at bounding box center [217, 171] width 7 height 7
click at [532, 15] on icon "button" at bounding box center [534, 16] width 12 height 12
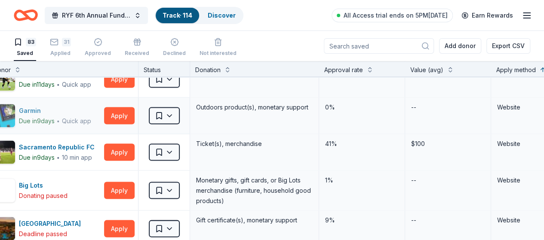
scroll to position [903, 26]
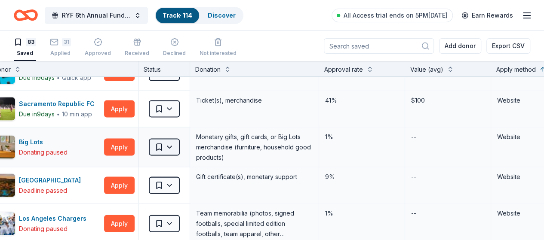
click at [177, 142] on html "RYF 6th Annual Fundraiser Gala - Lights, Camera, Auction! Track · 114 Discover …" at bounding box center [272, 120] width 544 height 240
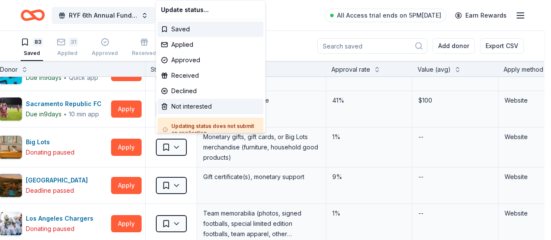
click at [184, 105] on div "Not interested" at bounding box center [210, 106] width 106 height 15
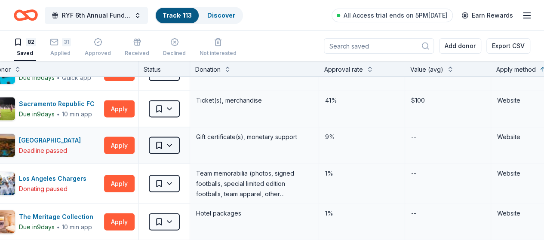
click at [180, 142] on html "RYF 6th Annual Fundraiser Gala - Lights, Camera, Auction! Track · 113 Discover …" at bounding box center [272, 120] width 544 height 240
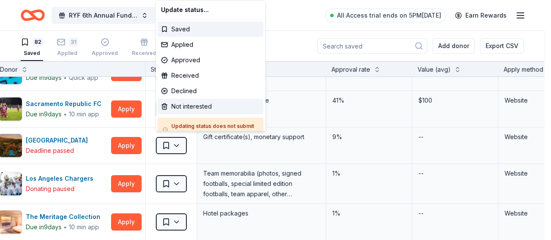
click at [191, 106] on div "Not interested" at bounding box center [210, 106] width 106 height 15
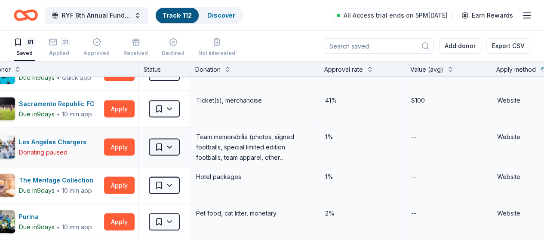
click at [180, 146] on html "RYF 6th Annual Fundraiser Gala - Lights, Camera, Auction! Track · 112 Discover …" at bounding box center [272, 120] width 544 height 240
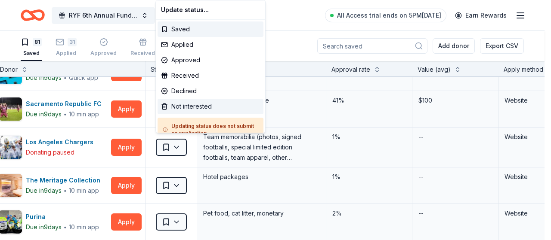
click at [186, 106] on div "Not interested" at bounding box center [210, 106] width 106 height 15
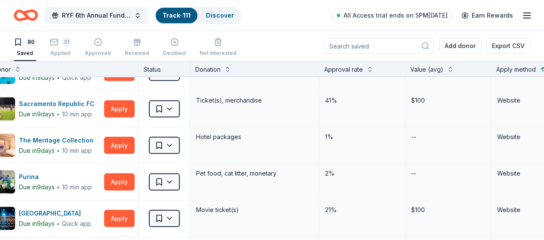
drag, startPoint x: 63, startPoint y: 46, endPoint x: 81, endPoint y: 50, distance: 18.9
click at [63, 47] on div "31 Applied" at bounding box center [60, 42] width 21 height 19
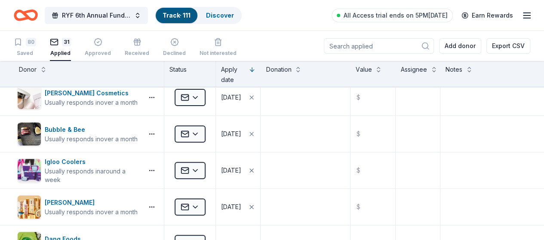
scroll to position [0, 7]
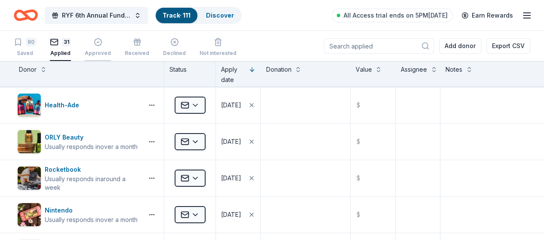
click at [108, 50] on div "Approved" at bounding box center [98, 53] width 26 height 7
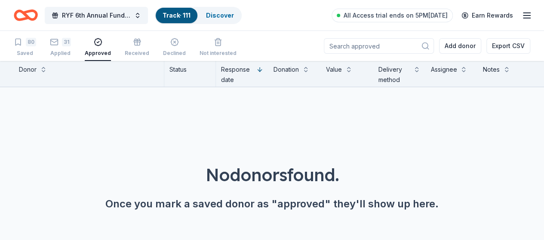
click at [183, 16] on link "Track · 111" at bounding box center [177, 15] width 28 height 7
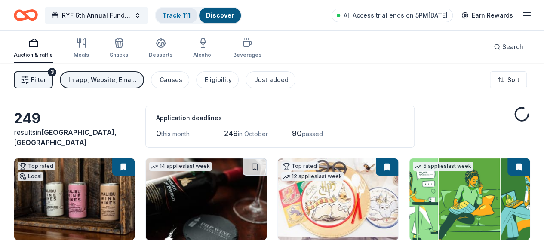
click at [197, 18] on div "Track · 111" at bounding box center [177, 15] width 42 height 15
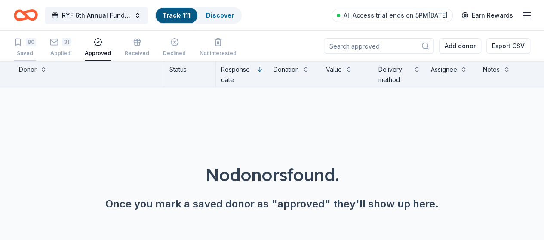
click at [36, 44] on div "80" at bounding box center [31, 42] width 10 height 9
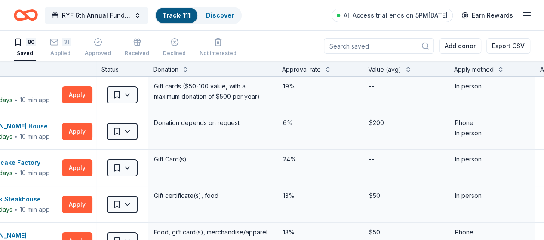
scroll to position [0, 78]
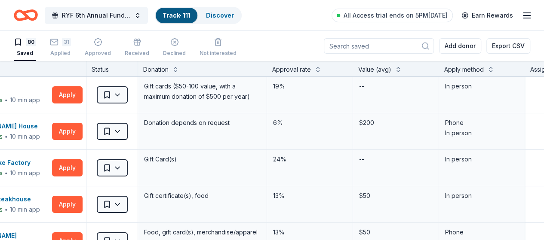
click at [486, 76] on div "Apply method" at bounding box center [482, 68] width 86 height 15
click at [494, 69] on button at bounding box center [490, 69] width 7 height 9
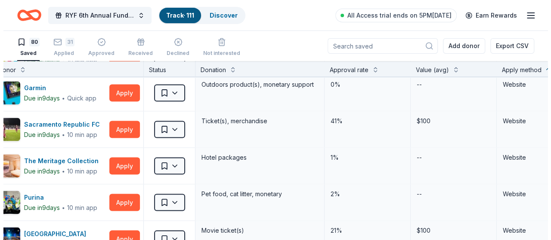
scroll to position [860, 24]
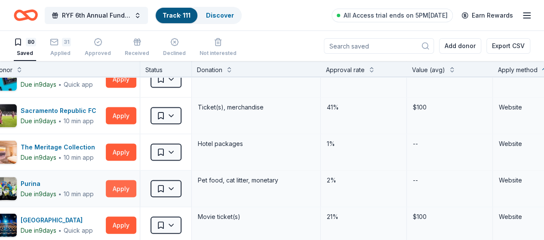
click at [131, 182] on button "Apply" at bounding box center [121, 188] width 31 height 17
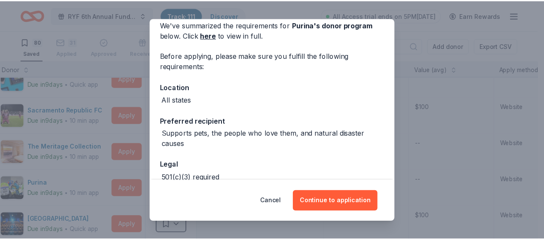
scroll to position [121, 0]
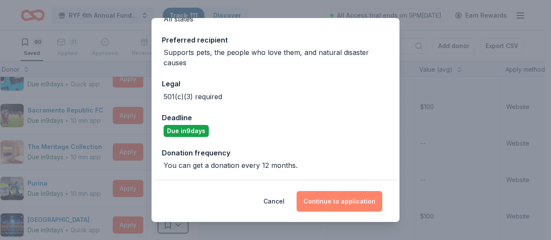
click at [334, 197] on button "Continue to application" at bounding box center [339, 201] width 86 height 21
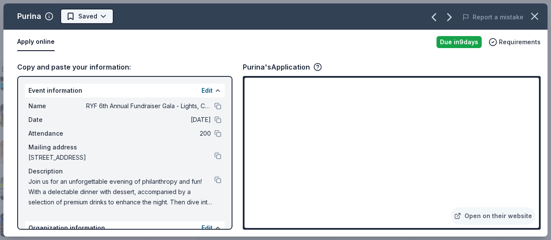
click at [107, 12] on html "RYF 6th Annual Fundraiser Gala - Lights, Camera, Auction! Track · 111 Discover …" at bounding box center [275, 120] width 551 height 240
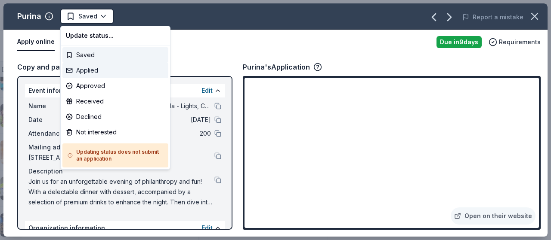
click at [98, 70] on div "Applied" at bounding box center [115, 70] width 106 height 15
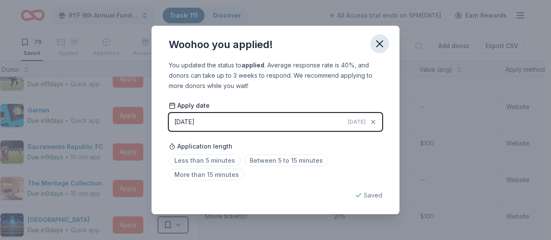
click at [381, 48] on icon "button" at bounding box center [379, 44] width 12 height 12
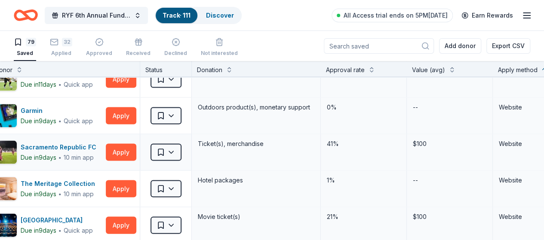
scroll to position [903, 24]
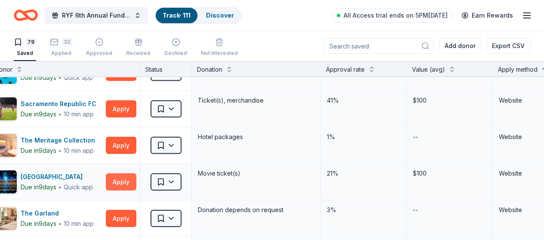
click at [122, 181] on button "Apply" at bounding box center [121, 182] width 31 height 17
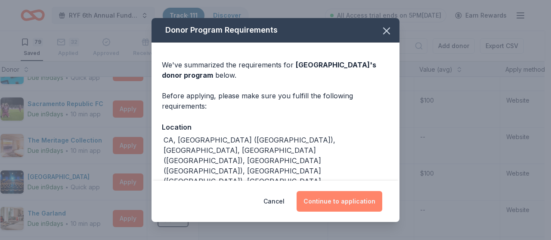
click at [342, 202] on button "Continue to application" at bounding box center [339, 201] width 86 height 21
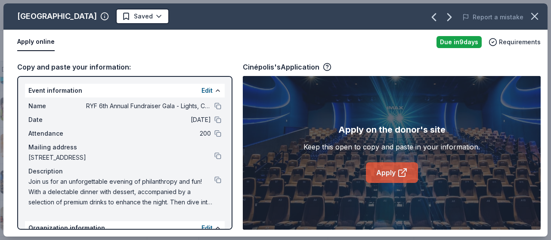
click at [379, 172] on link "Apply" at bounding box center [392, 173] width 52 height 21
click at [214, 107] on button at bounding box center [217, 106] width 7 height 7
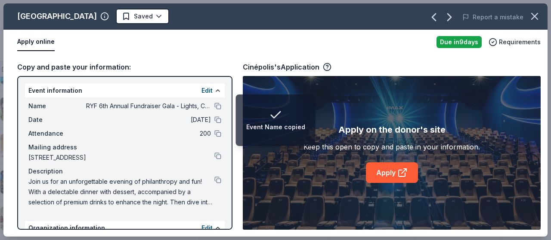
click at [115, 17] on html "Event Name copied RYF 6th Annual Fundraiser Gala - Lights, Camera, Auction! Tra…" at bounding box center [275, 120] width 551 height 240
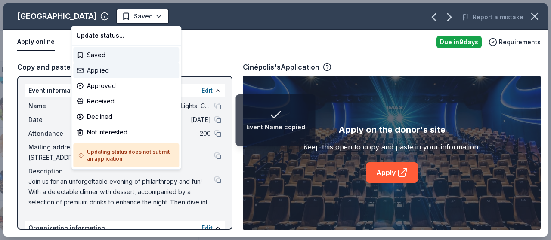
click at [109, 73] on div "Applied" at bounding box center [126, 70] width 106 height 15
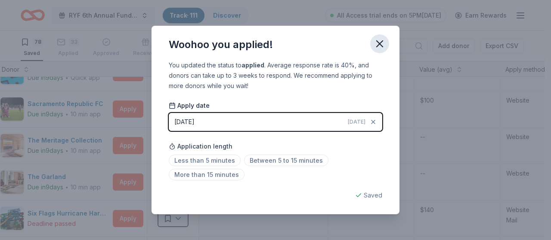
click at [380, 45] on icon "button" at bounding box center [379, 44] width 6 height 6
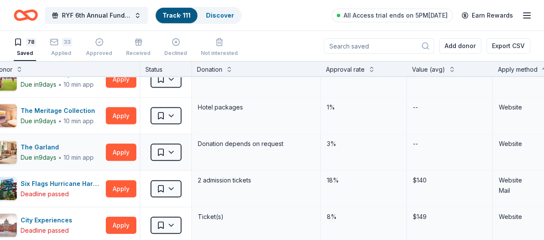
scroll to position [946, 24]
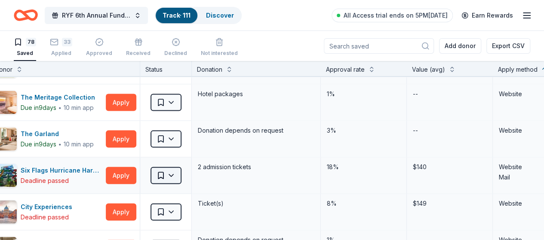
click at [184, 172] on html "RYF 6th Annual Fundraiser Gala - Lights, Camera, Auction! Track · 111 Discover …" at bounding box center [272, 120] width 544 height 240
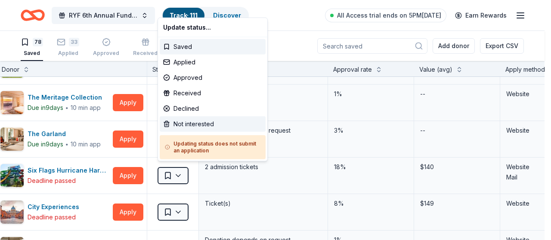
click at [195, 127] on div "Not interested" at bounding box center [213, 124] width 106 height 15
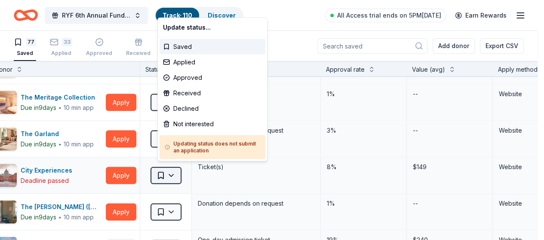
click at [180, 172] on html "RYF 6th Annual Fundraiser Gala - Lights, Camera, Auction! Track · 110 Discover …" at bounding box center [272, 120] width 544 height 240
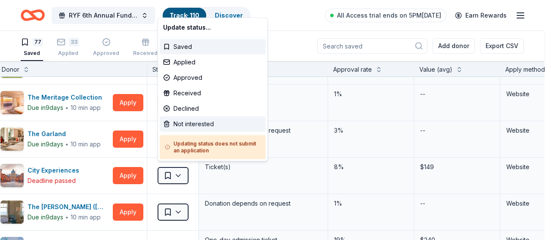
click at [194, 126] on div "Not interested" at bounding box center [213, 124] width 106 height 15
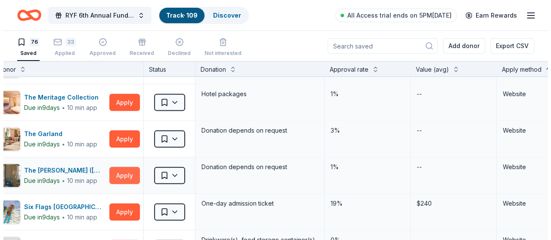
scroll to position [989, 24]
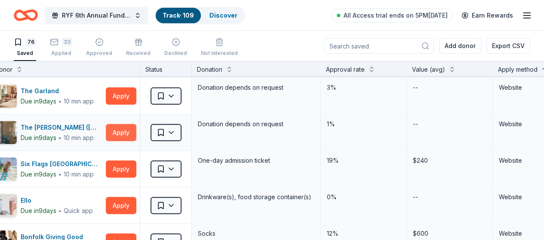
click at [129, 128] on button "Apply" at bounding box center [121, 132] width 31 height 17
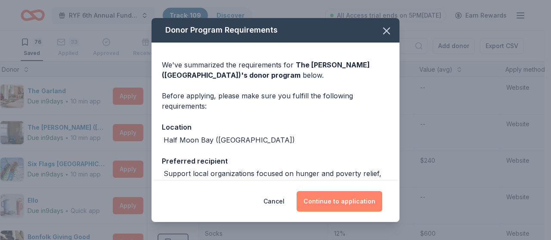
click at [335, 200] on button "Continue to application" at bounding box center [339, 201] width 86 height 21
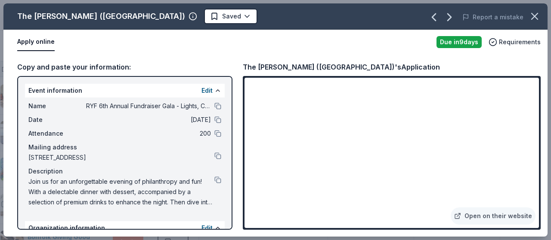
scroll to position [86, 0]
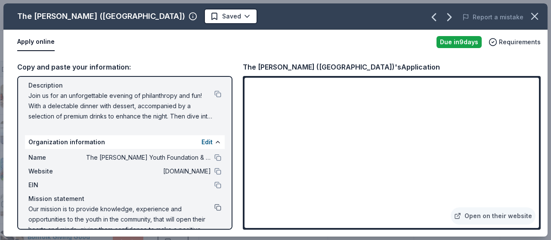
click at [214, 207] on button at bounding box center [217, 207] width 7 height 7
click at [214, 156] on button at bounding box center [217, 157] width 7 height 7
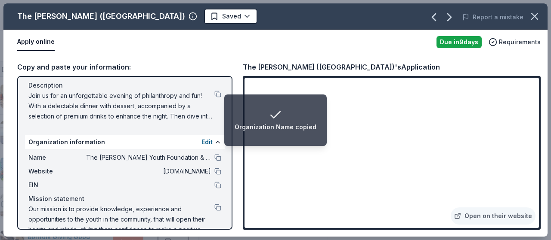
click at [214, 168] on div "Website [DOMAIN_NAME]" at bounding box center [124, 171] width 193 height 10
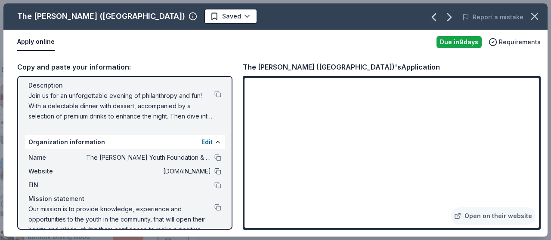
click at [214, 171] on button at bounding box center [217, 171] width 7 height 7
click at [214, 185] on button at bounding box center [217, 185] width 7 height 7
click at [192, 17] on html "RYF 6th Annual Fundraiser Gala - Lights, Camera, Auction! Track · 109 Discover …" at bounding box center [275, 120] width 551 height 240
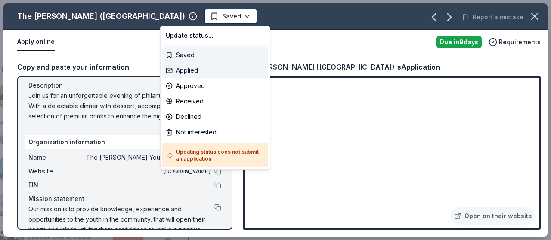
click at [189, 72] on div "Applied" at bounding box center [215, 70] width 106 height 15
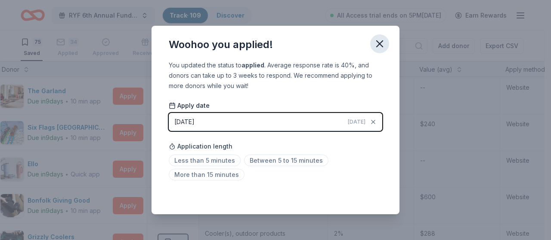
click at [382, 44] on icon "button" at bounding box center [379, 44] width 12 height 12
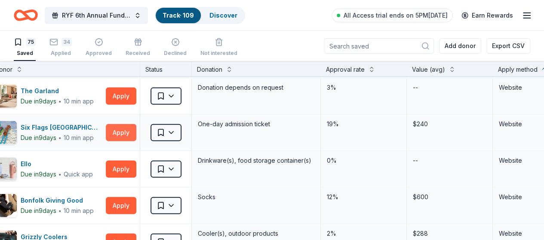
click at [132, 127] on button "Apply" at bounding box center [121, 132] width 31 height 17
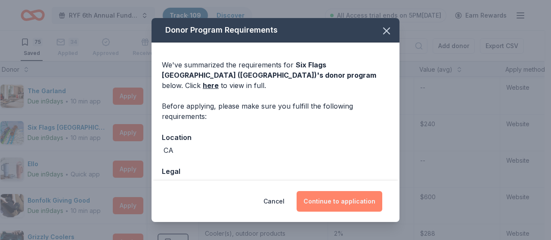
click at [342, 197] on button "Continue to application" at bounding box center [339, 201] width 86 height 21
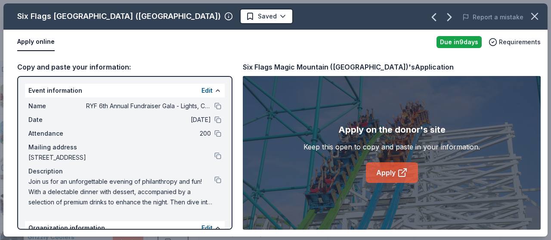
click at [382, 167] on link "Apply" at bounding box center [392, 173] width 52 height 21
click at [380, 178] on link "Apply" at bounding box center [392, 173] width 52 height 21
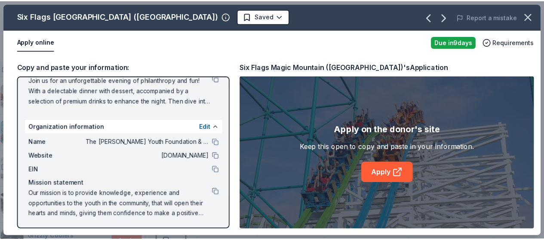
scroll to position [102, 0]
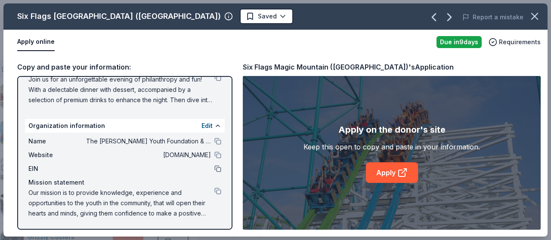
click at [214, 170] on button at bounding box center [217, 169] width 7 height 7
click at [532, 15] on icon "button" at bounding box center [534, 16] width 12 height 12
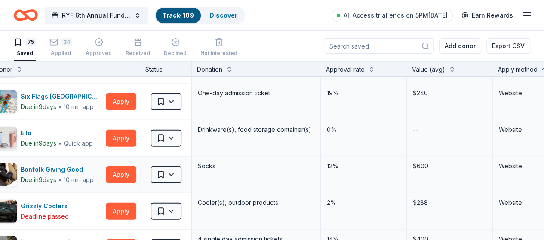
scroll to position [1032, 24]
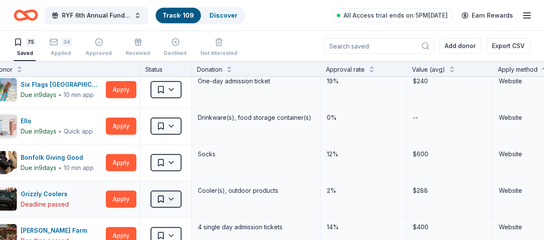
click at [183, 194] on html "RYF 6th Annual Fundraiser Gala - Lights, Camera, Auction! Track · 109 Discover …" at bounding box center [272, 120] width 544 height 240
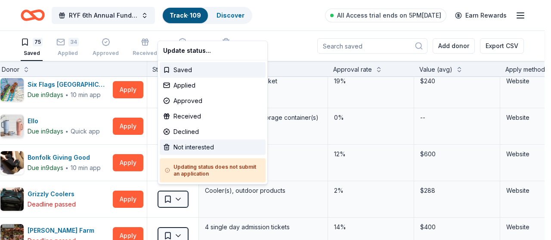
click at [192, 148] on div "Not interested" at bounding box center [213, 147] width 106 height 15
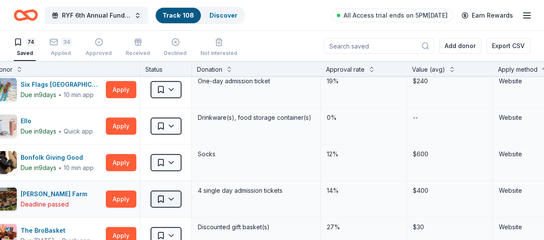
click at [179, 193] on html "RYF 6th Annual Fundraiser Gala - Lights, Camera, Auction! Track · 108 Discover …" at bounding box center [272, 120] width 544 height 240
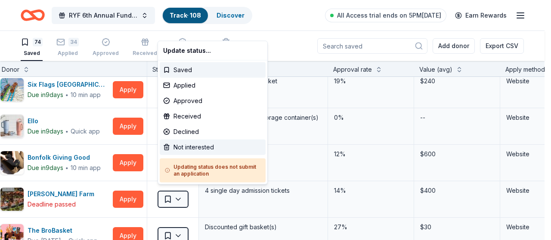
click at [195, 149] on div "Not interested" at bounding box center [213, 147] width 106 height 15
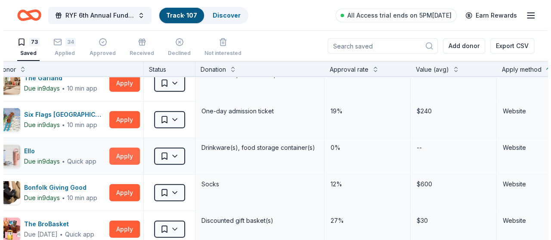
scroll to position [989, 24]
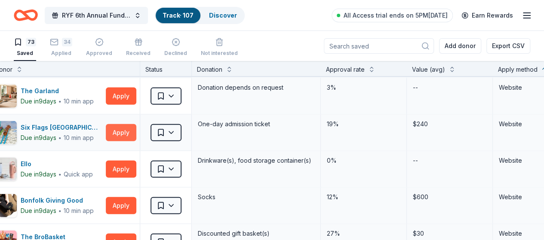
click at [130, 126] on button "Apply" at bounding box center [121, 132] width 31 height 17
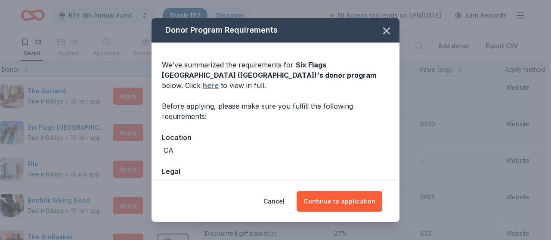
click at [219, 80] on link "here" at bounding box center [211, 85] width 16 height 10
click at [385, 31] on icon "button" at bounding box center [386, 31] width 12 height 12
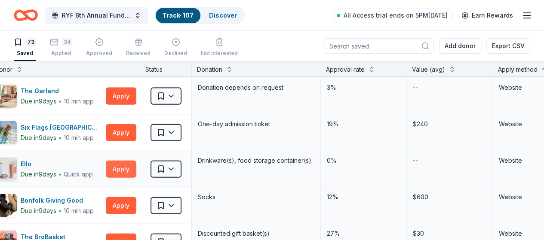
click at [120, 164] on button "Apply" at bounding box center [121, 169] width 31 height 17
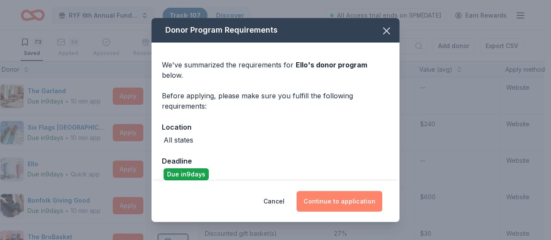
click at [335, 197] on button "Continue to application" at bounding box center [339, 201] width 86 height 21
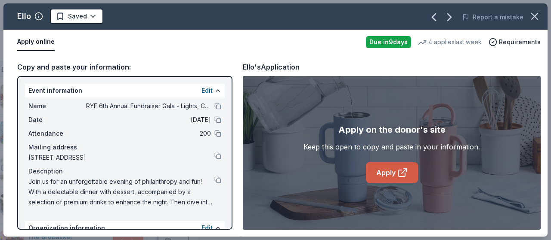
click at [383, 172] on link "Apply" at bounding box center [392, 173] width 52 height 21
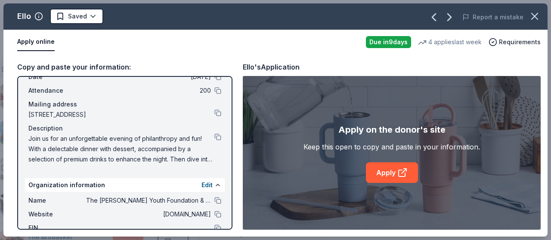
scroll to position [102, 0]
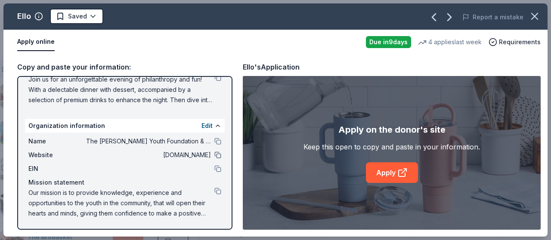
click at [214, 156] on button at bounding box center [217, 155] width 7 height 7
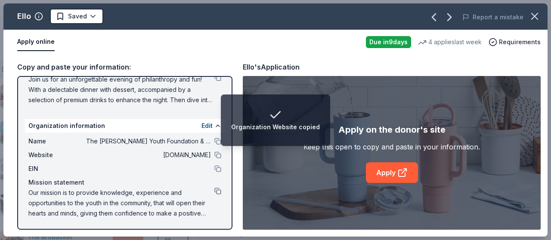
click at [214, 188] on button at bounding box center [217, 191] width 7 height 7
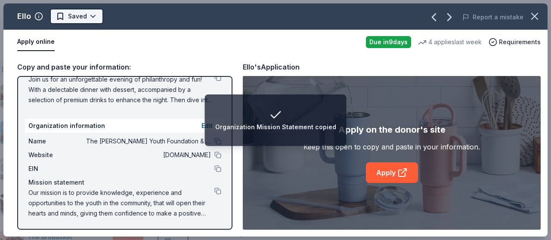
click at [89, 15] on html "Organization Mission Statement copied RYF 6th Annual Fundraiser Gala - Lights, …" at bounding box center [275, 120] width 551 height 240
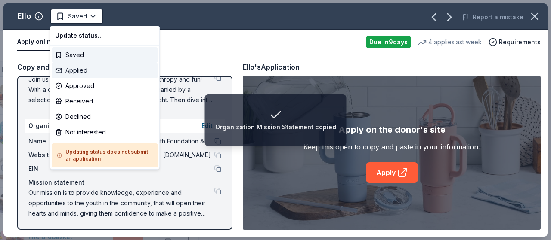
click at [91, 74] on div "Applied" at bounding box center [105, 70] width 106 height 15
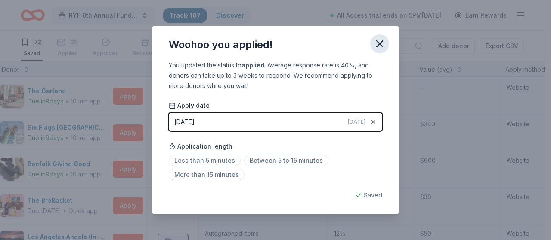
click at [382, 43] on icon "button" at bounding box center [379, 44] width 12 height 12
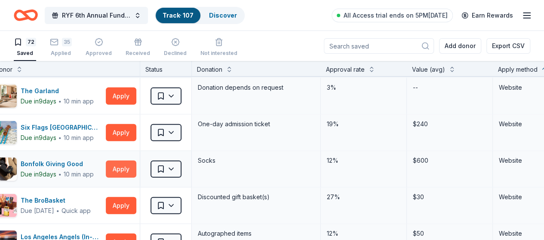
click at [126, 165] on button "Apply" at bounding box center [121, 169] width 31 height 17
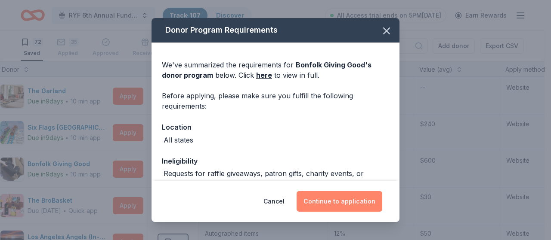
click at [327, 199] on button "Continue to application" at bounding box center [339, 201] width 86 height 21
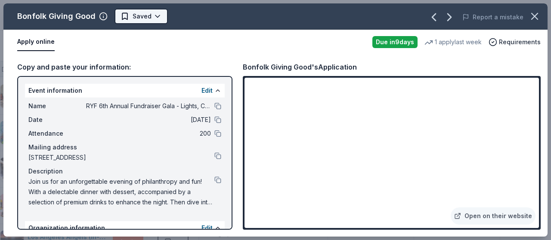
click at [140, 18] on html "RYF 6th Annual Fundraiser Gala - Lights, Camera, Auction! Track · 107 Discover …" at bounding box center [275, 120] width 551 height 240
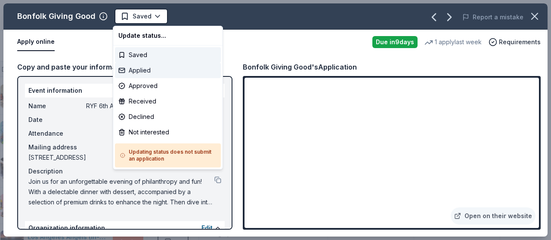
click at [149, 68] on div "Applied" at bounding box center [168, 70] width 106 height 15
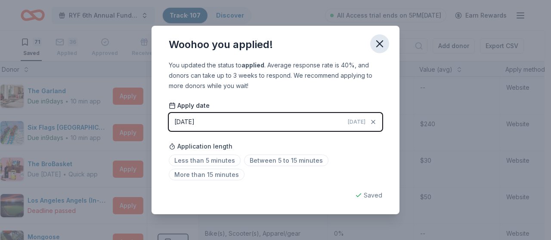
click at [376, 46] on icon "button" at bounding box center [379, 44] width 12 height 12
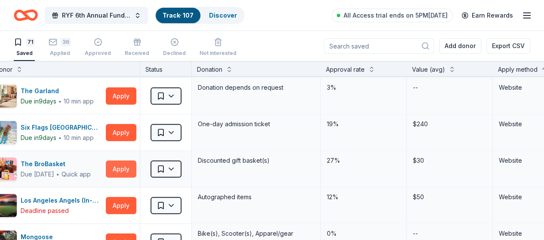
click at [130, 163] on button "Apply" at bounding box center [121, 169] width 31 height 17
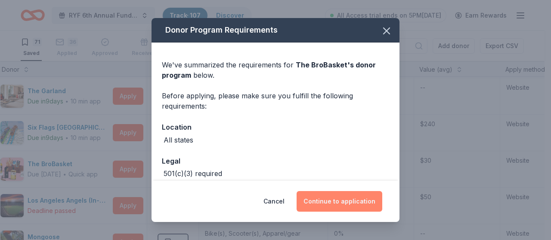
click at [336, 201] on button "Continue to application" at bounding box center [339, 201] width 86 height 21
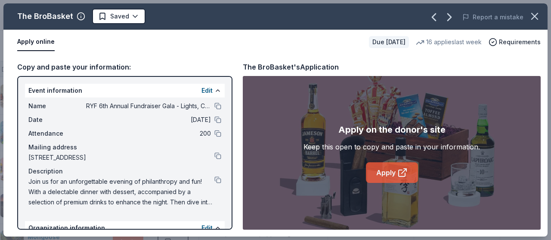
click at [383, 175] on link "Apply" at bounding box center [392, 173] width 52 height 21
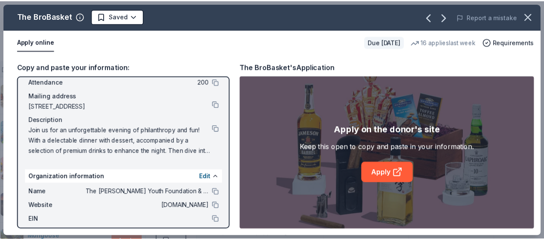
scroll to position [86, 0]
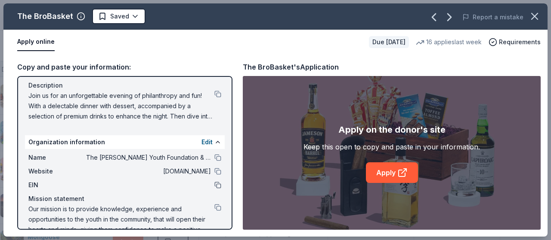
click at [214, 185] on button at bounding box center [217, 185] width 7 height 7
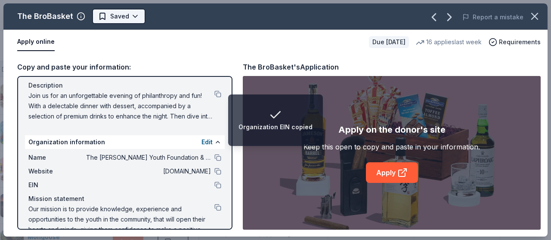
click at [107, 18] on html "Organization EIN copied RYF 6th Annual Fundraiser Gala - Lights, Camera, Auctio…" at bounding box center [275, 120] width 551 height 240
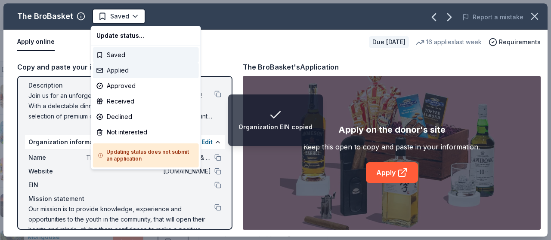
click at [122, 72] on div "Applied" at bounding box center [146, 70] width 106 height 15
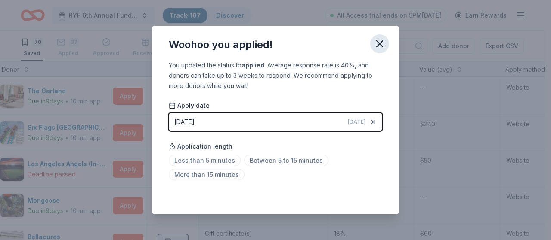
click at [382, 44] on icon "button" at bounding box center [379, 44] width 12 height 12
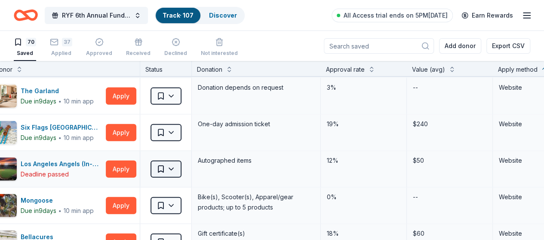
click at [179, 165] on html "RYF 6th Annual Fundraiser Gala - Lights, Camera, Auction! Track · 107 Discover …" at bounding box center [272, 120] width 544 height 240
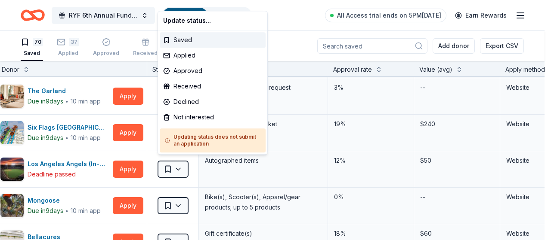
click at [126, 165] on html "RYF 6th Annual Fundraiser Gala - Lights, Camera, Auction! Track · 107 Discover …" at bounding box center [275, 120] width 551 height 240
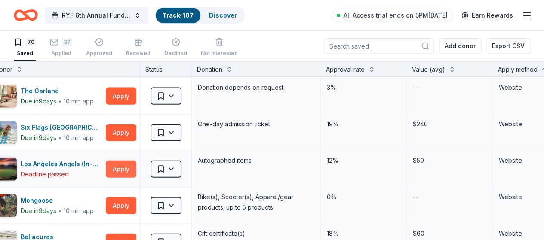
click at [129, 164] on button "Apply" at bounding box center [121, 169] width 31 height 17
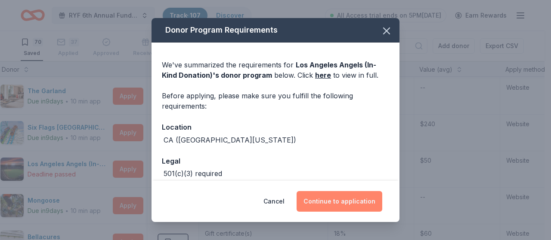
click at [333, 201] on button "Continue to application" at bounding box center [339, 201] width 86 height 21
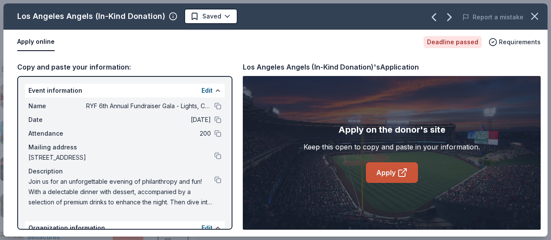
click at [385, 175] on link "Apply" at bounding box center [392, 173] width 52 height 21
click at [224, 18] on html "RYF 6th Annual Fundraiser Gala - Lights, Camera, Auction! Track · 107 Discover …" at bounding box center [275, 120] width 551 height 240
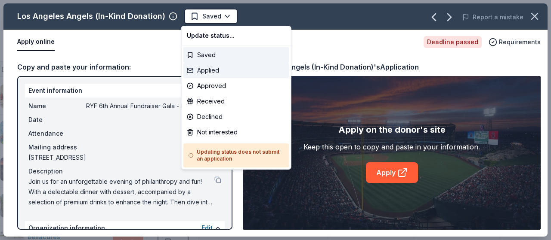
click at [209, 72] on div "Applied" at bounding box center [236, 70] width 106 height 15
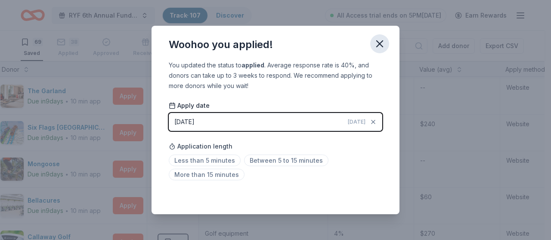
click at [376, 43] on icon "button" at bounding box center [379, 44] width 12 height 12
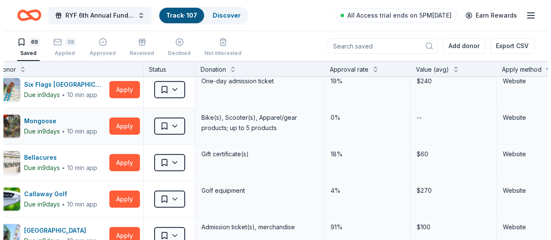
scroll to position [1075, 24]
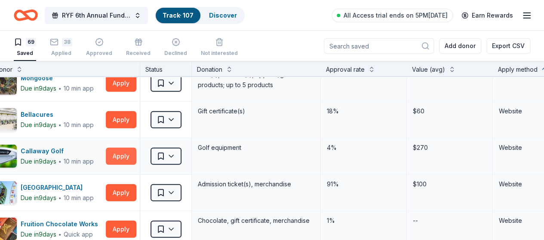
click at [123, 154] on button "Apply" at bounding box center [121, 156] width 31 height 17
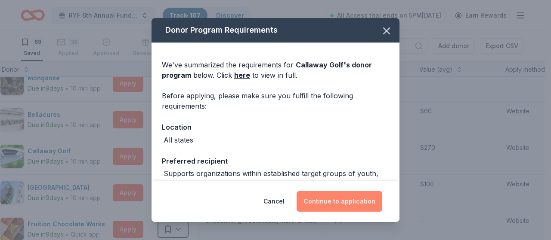
click at [337, 202] on button "Continue to application" at bounding box center [339, 201] width 86 height 21
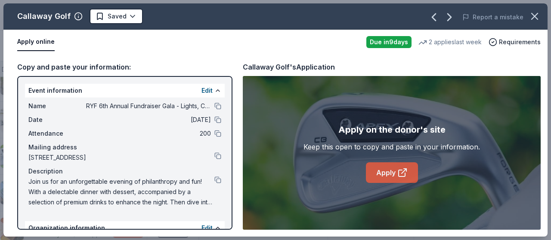
click at [381, 170] on link "Apply" at bounding box center [392, 173] width 52 height 21
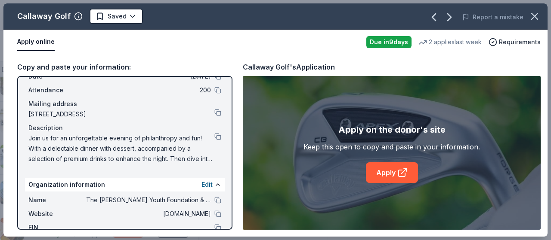
scroll to position [86, 0]
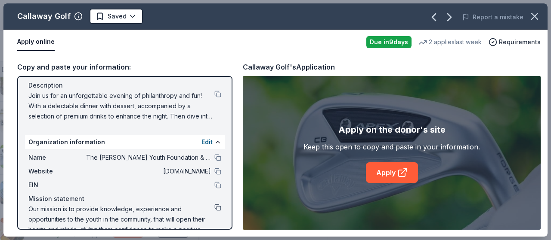
click at [214, 209] on button at bounding box center [217, 207] width 7 height 7
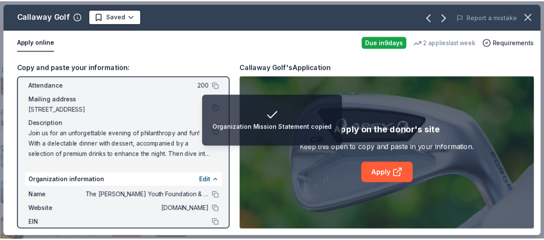
scroll to position [0, 0]
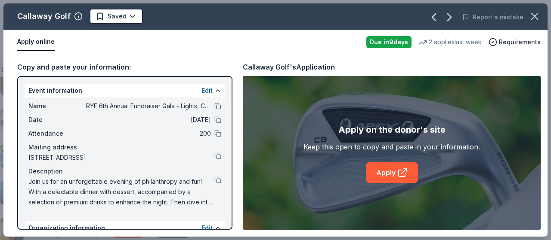
click at [214, 105] on button at bounding box center [217, 106] width 7 height 7
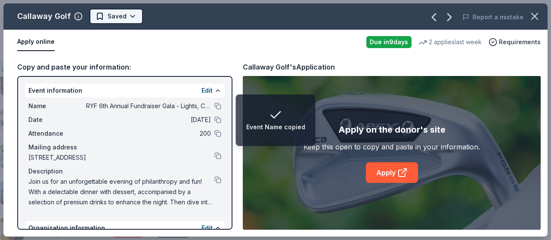
click at [131, 14] on html "Event Name copied RYF 6th Annual Fundraiser Gala - Lights, Camera, Auction! Tra…" at bounding box center [275, 120] width 551 height 240
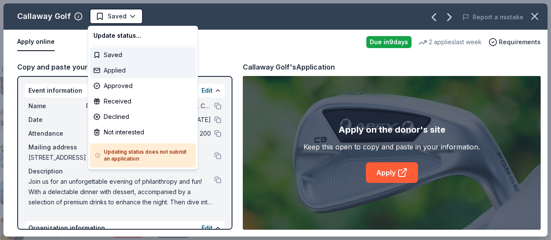
click at [126, 72] on div "Applied" at bounding box center [143, 70] width 106 height 15
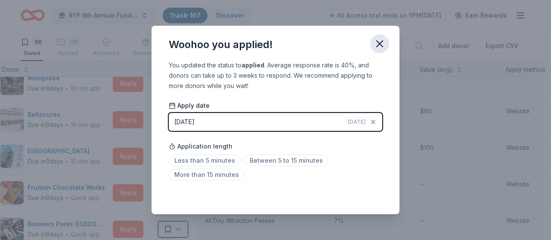
click at [381, 44] on icon "button" at bounding box center [379, 44] width 12 height 12
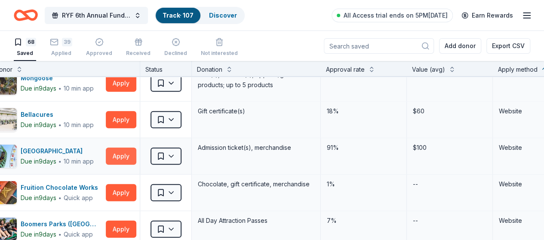
click at [121, 154] on button "Apply" at bounding box center [121, 156] width 31 height 17
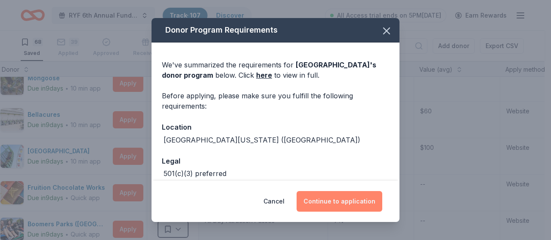
click at [358, 203] on button "Continue to application" at bounding box center [339, 201] width 86 height 21
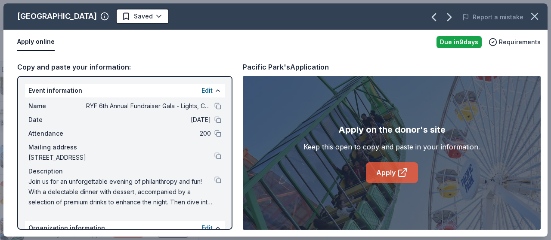
click at [385, 172] on link "Apply" at bounding box center [392, 173] width 52 height 21
click at [535, 15] on icon "button" at bounding box center [534, 16] width 12 height 12
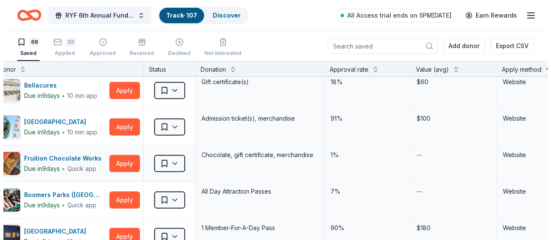
scroll to position [1118, 24]
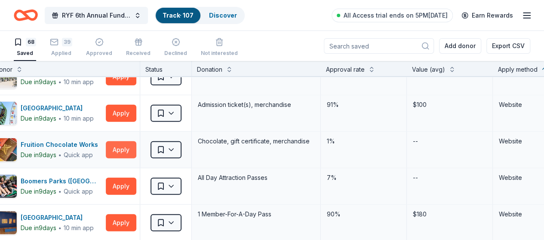
click at [125, 144] on button "Apply" at bounding box center [121, 150] width 31 height 17
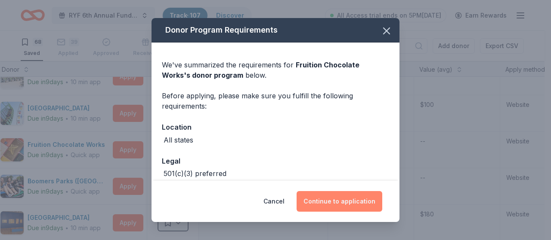
click at [320, 198] on button "Continue to application" at bounding box center [339, 201] width 86 height 21
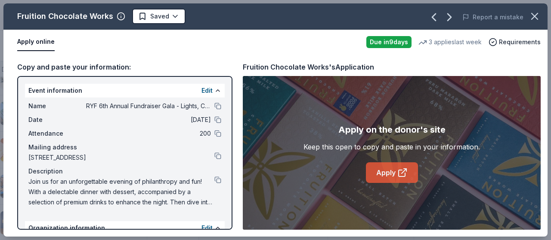
click at [376, 170] on link "Apply" at bounding box center [392, 173] width 52 height 21
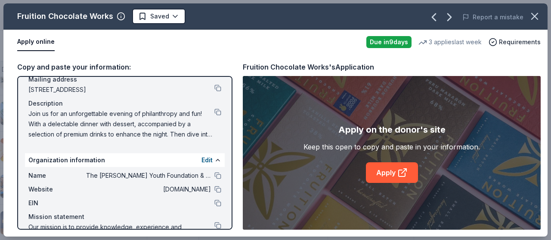
scroll to position [86, 0]
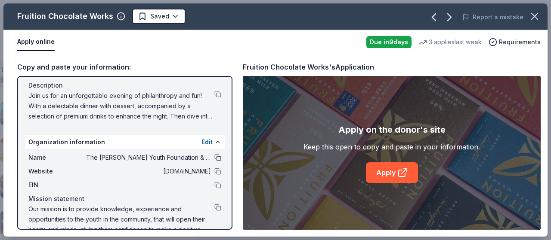
click at [214, 158] on button at bounding box center [217, 157] width 7 height 7
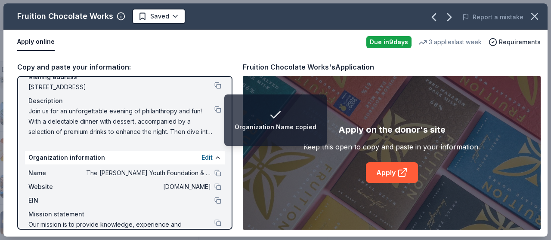
scroll to position [0, 0]
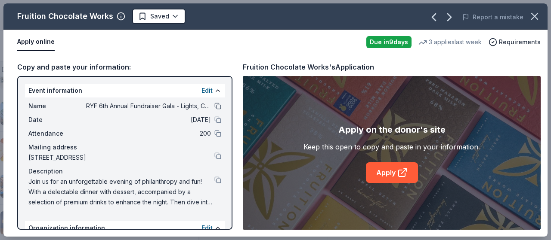
click at [214, 106] on button at bounding box center [217, 106] width 7 height 7
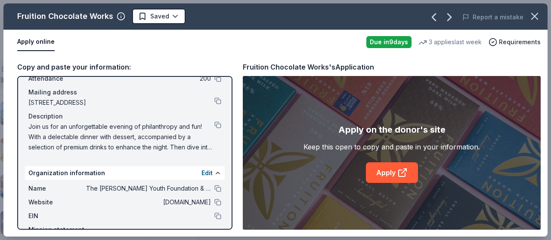
scroll to position [102, 0]
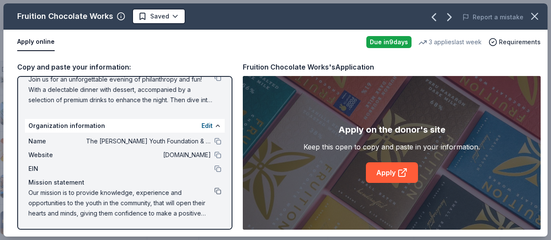
click at [214, 191] on button at bounding box center [217, 191] width 7 height 7
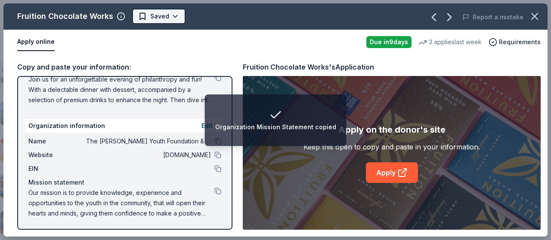
click at [151, 18] on html "Organization Mission Statement copied RYF 6th Annual Fundraiser Gala - Lights, …" at bounding box center [275, 120] width 551 height 240
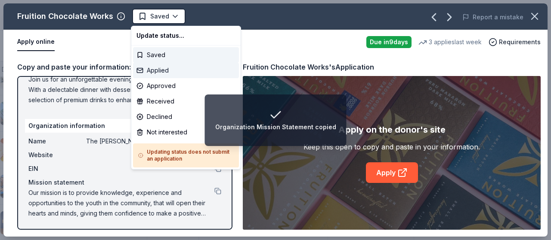
click at [160, 71] on div "Applied" at bounding box center [186, 70] width 106 height 15
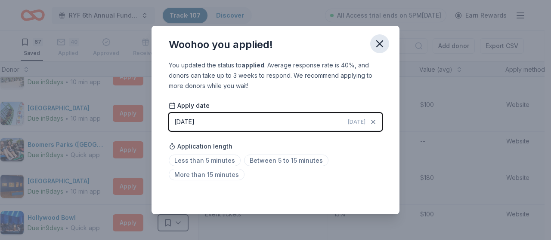
click at [381, 43] on icon "button" at bounding box center [379, 44] width 12 height 12
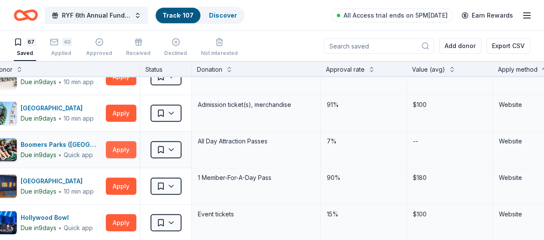
click at [126, 145] on button "Apply" at bounding box center [121, 150] width 31 height 17
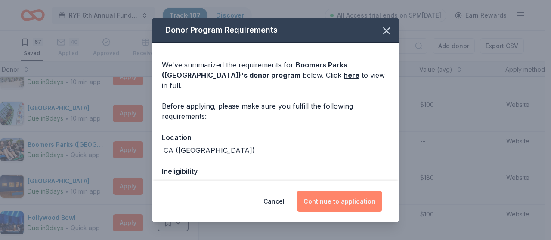
click at [328, 208] on button "Continue to application" at bounding box center [339, 201] width 86 height 21
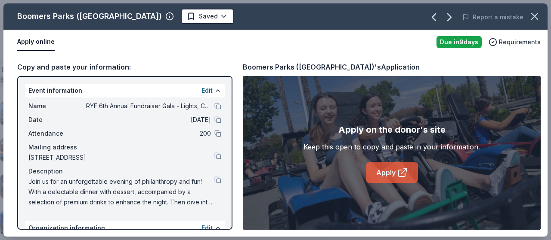
click at [388, 175] on link "Apply" at bounding box center [392, 173] width 52 height 21
click at [534, 15] on icon "button" at bounding box center [534, 16] width 12 height 12
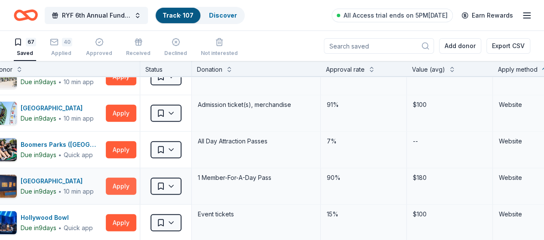
click at [122, 178] on button "Apply" at bounding box center [121, 186] width 31 height 17
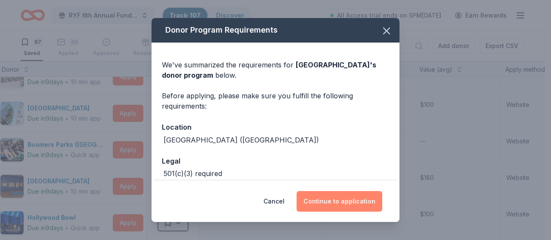
click at [341, 201] on button "Continue to application" at bounding box center [339, 201] width 86 height 21
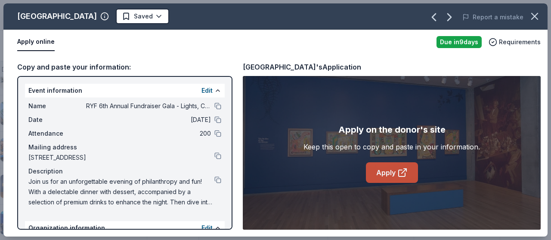
click at [384, 175] on link "Apply" at bounding box center [392, 173] width 52 height 21
click at [214, 108] on button at bounding box center [217, 106] width 7 height 7
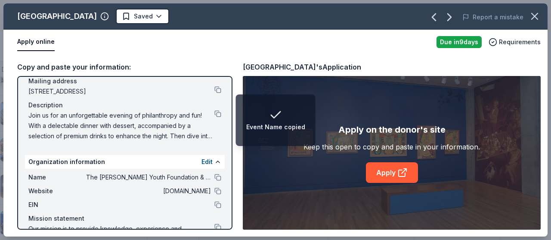
scroll to position [86, 0]
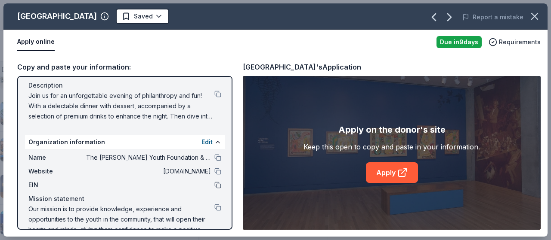
click at [214, 187] on button at bounding box center [217, 185] width 7 height 7
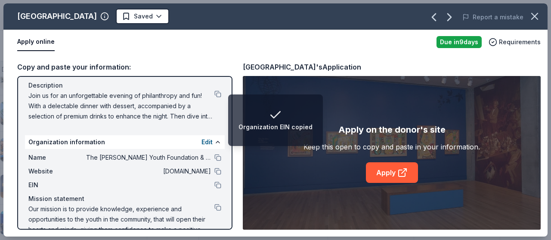
click at [167, 17] on html "Organization EIN copied RYF 6th Annual Fundraiser Gala - Lights, Camera, Auctio…" at bounding box center [275, 120] width 551 height 240
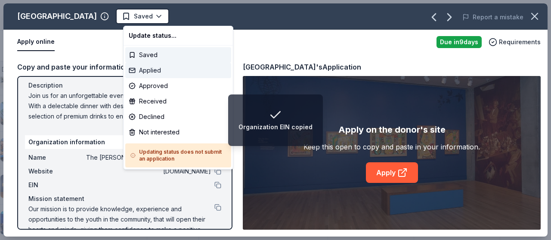
click at [157, 70] on div "Applied" at bounding box center [178, 70] width 106 height 15
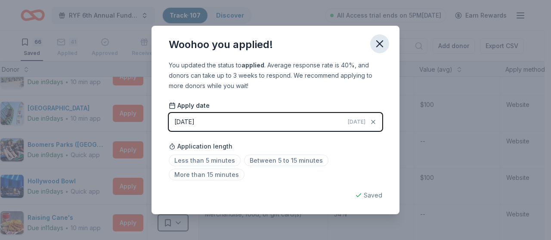
click at [378, 45] on icon "button" at bounding box center [379, 44] width 6 height 6
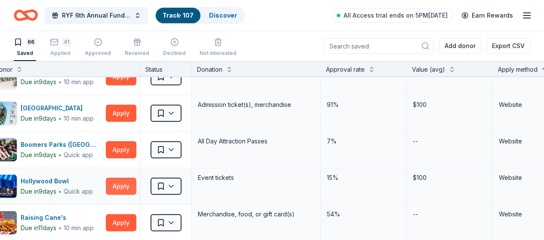
click at [124, 180] on button "Apply" at bounding box center [121, 186] width 31 height 17
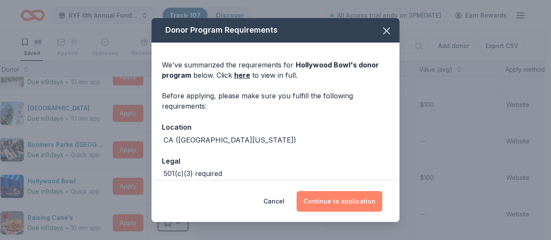
click at [339, 199] on button "Continue to application" at bounding box center [339, 201] width 86 height 21
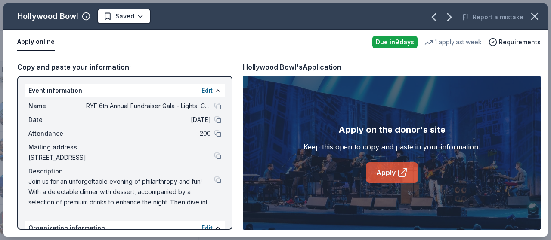
click at [385, 173] on link "Apply" at bounding box center [392, 173] width 52 height 21
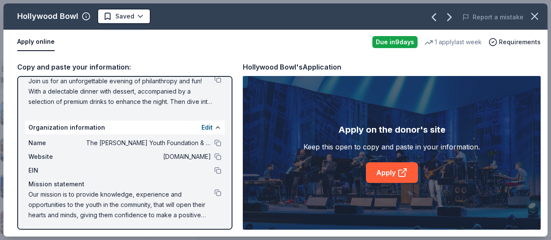
scroll to position [102, 0]
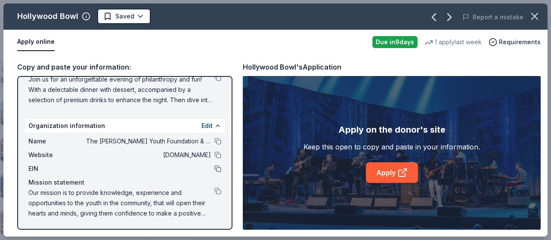
click at [214, 166] on button at bounding box center [217, 169] width 7 height 7
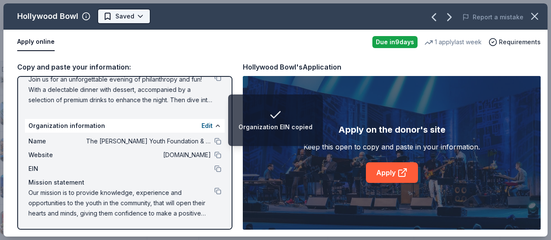
click at [139, 10] on html "Organization EIN copied RYF 6th Annual Fundraiser Gala - Lights, Camera, Auctio…" at bounding box center [275, 120] width 551 height 240
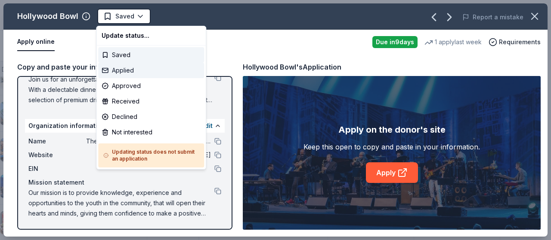
click at [123, 70] on div "Applied" at bounding box center [151, 70] width 106 height 15
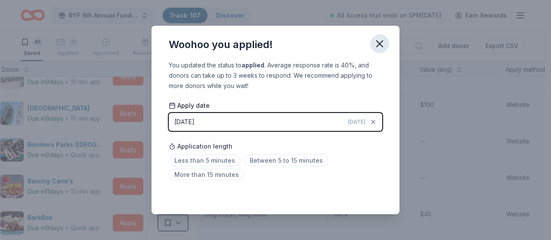
click at [377, 46] on icon "button" at bounding box center [379, 44] width 6 height 6
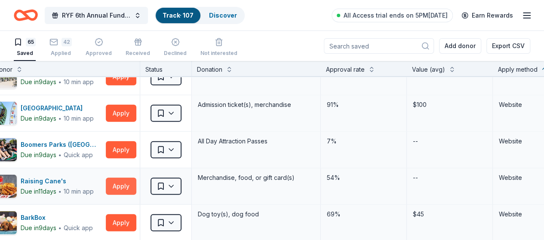
click at [129, 179] on button "Apply" at bounding box center [121, 186] width 31 height 17
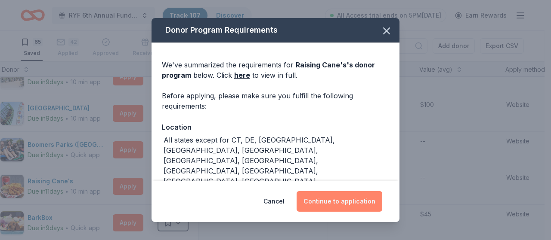
click at [358, 201] on button "Continue to application" at bounding box center [339, 201] width 86 height 21
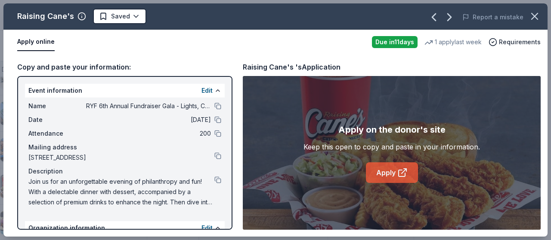
click at [382, 172] on link "Apply" at bounding box center [392, 173] width 52 height 21
click at [207, 107] on div "Name RYF 6th Annual Fundraiser Gala - Lights, Camera, Auction!" at bounding box center [124, 106] width 193 height 10
click at [214, 105] on button at bounding box center [217, 106] width 7 height 7
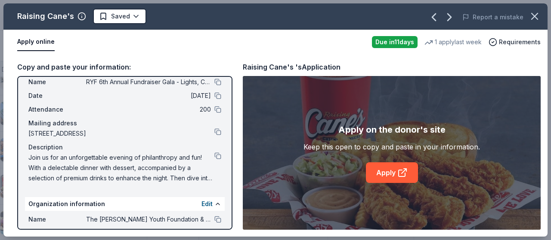
scroll to position [43, 0]
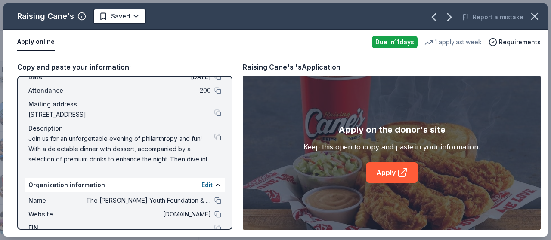
click at [214, 137] on button at bounding box center [217, 137] width 7 height 7
click at [539, 19] on icon "button" at bounding box center [534, 16] width 12 height 12
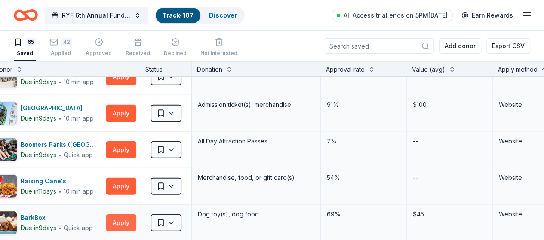
click at [125, 216] on button "Apply" at bounding box center [121, 223] width 31 height 17
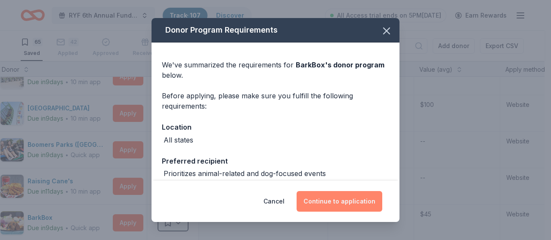
click at [338, 200] on button "Continue to application" at bounding box center [339, 201] width 86 height 21
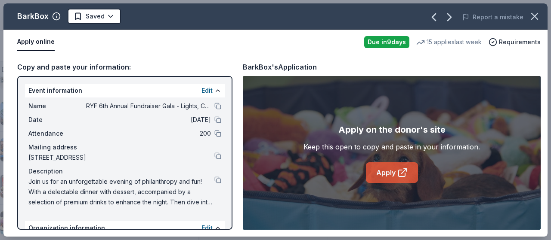
click at [390, 169] on link "Apply" at bounding box center [392, 173] width 52 height 21
